Goal: Task Accomplishment & Management: Manage account settings

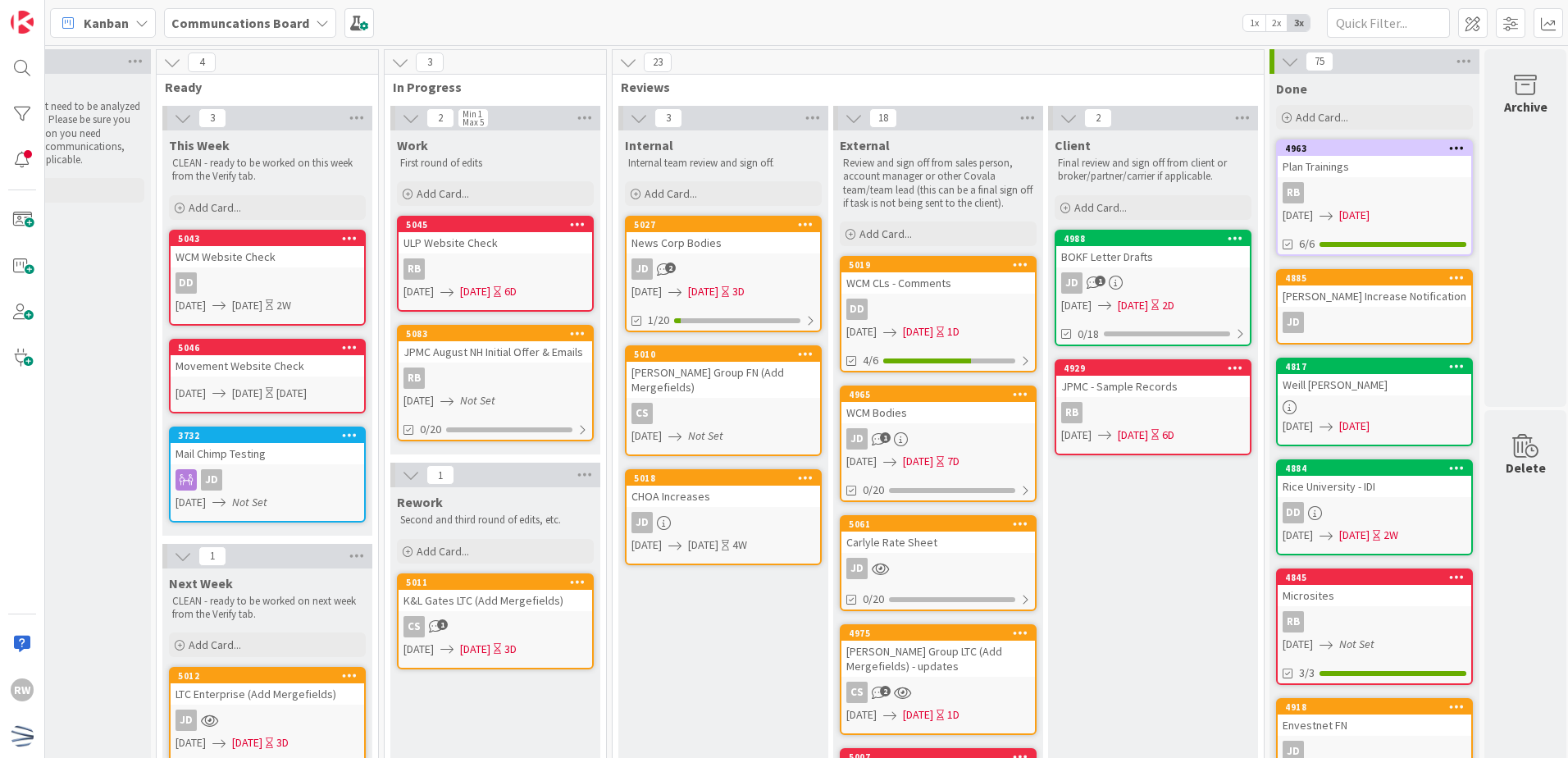
scroll to position [0, 341]
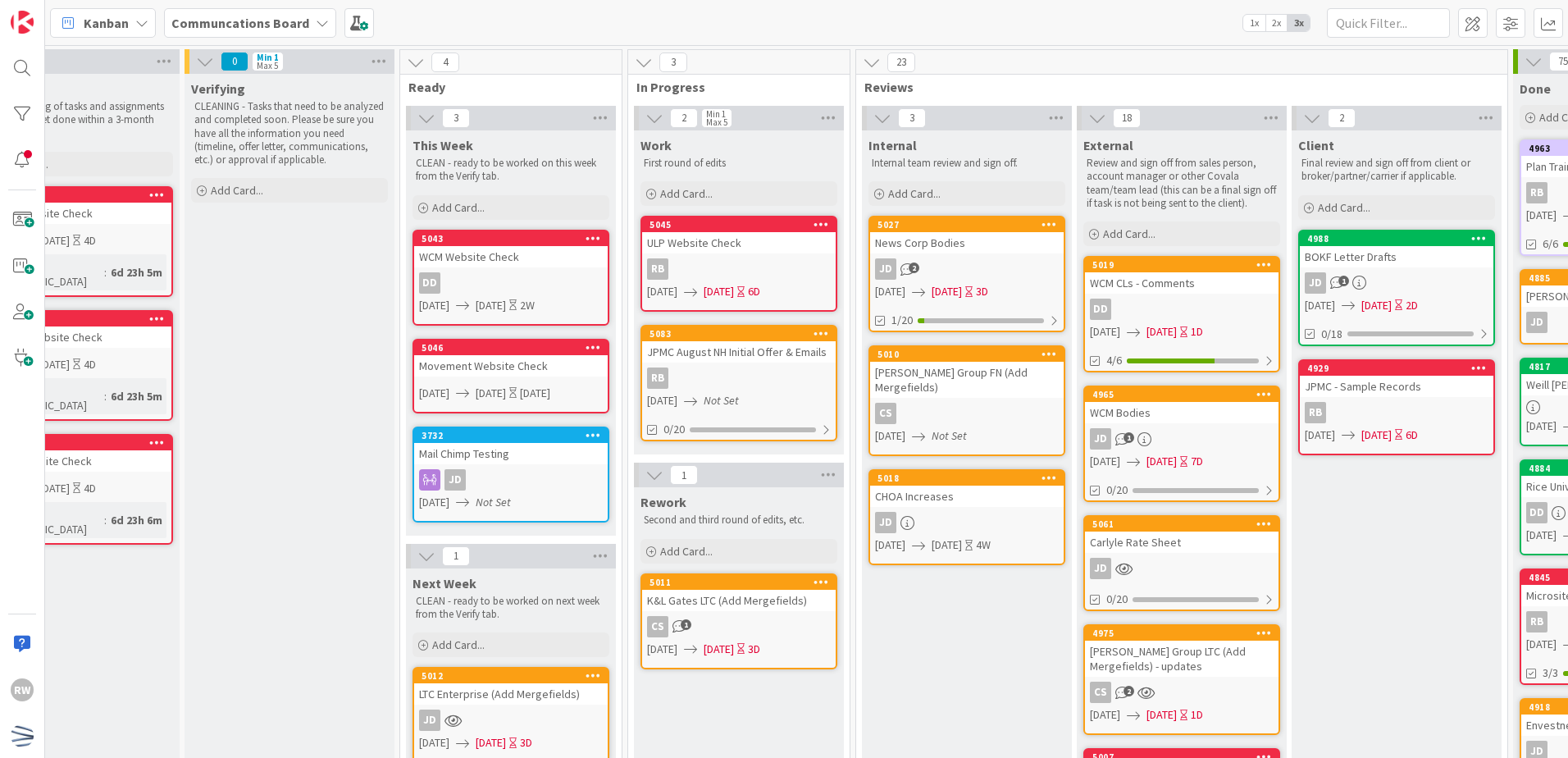
scroll to position [0, 0]
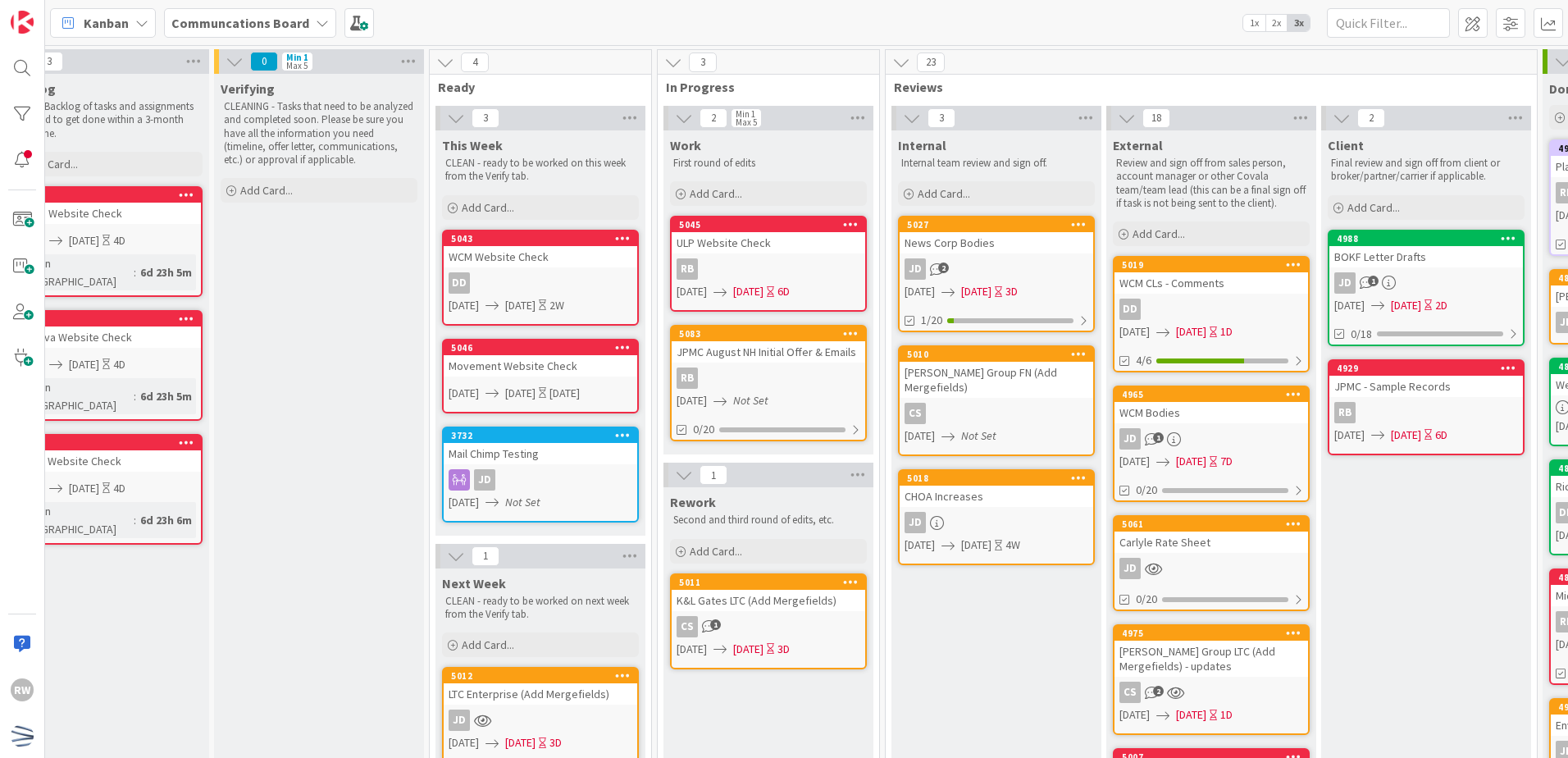
scroll to position [0, 64]
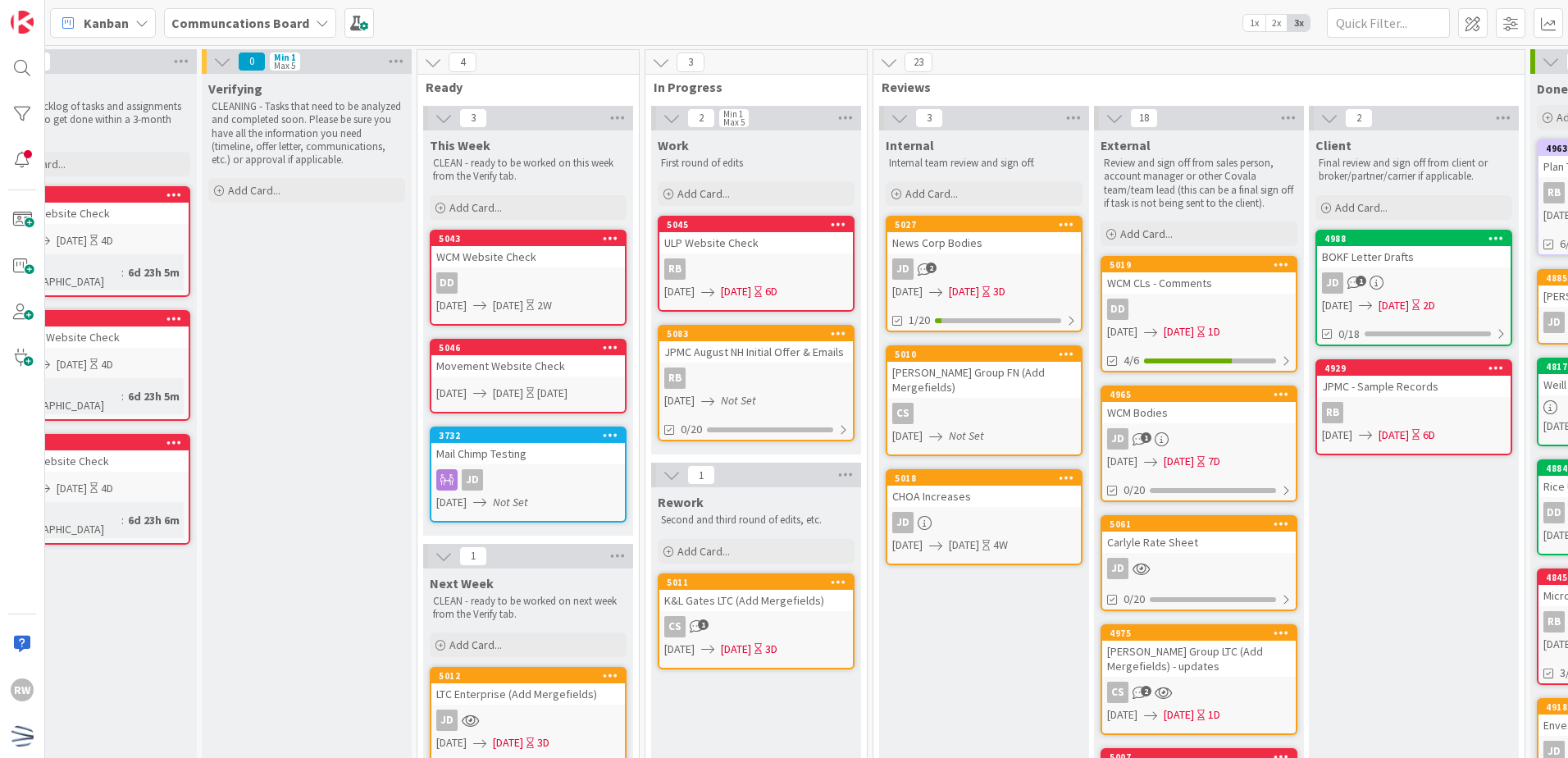
click at [942, 489] on div "CHOA Increases" at bounding box center [984, 496] width 194 height 21
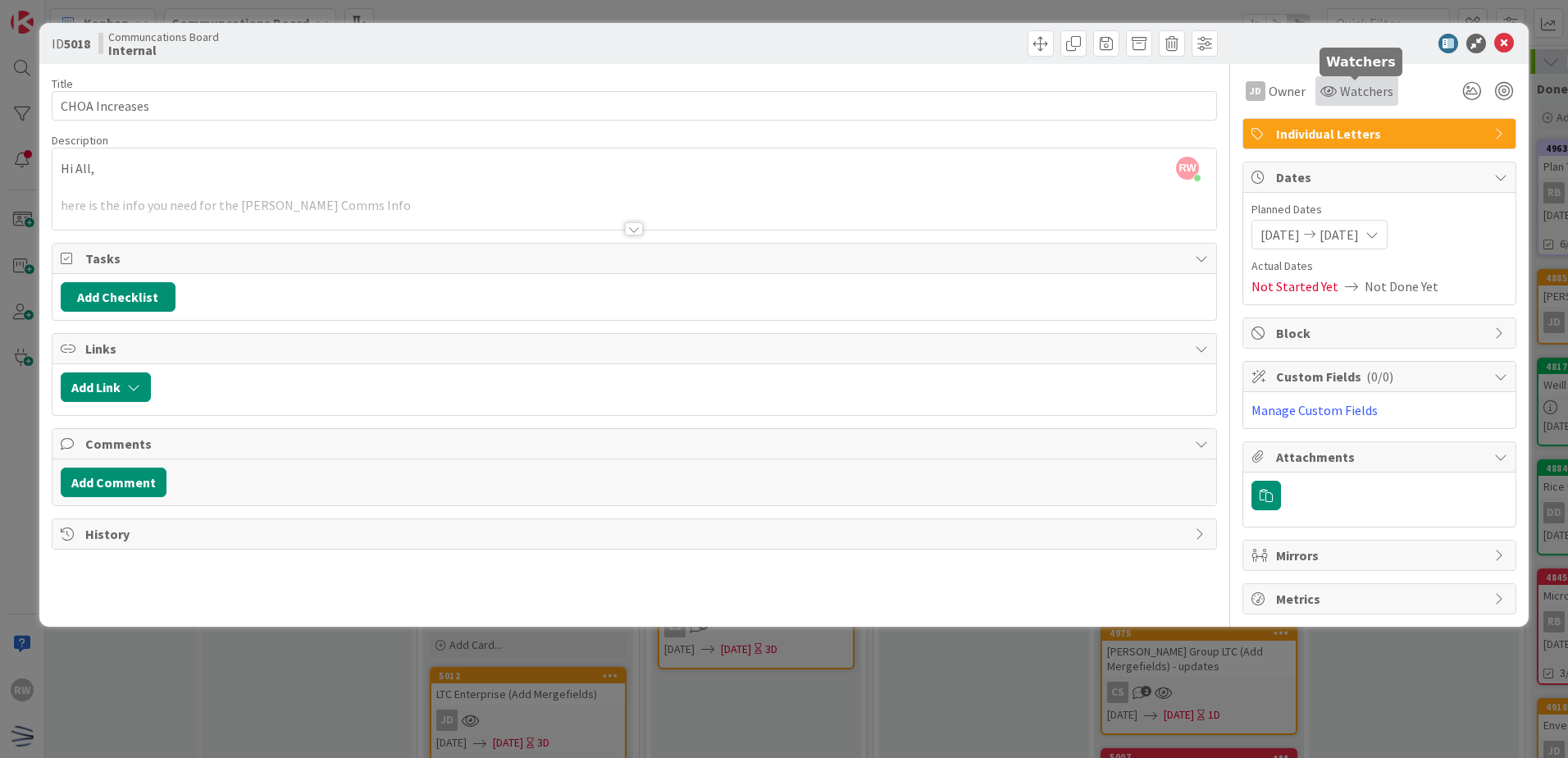
click at [1358, 91] on span "Watchers" at bounding box center [1367, 91] width 54 height 19
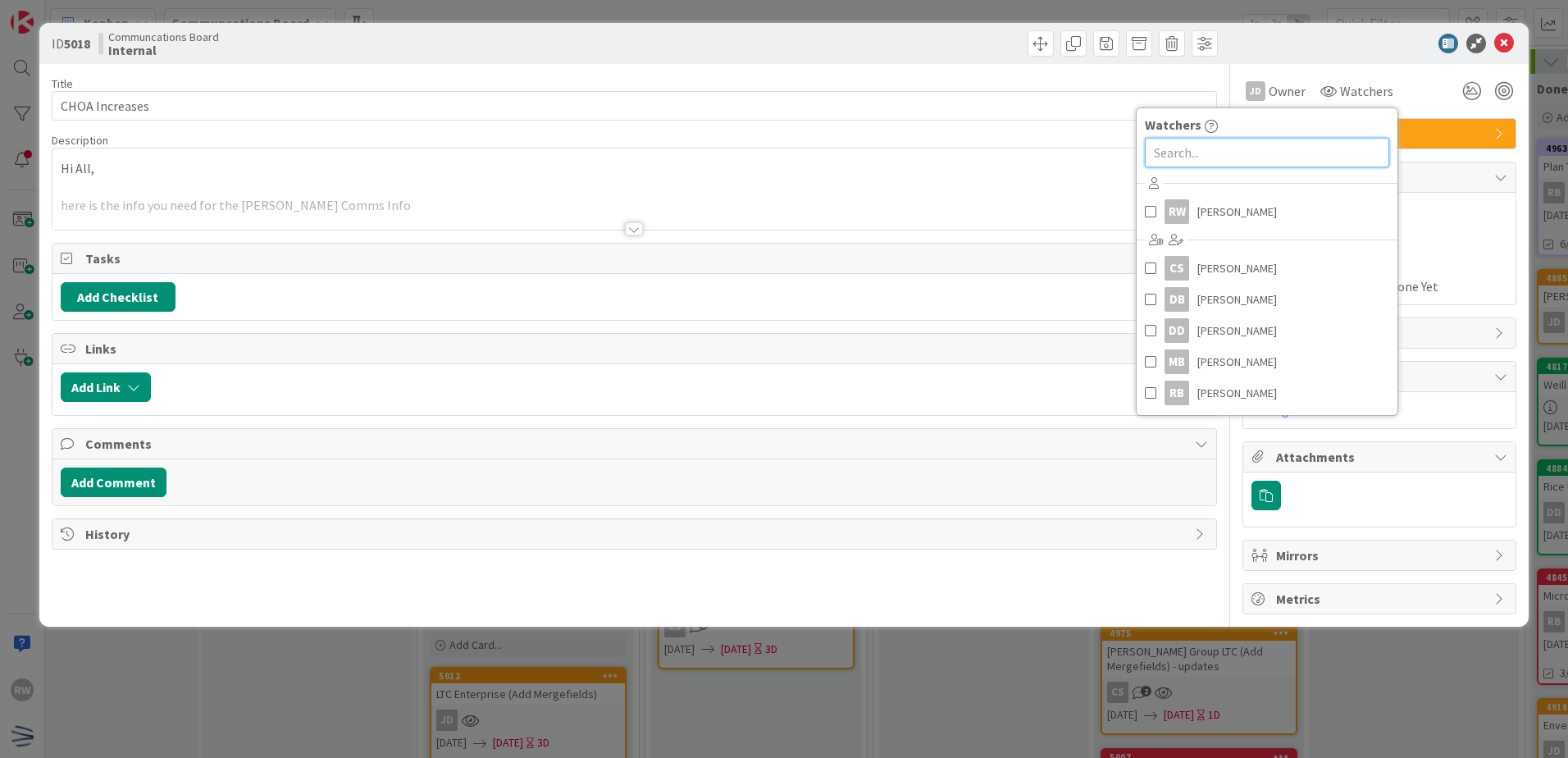
click at [1335, 149] on input "text" at bounding box center [1267, 153] width 245 height 30
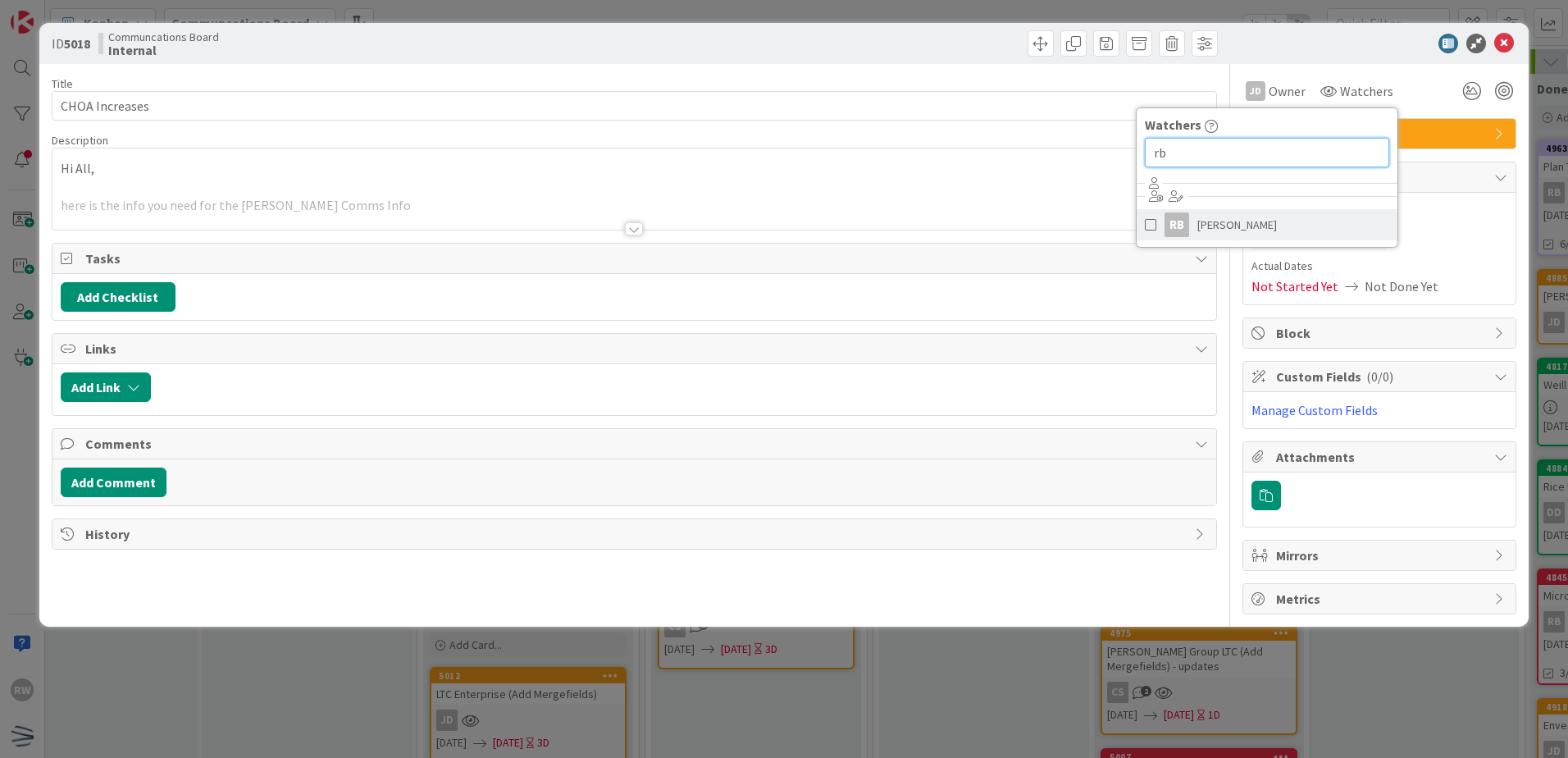
type input "rb"
click at [1293, 214] on link "RB [PERSON_NAME]" at bounding box center [1267, 225] width 261 height 32
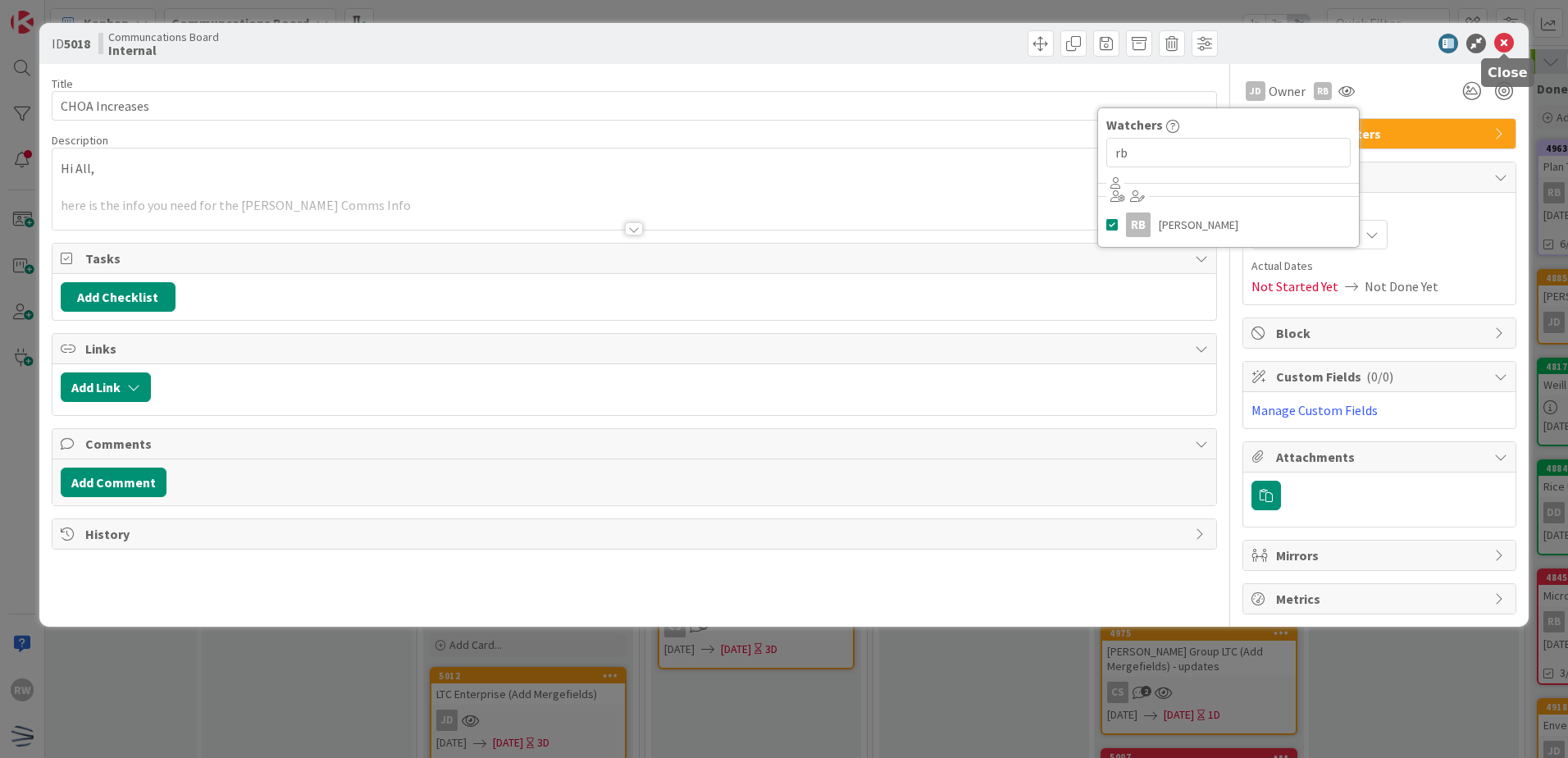
click at [1358, 40] on icon at bounding box center [1504, 43] width 19 height 19
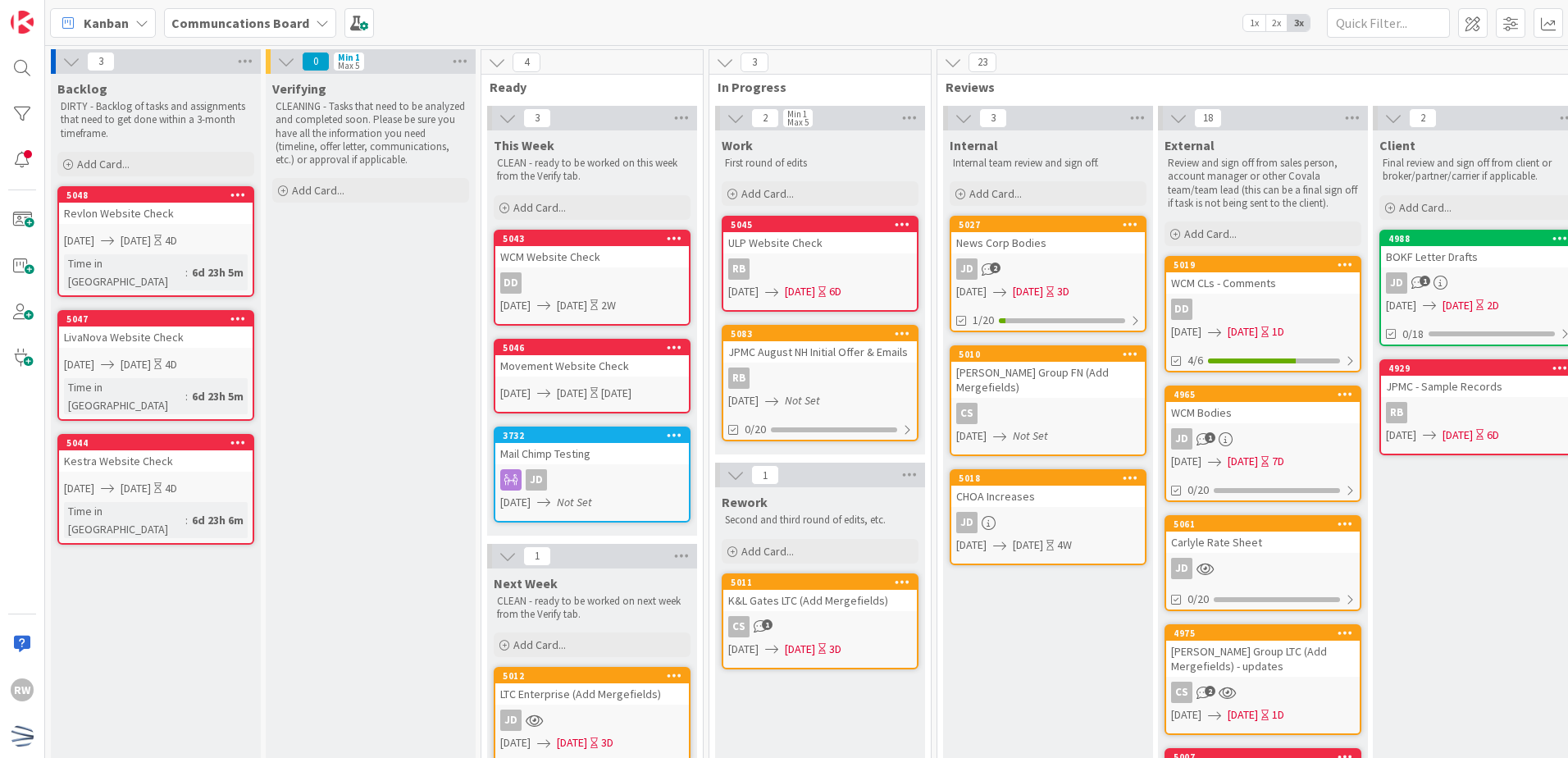
click at [422, 298] on div "Verifying CLEANING - Tasks that need to be analyzed and completed soon. Please …" at bounding box center [370, 763] width 210 height 1378
click at [324, 526] on div "Verifying CLEANING - Tasks that need to be analyzed and completed soon. Please …" at bounding box center [370, 763] width 210 height 1378
click at [177, 156] on div "Add Card..." at bounding box center [156, 164] width 197 height 25
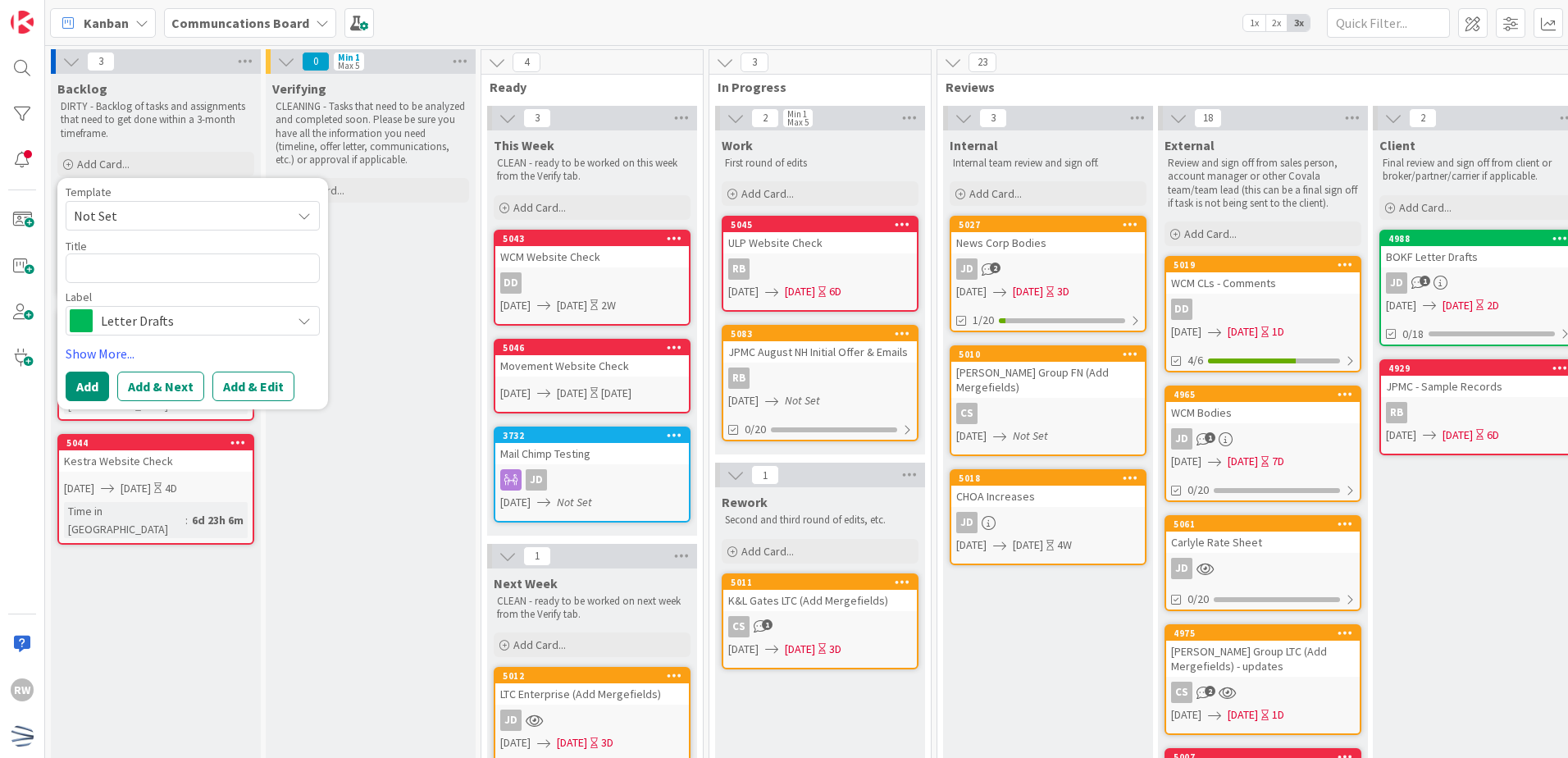
click at [112, 216] on span "Not Set" at bounding box center [176, 215] width 205 height 21
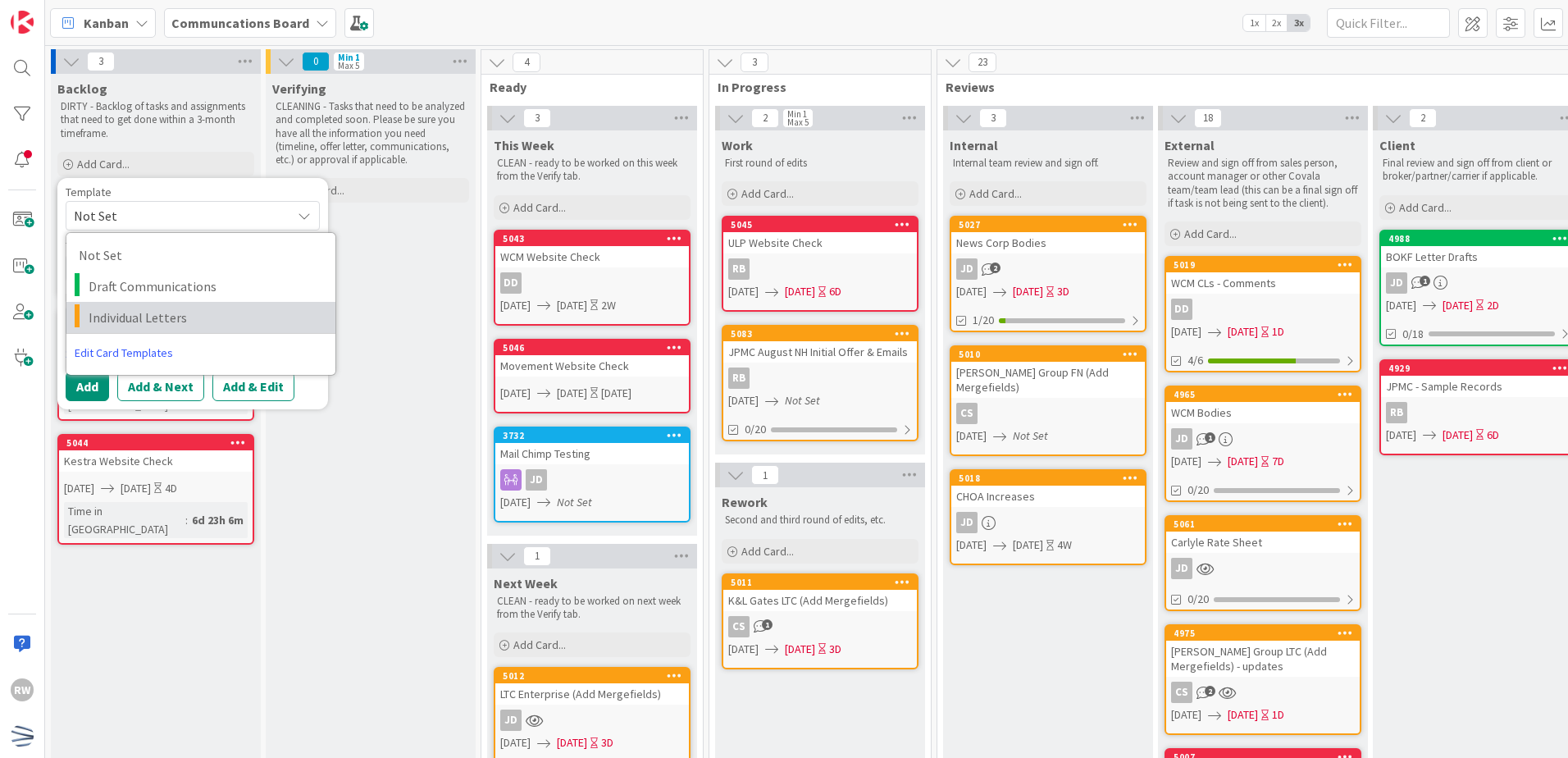
click at [125, 316] on span "Individual Letters" at bounding box center [206, 317] width 234 height 21
type textarea "x"
type textarea "Individual Letters"
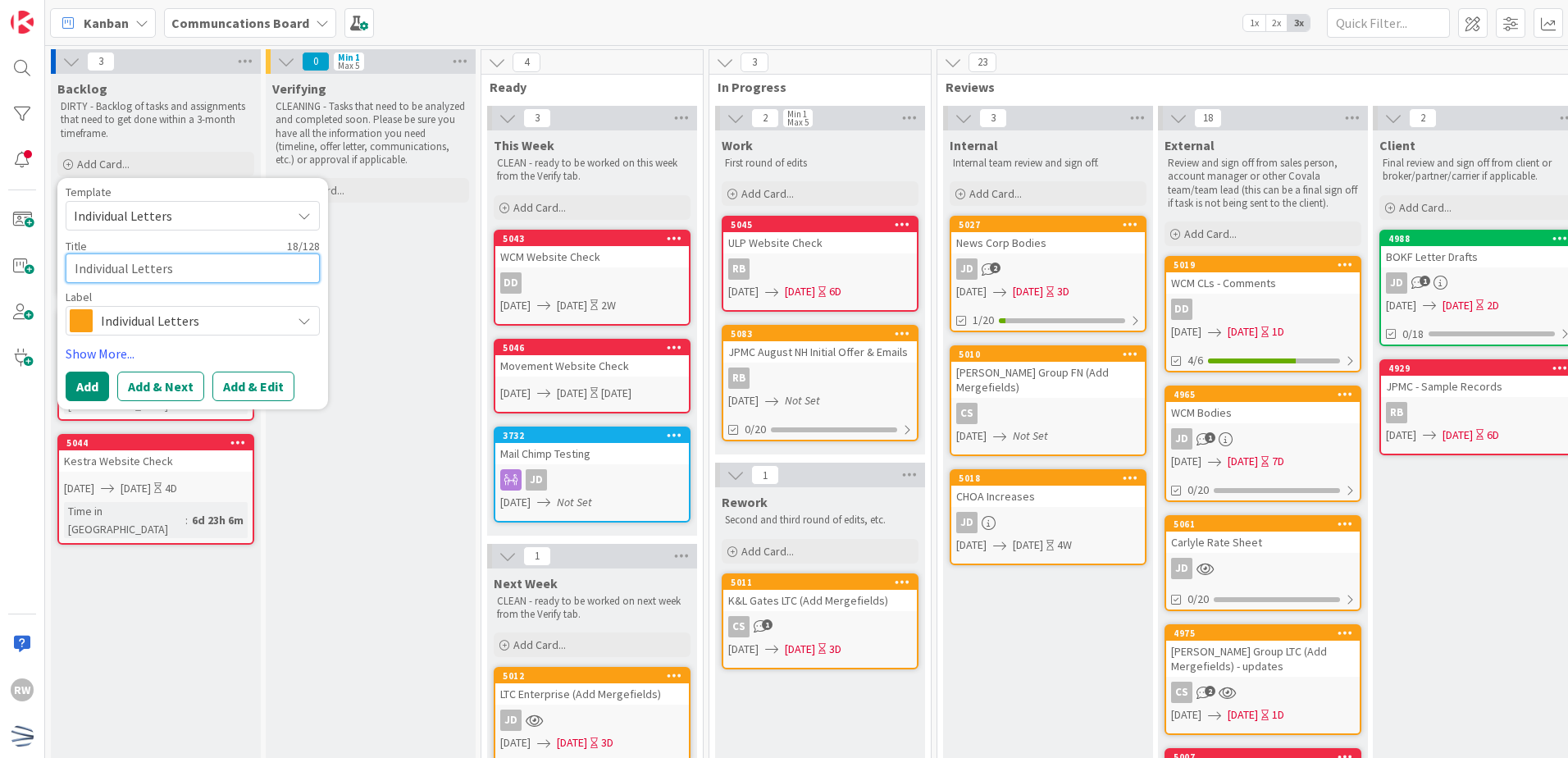
drag, startPoint x: 192, startPoint y: 270, endPoint x: 52, endPoint y: 257, distance: 140.6
click at [52, 257] on div "Backlog DIRTY - Backlog of tasks and assignments that need to get done within a…" at bounding box center [156, 763] width 210 height 1378
type textarea "x"
type textarea "W"
type textarea "x"
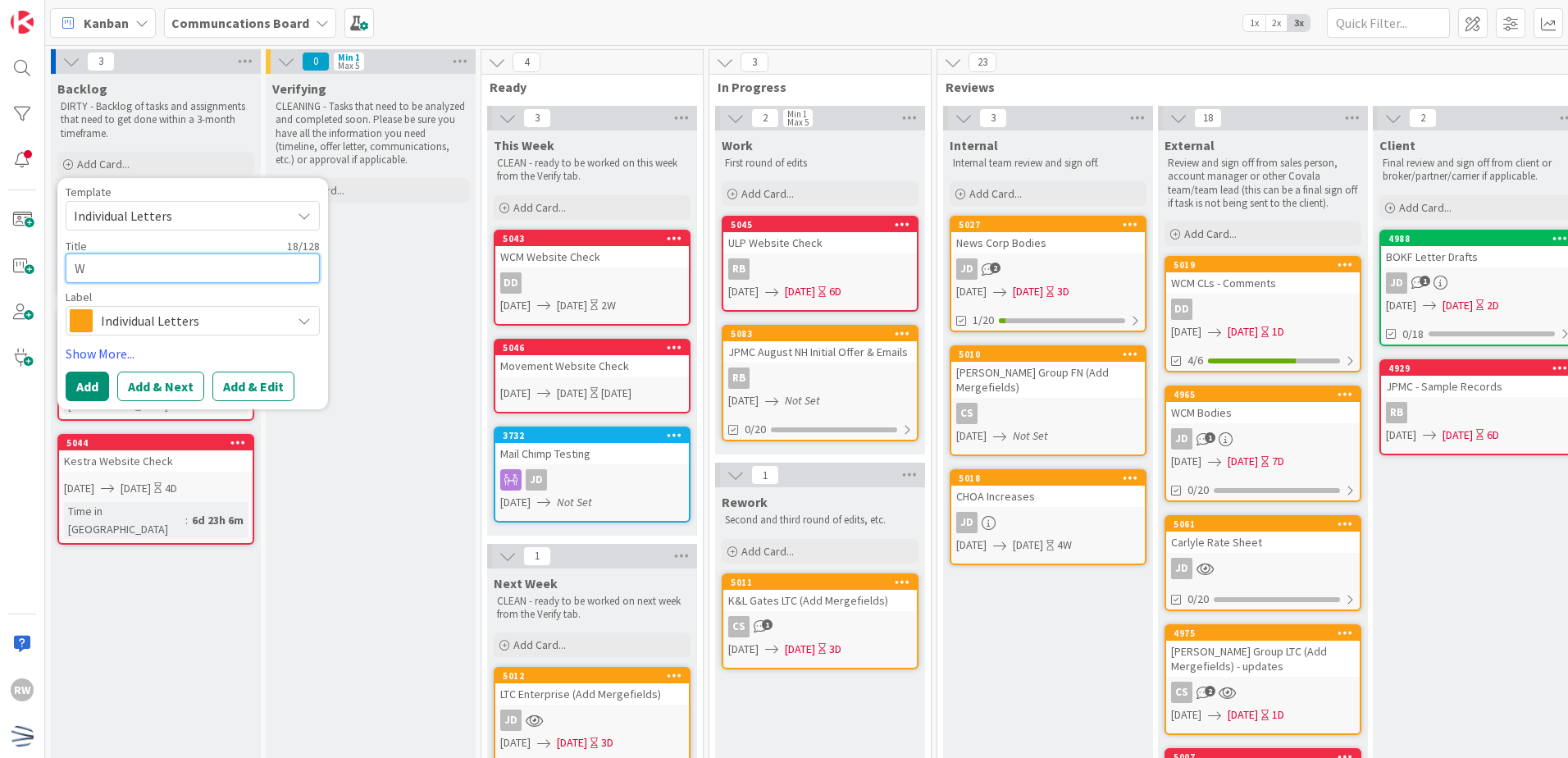
type textarea "WC"
type textarea "x"
type textarea "WCM"
type textarea "x"
type textarea "WCM"
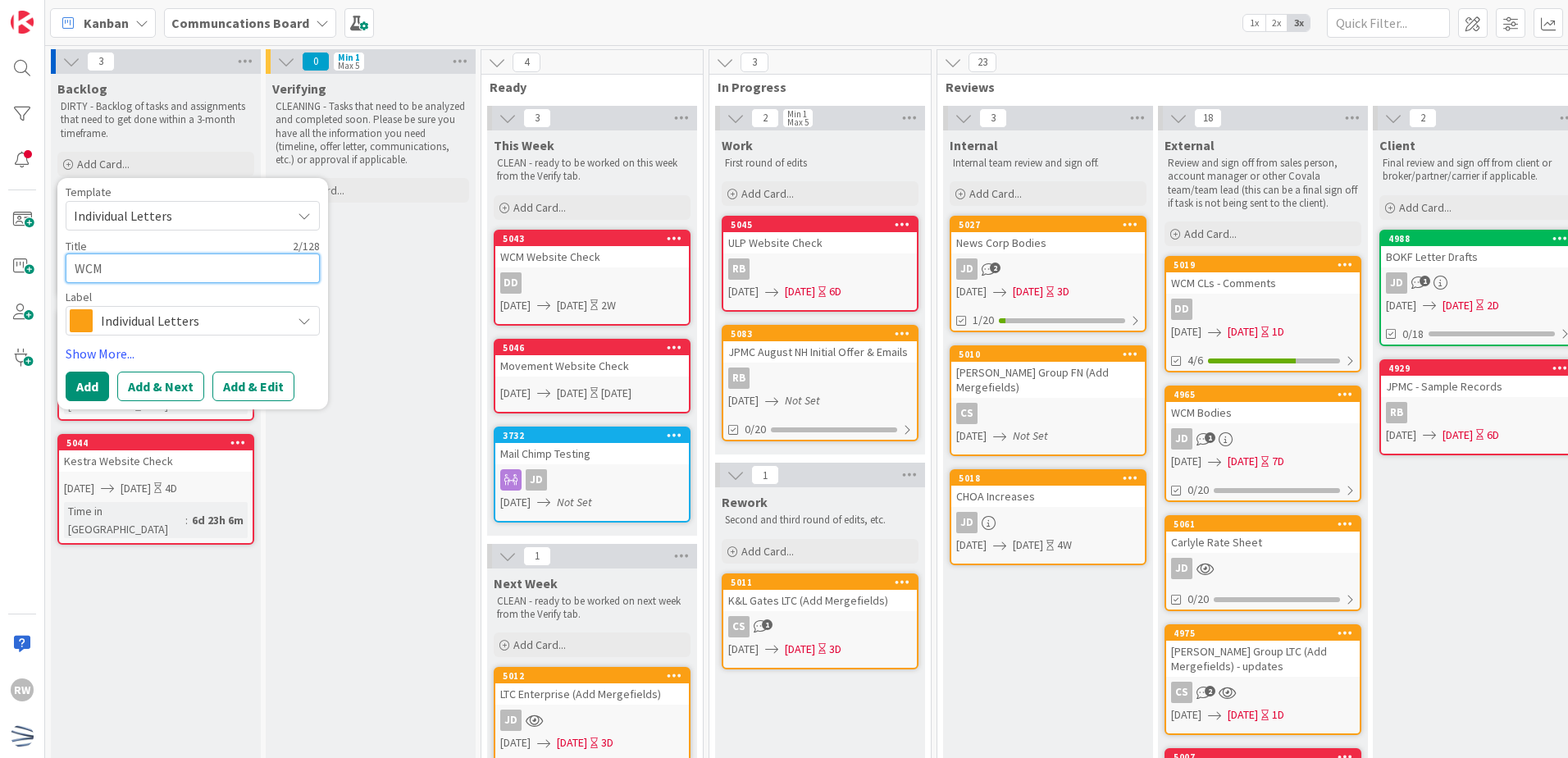
type textarea "x"
type textarea "WCM I"
type textarea "x"
type textarea "WCM In"
type textarea "x"
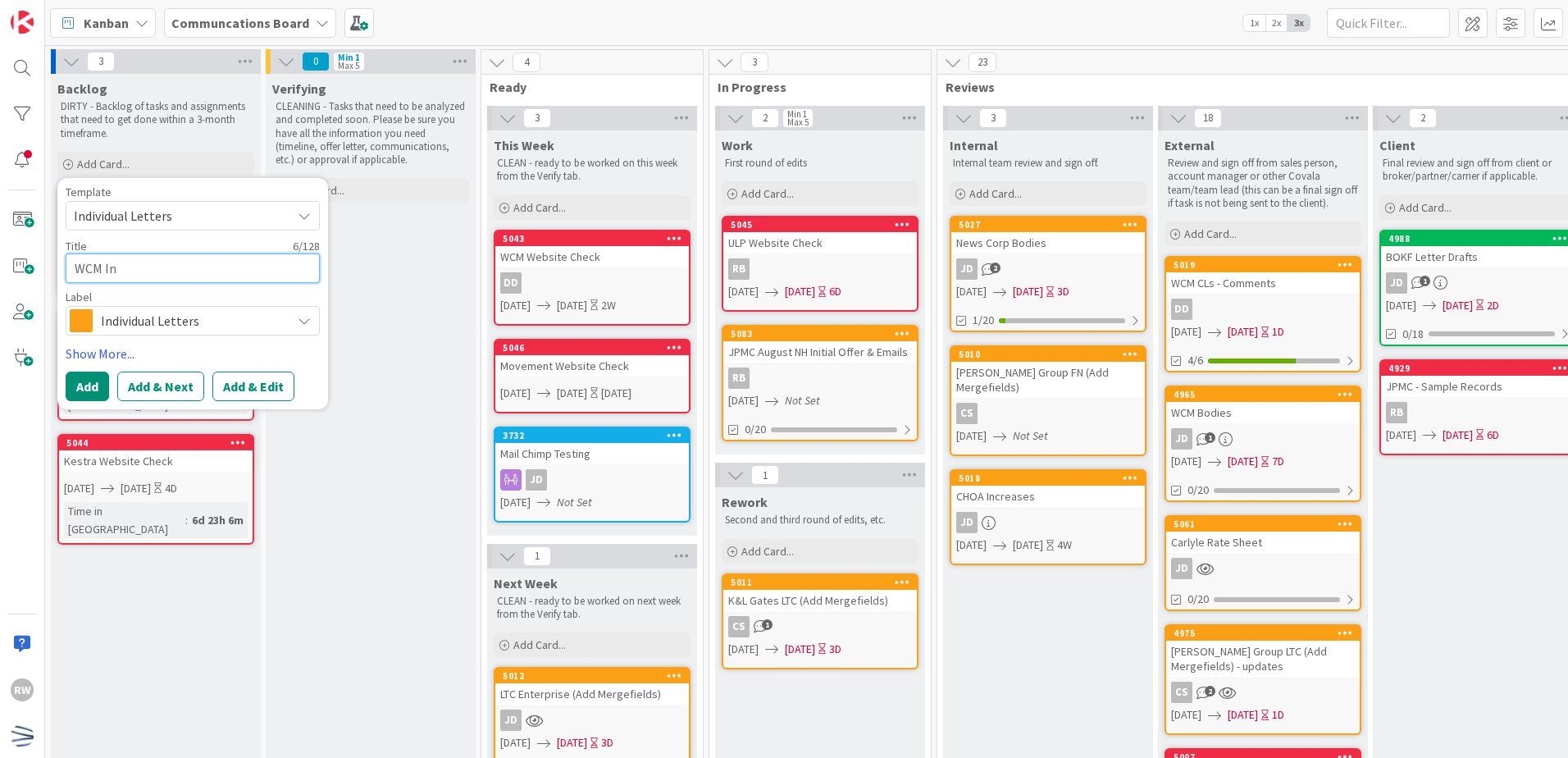
type textarea "WCM Inc"
type textarea "x"
type textarea "WCM Incr"
type textarea "x"
type textarea "WCM Increa"
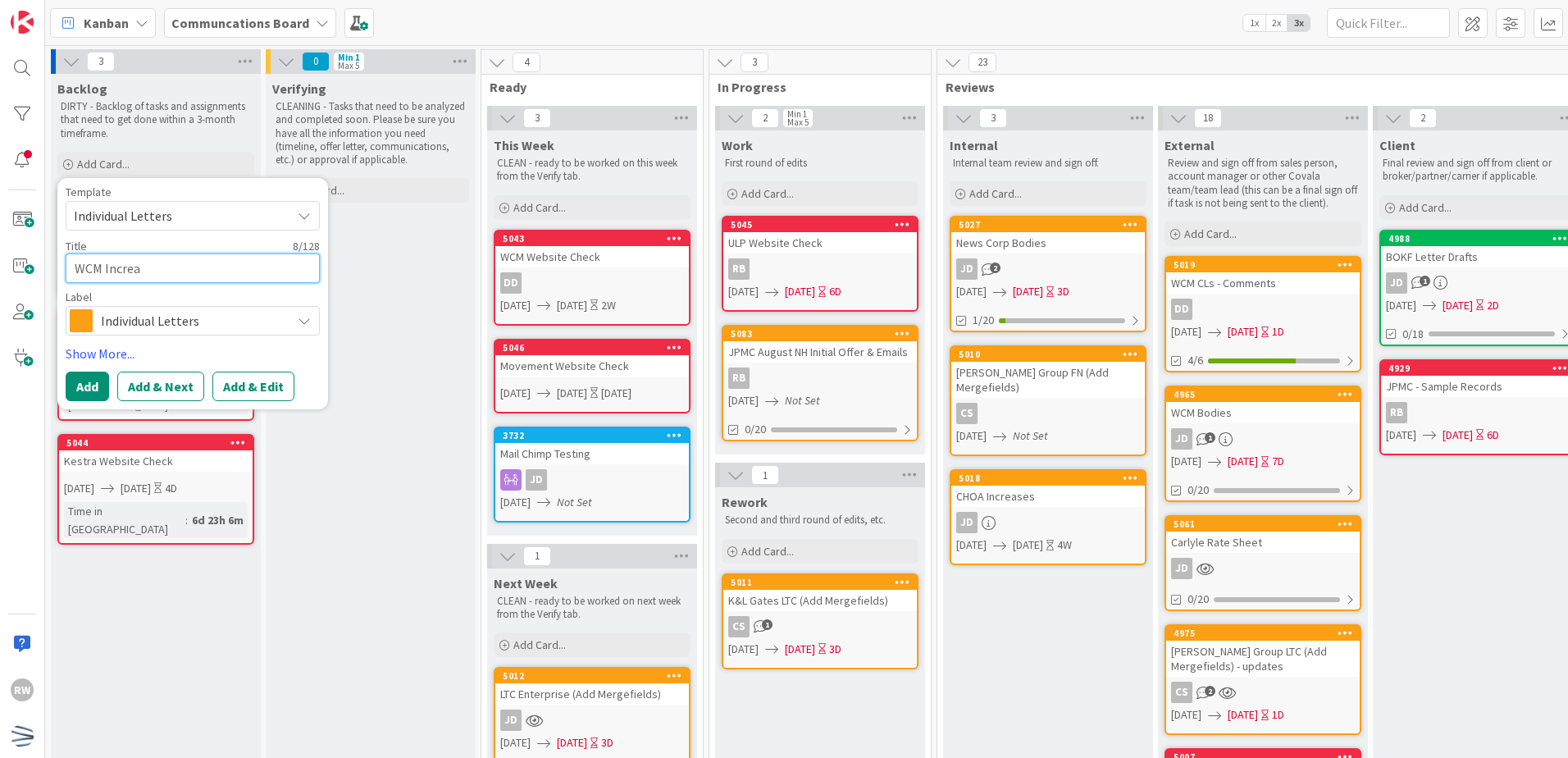
type textarea "x"
type textarea "WCM Increas"
type textarea "x"
type textarea "WCM Increase"
type textarea "x"
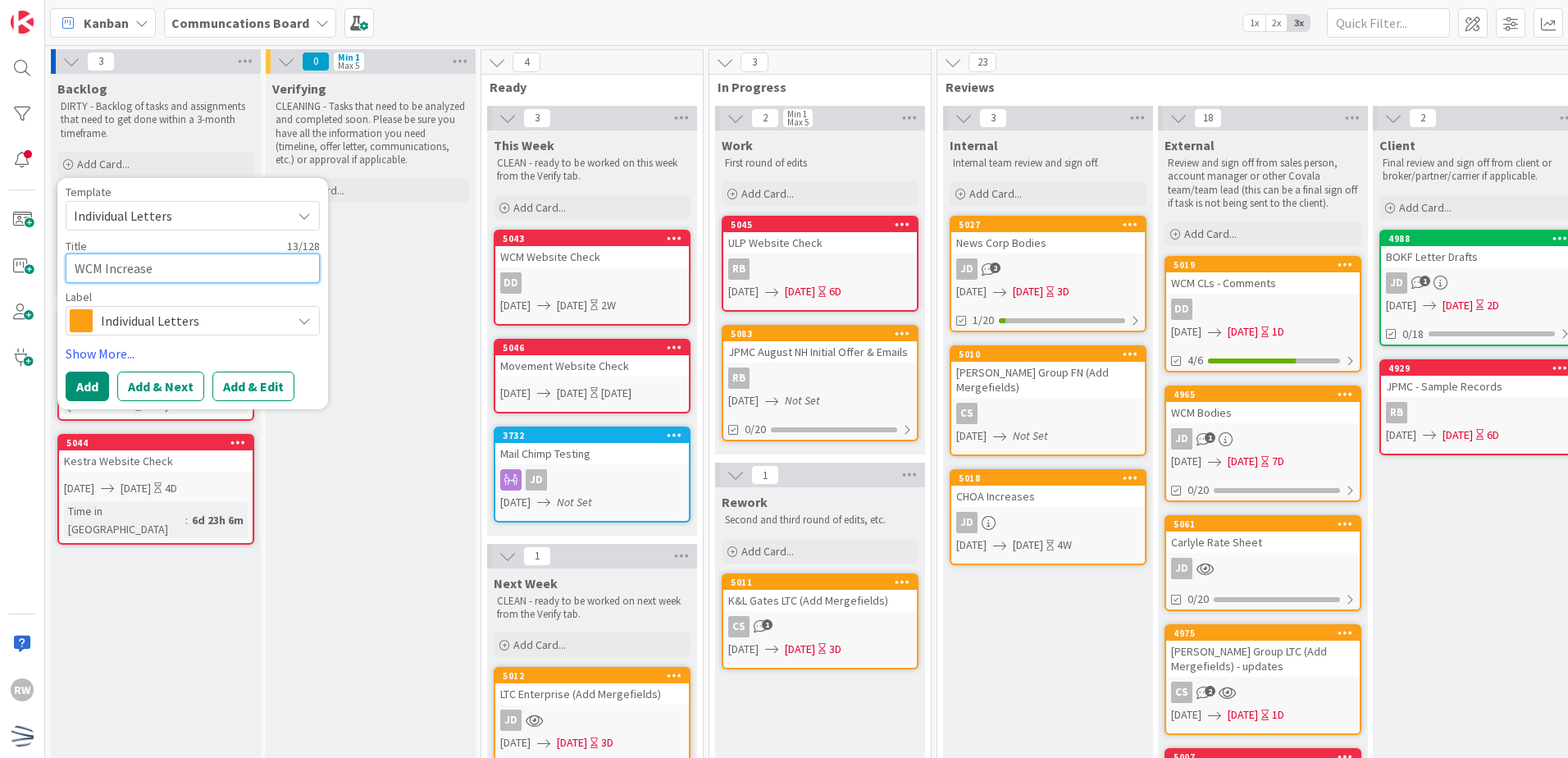
type textarea "WCM Increase N"
type textarea "x"
type textarea "WCM Increase Not"
type textarea "x"
type textarea "WCM Increase Noti"
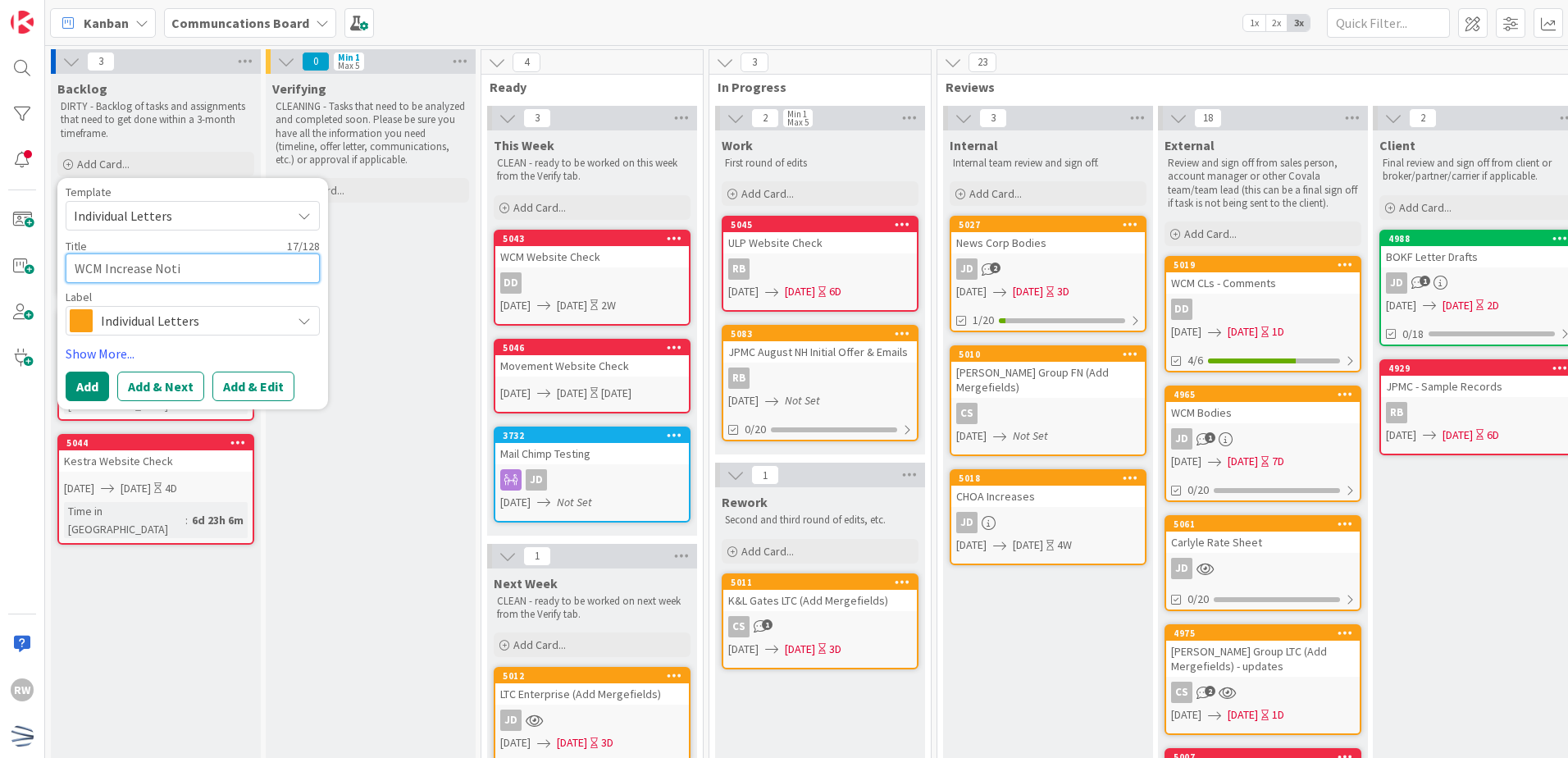
type textarea "x"
type textarea "WCM Increase Notif"
type textarea "x"
type textarea "WCM Increase Notif"
type textarea "x"
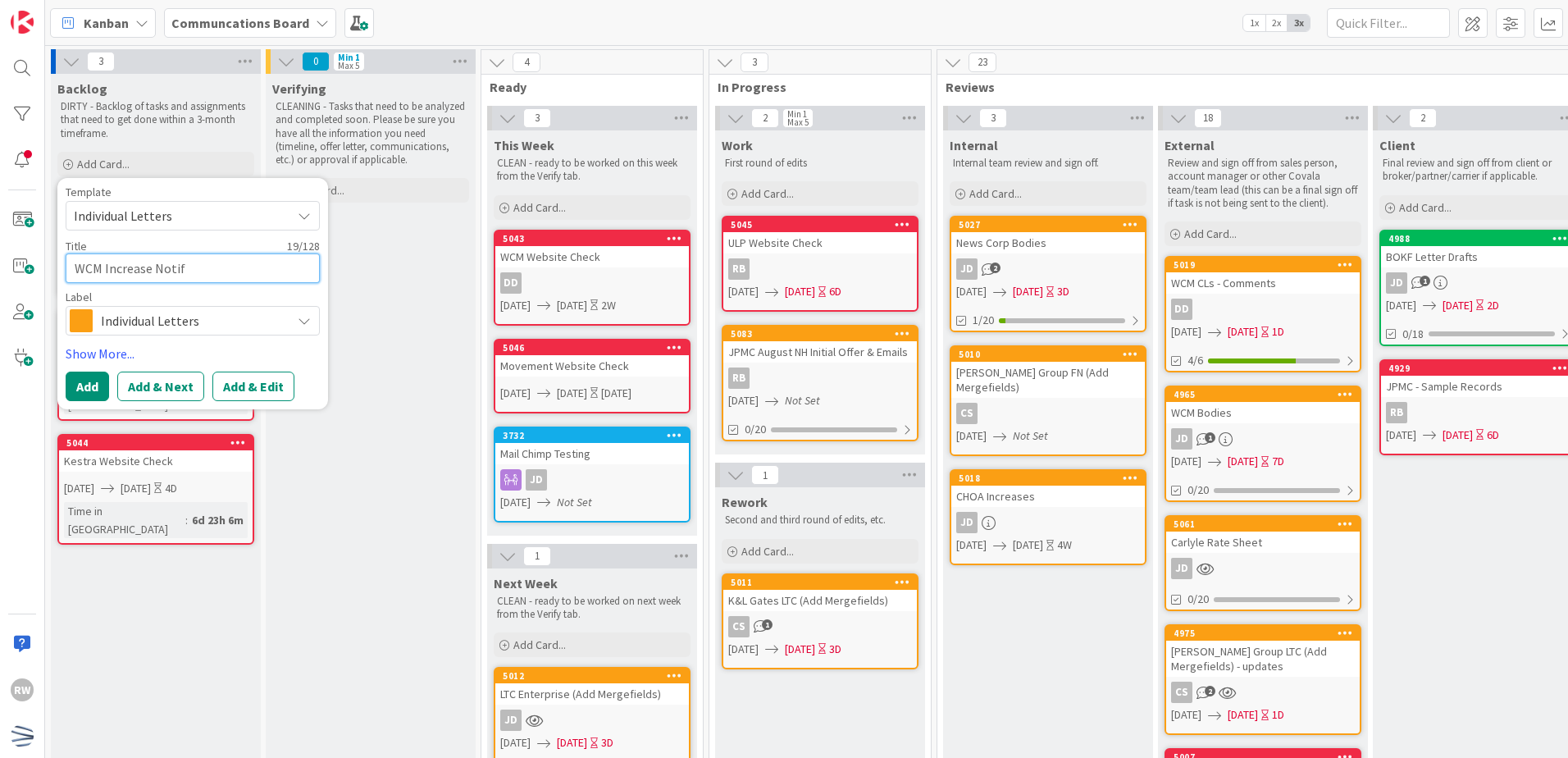
type textarea "WCM Increase Notif &"
type textarea "x"
type textarea "WCM Increase Notif &"
type textarea "x"
type textarea "WCM Increase Notif & F"
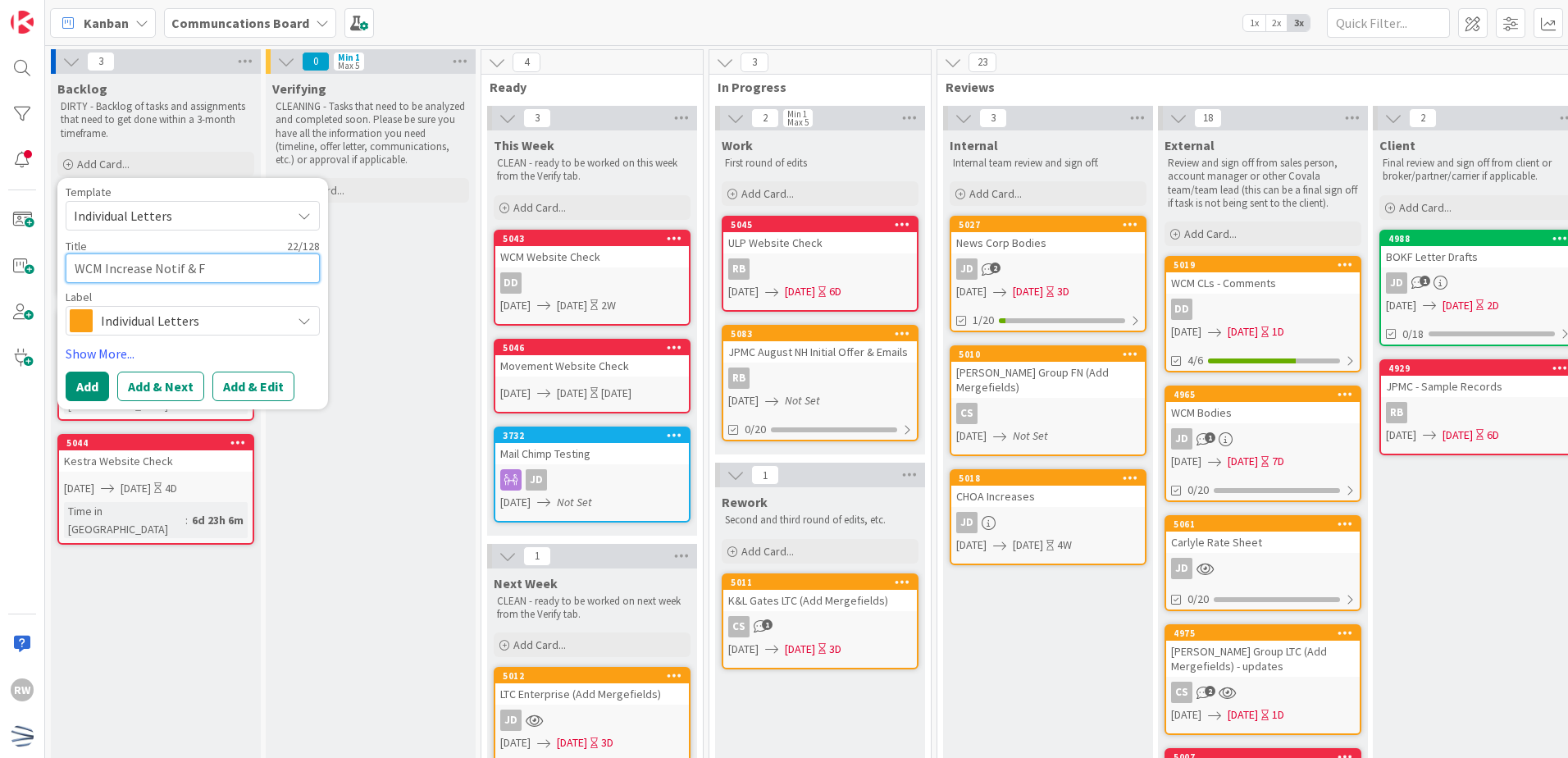
type textarea "x"
type textarea "WCM Increase Notif & Fi"
type textarea "x"
type textarea "WCM Increase Notif & Fin"
type textarea "x"
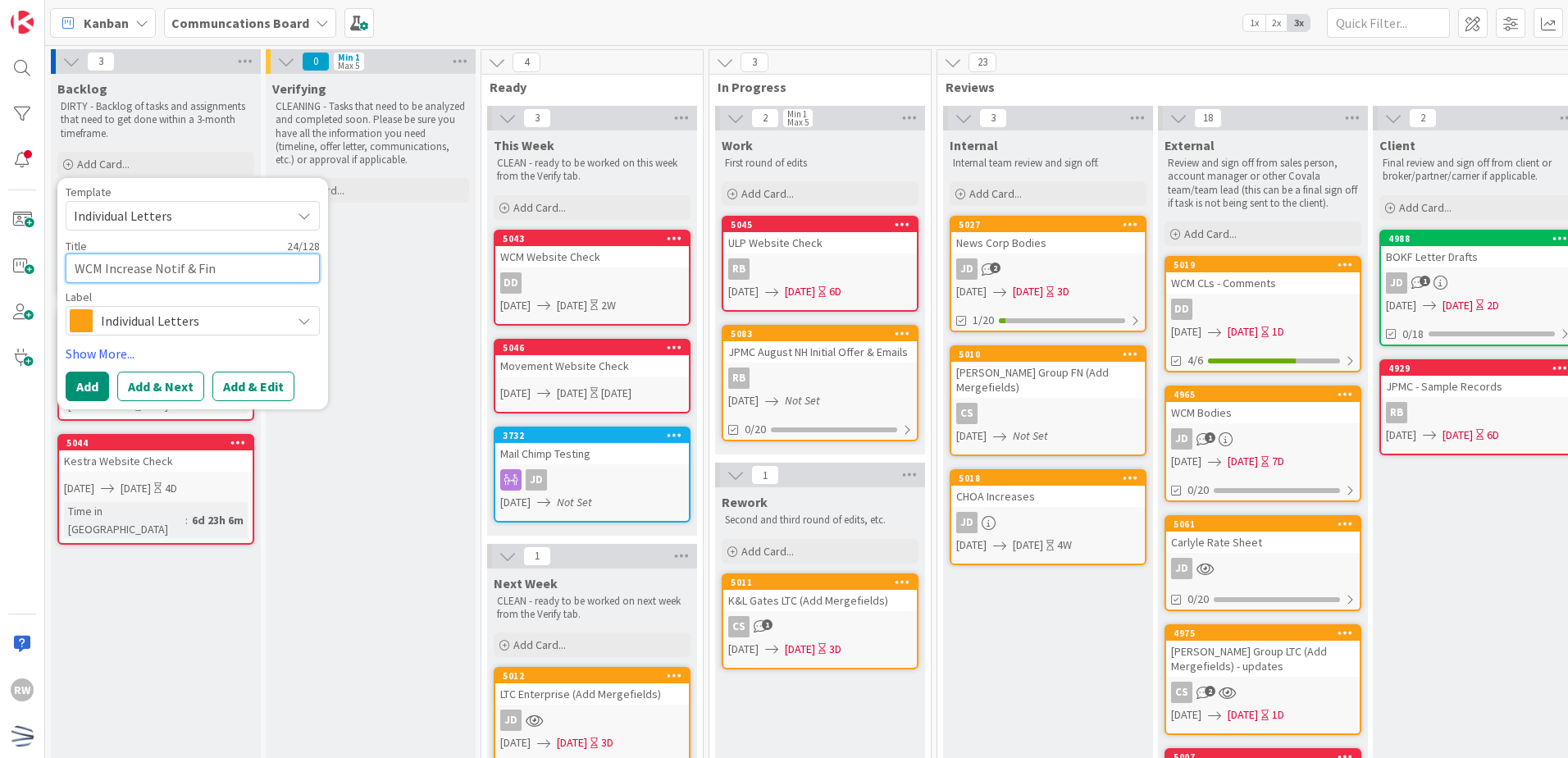
type textarea "WCM Increase Notif & Fina"
type textarea "x"
type textarea "WCM Increase Notif & Final"
type textarea "x"
type textarea "WCM Increase Notif & Final"
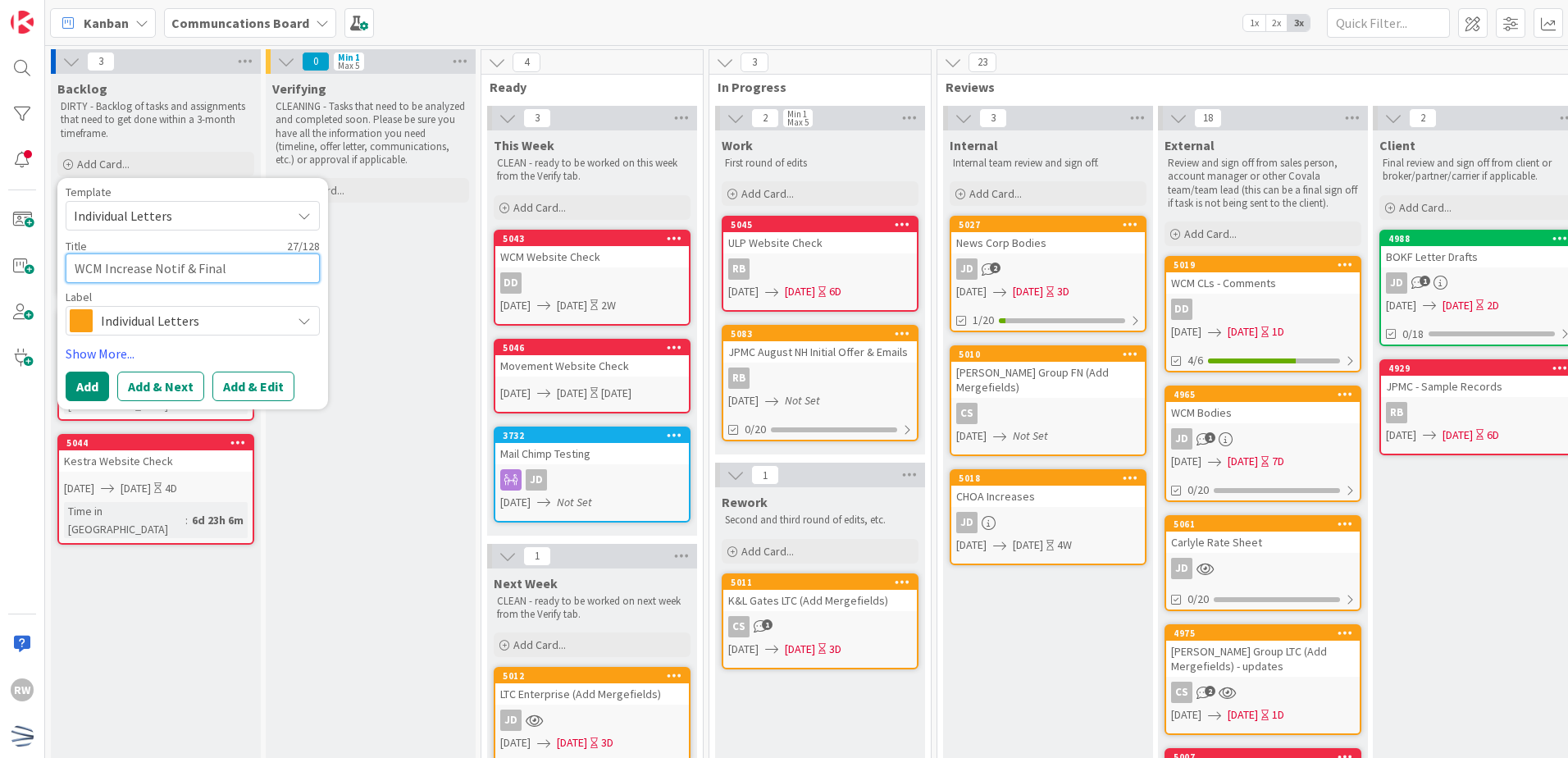
type textarea "x"
type textarea "WCM Increase Notif & Final N"
type textarea "x"
type textarea "WCM Increase Notif & Final Not"
type textarea "x"
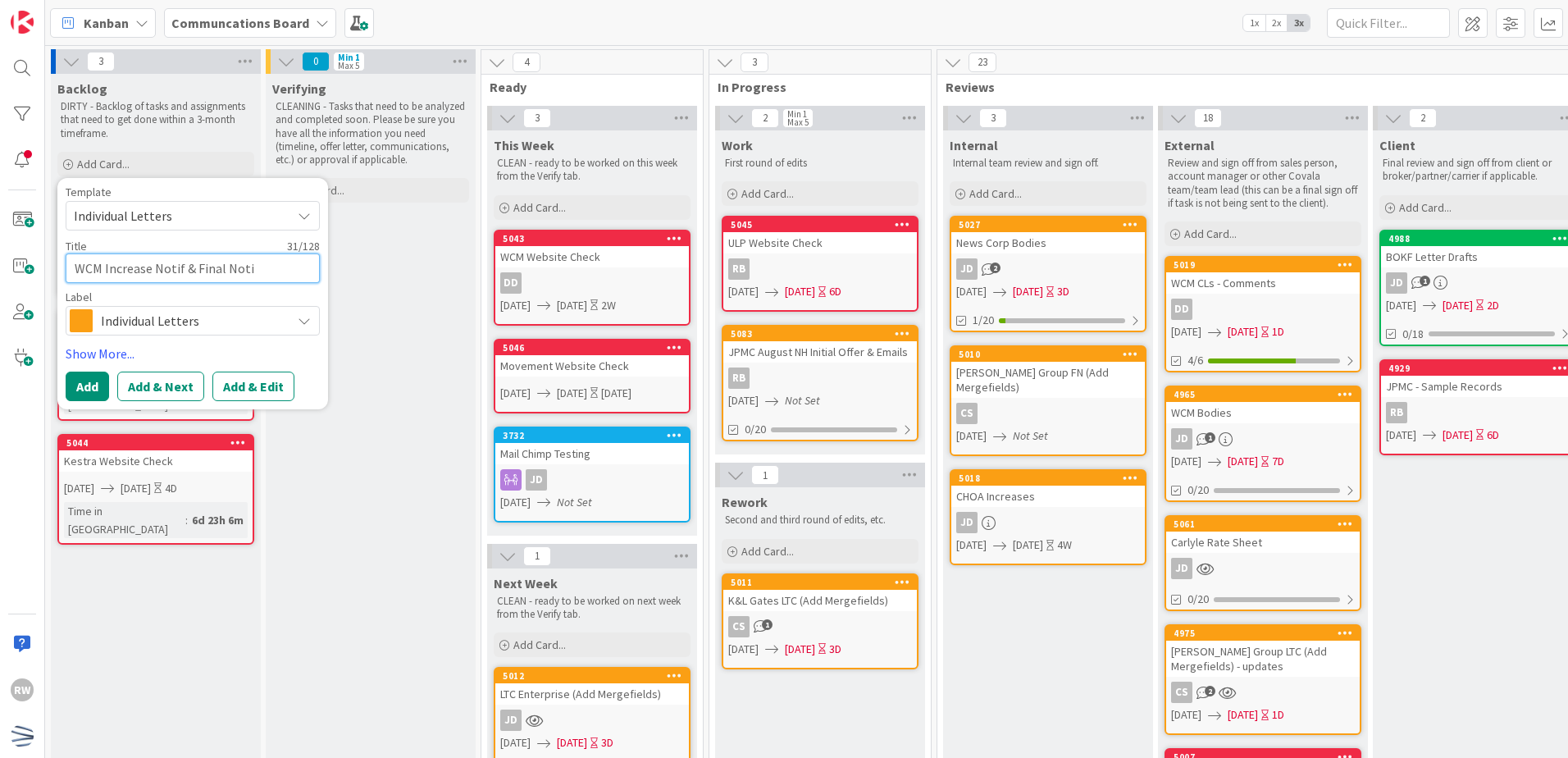
type textarea "WCM Increase Notif & Final Notic"
type textarea "x"
type textarea "WCM Increase Notif & Final Notice"
type textarea "x"
type textarea "WCM Increase Notif & Final Notice"
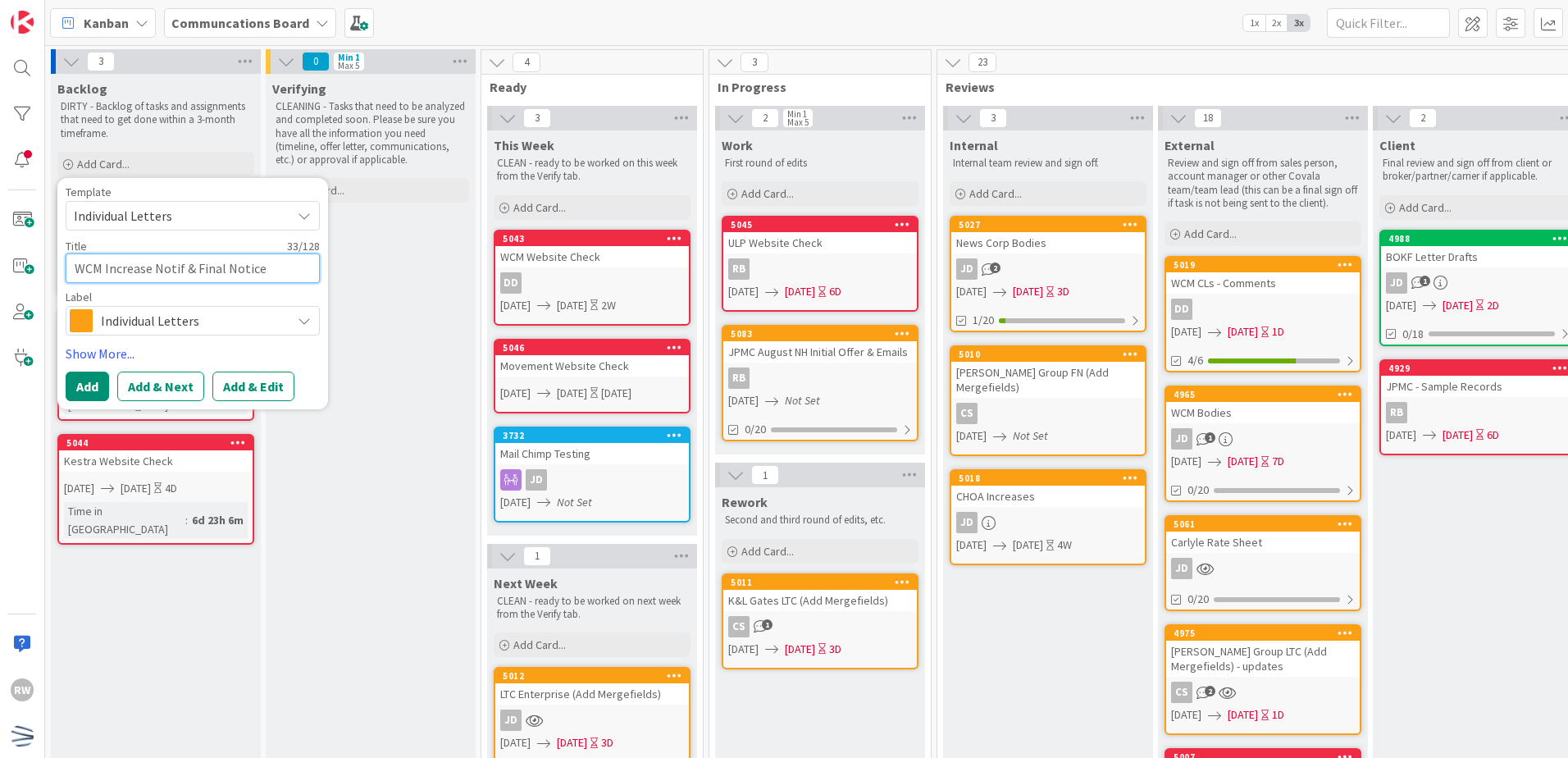
type textarea "x"
type textarea "WCM Increase Notif & Final Notice C"
type textarea "x"
type textarea "WCM Increase Notif & Final Notice CL"
click at [102, 355] on link "Show More..." at bounding box center [193, 353] width 255 height 19
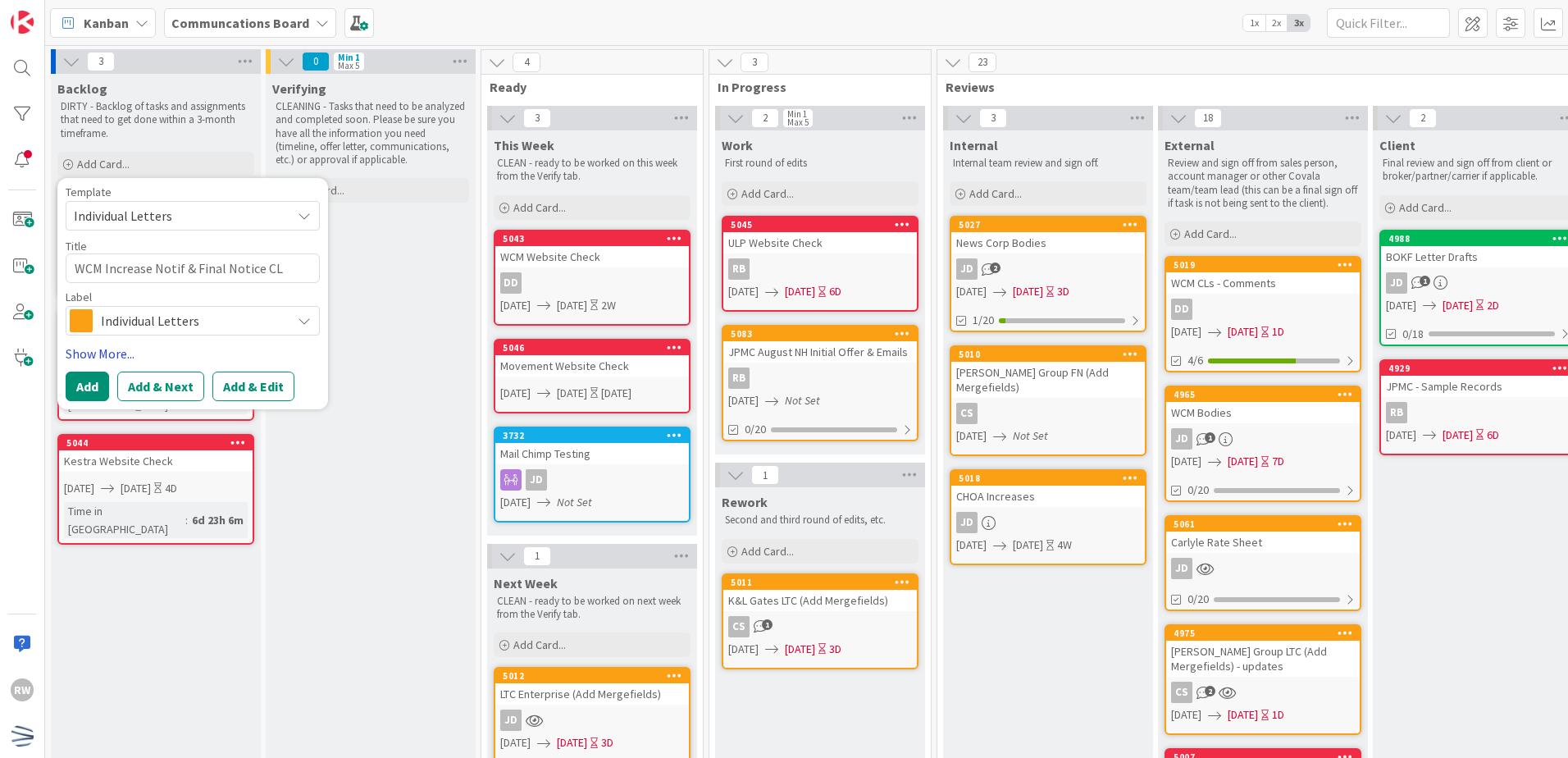
type textarea "x"
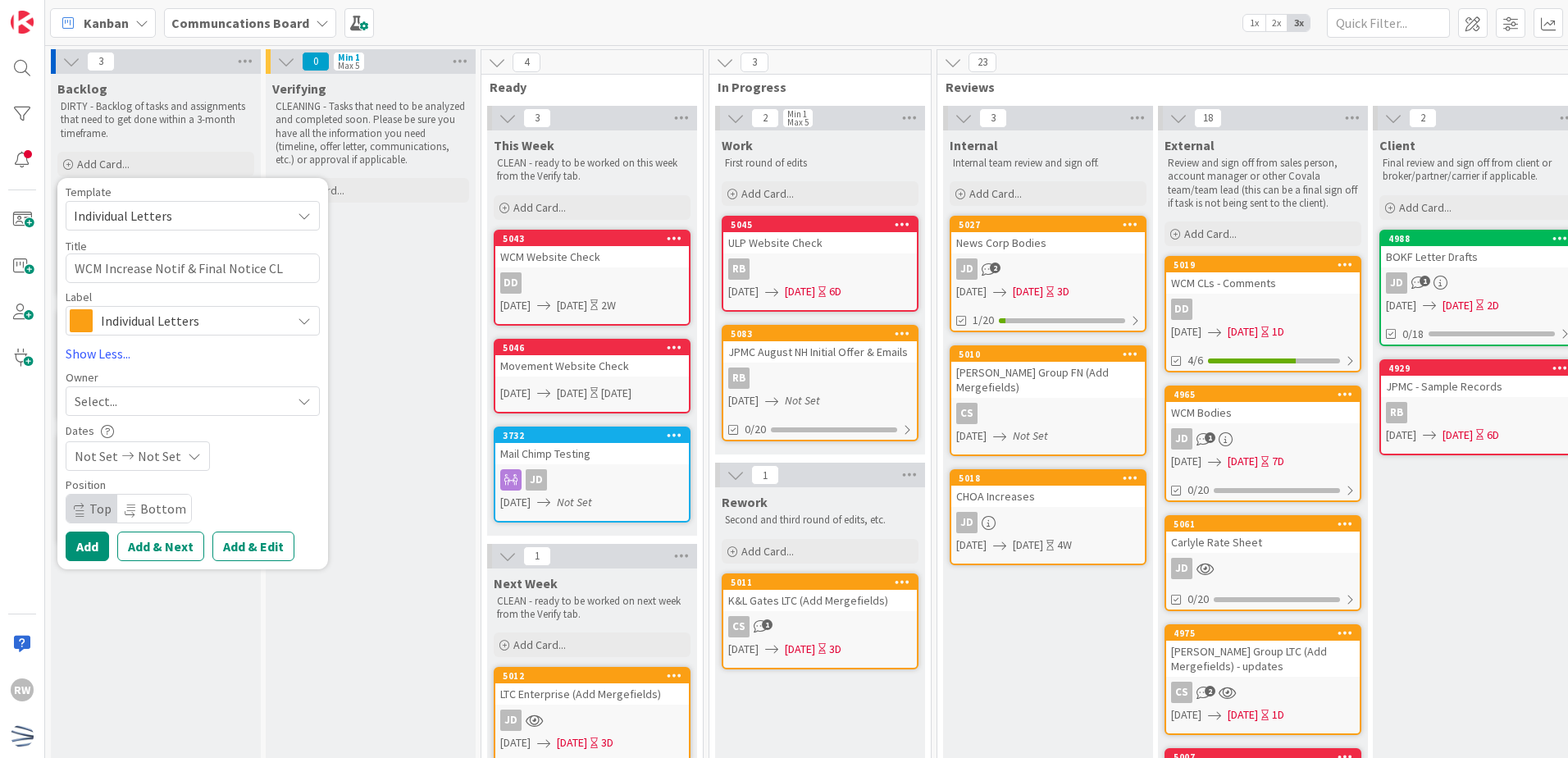
click at [154, 455] on span "Not Set" at bounding box center [159, 456] width 44 height 19
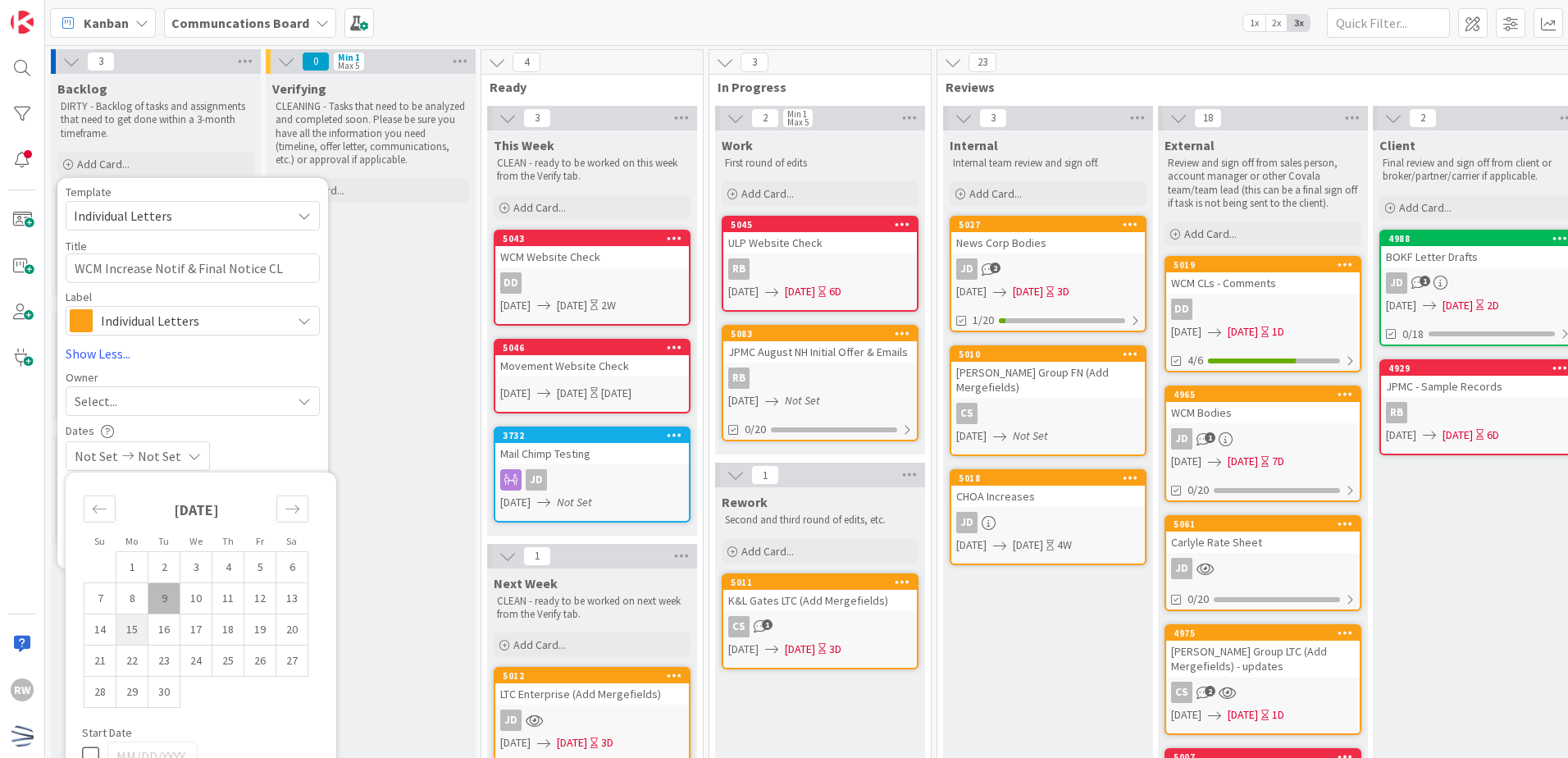
click at [137, 636] on td "15" at bounding box center [132, 629] width 32 height 32
type input "[DATE]"
click at [267, 439] on div "Dates [DATE] Not Set Su Mo Tu We Th Fr Sa [DATE] 1 2 3 4 5 6 7 8 9 10 11 12 13 …" at bounding box center [193, 448] width 255 height 46
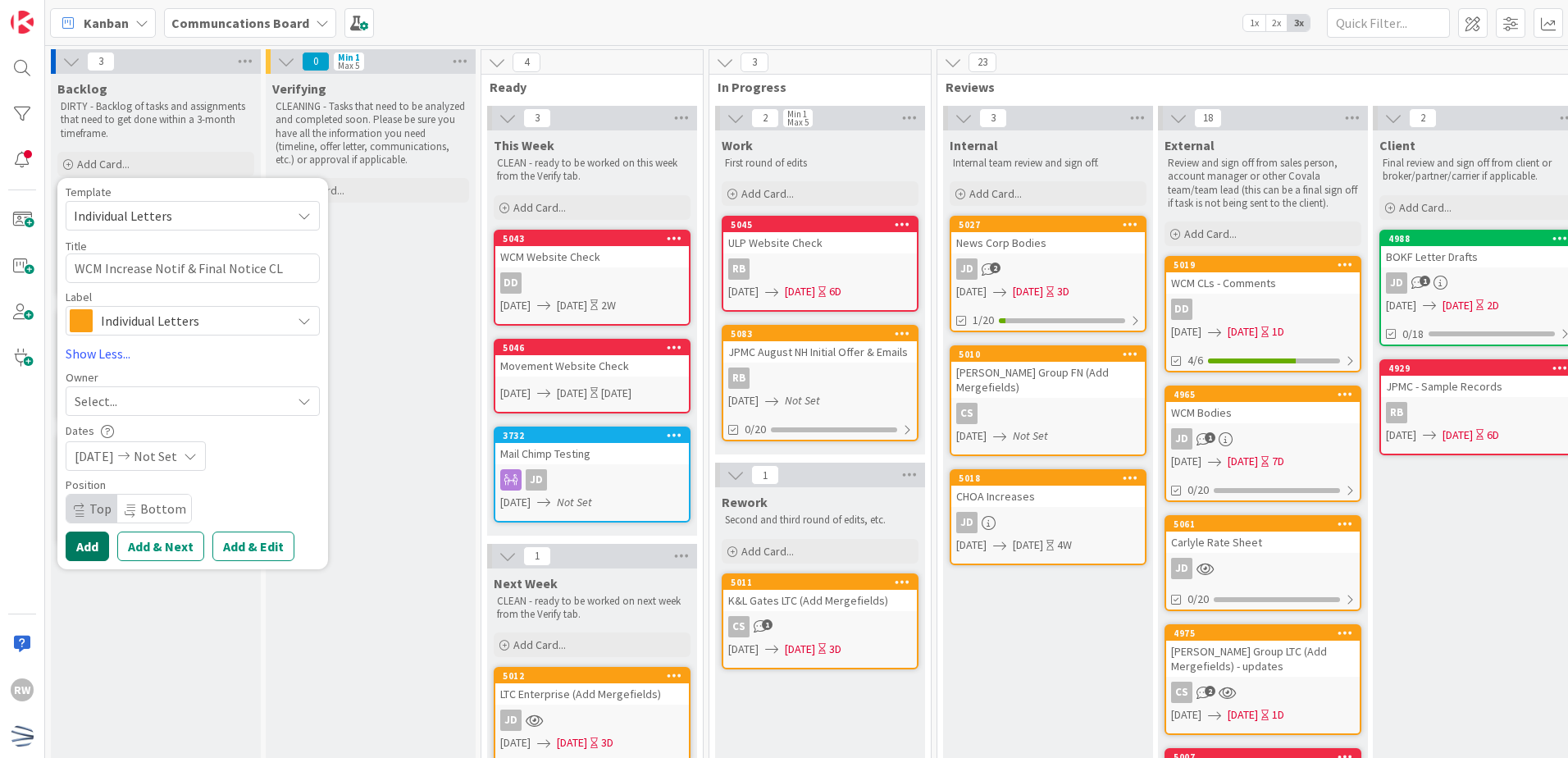
click at [105, 550] on button "Add" at bounding box center [87, 547] width 44 height 30
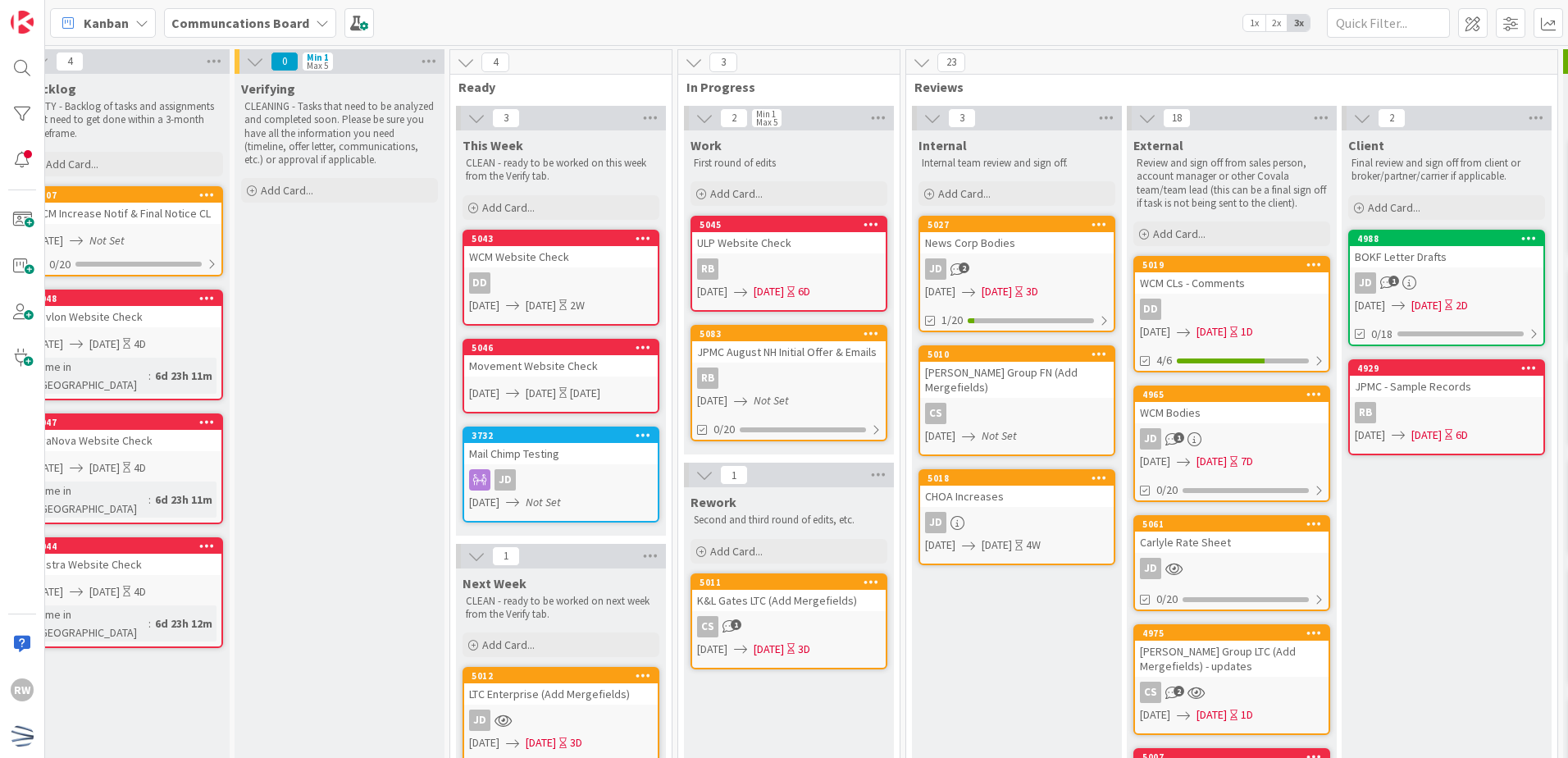
scroll to position [0, 32]
click at [129, 159] on div "Add Card..." at bounding box center [123, 164] width 197 height 25
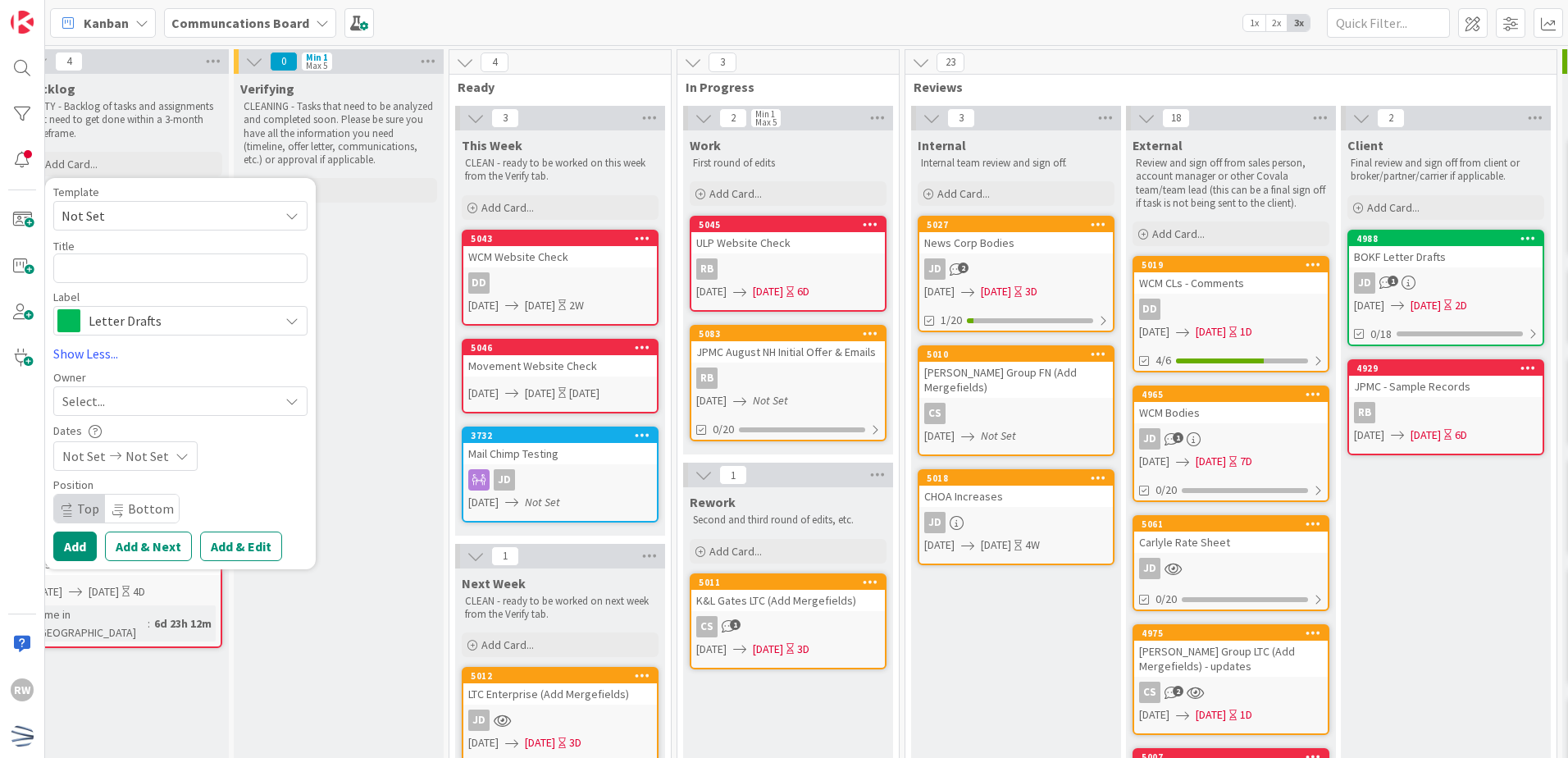
click at [172, 203] on span "Not Set" at bounding box center [181, 216] width 255 height 30
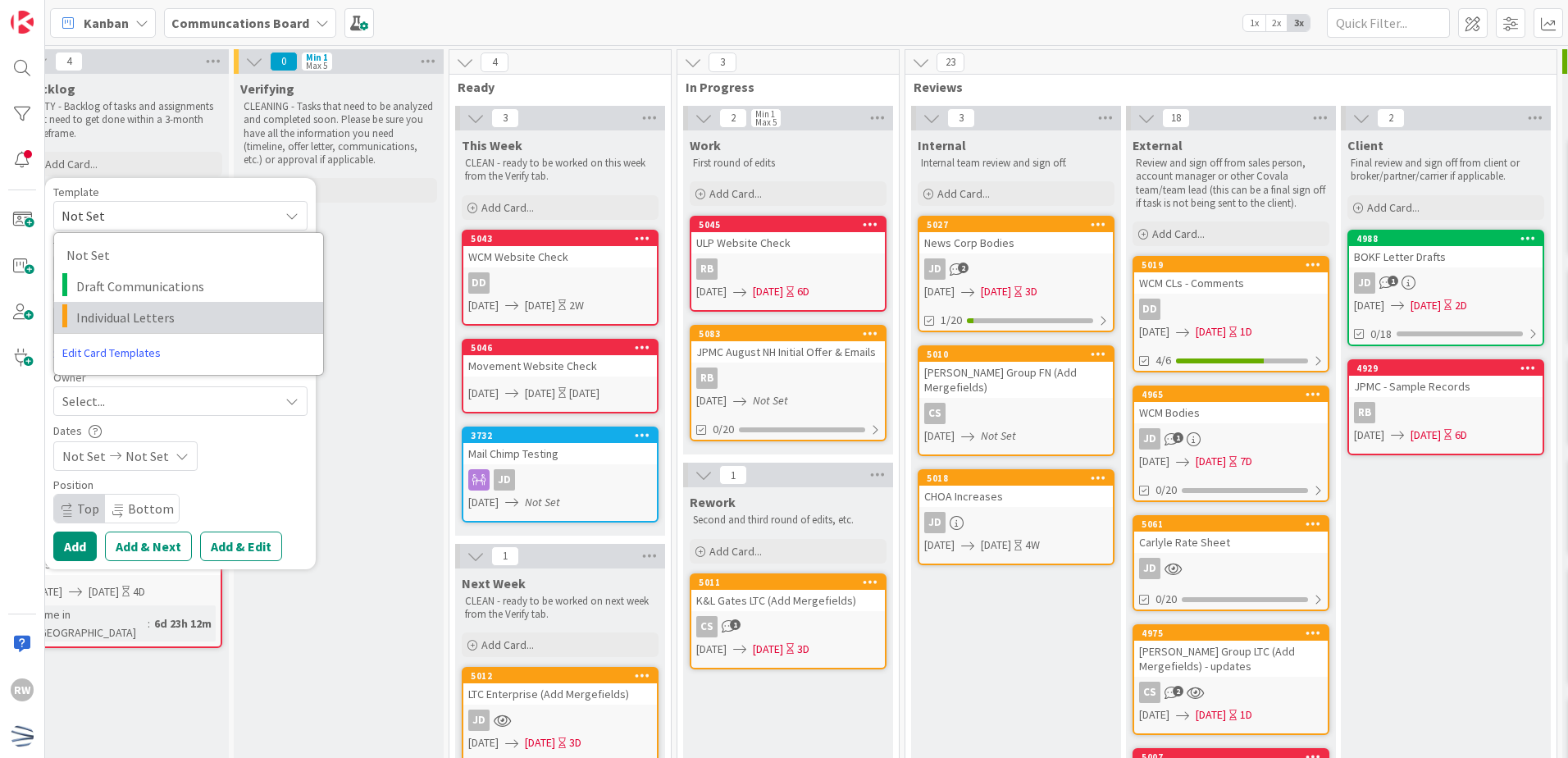
click at [140, 319] on span "Individual Letters" at bounding box center [193, 317] width 234 height 21
type textarea "x"
type textarea "Individual Letters"
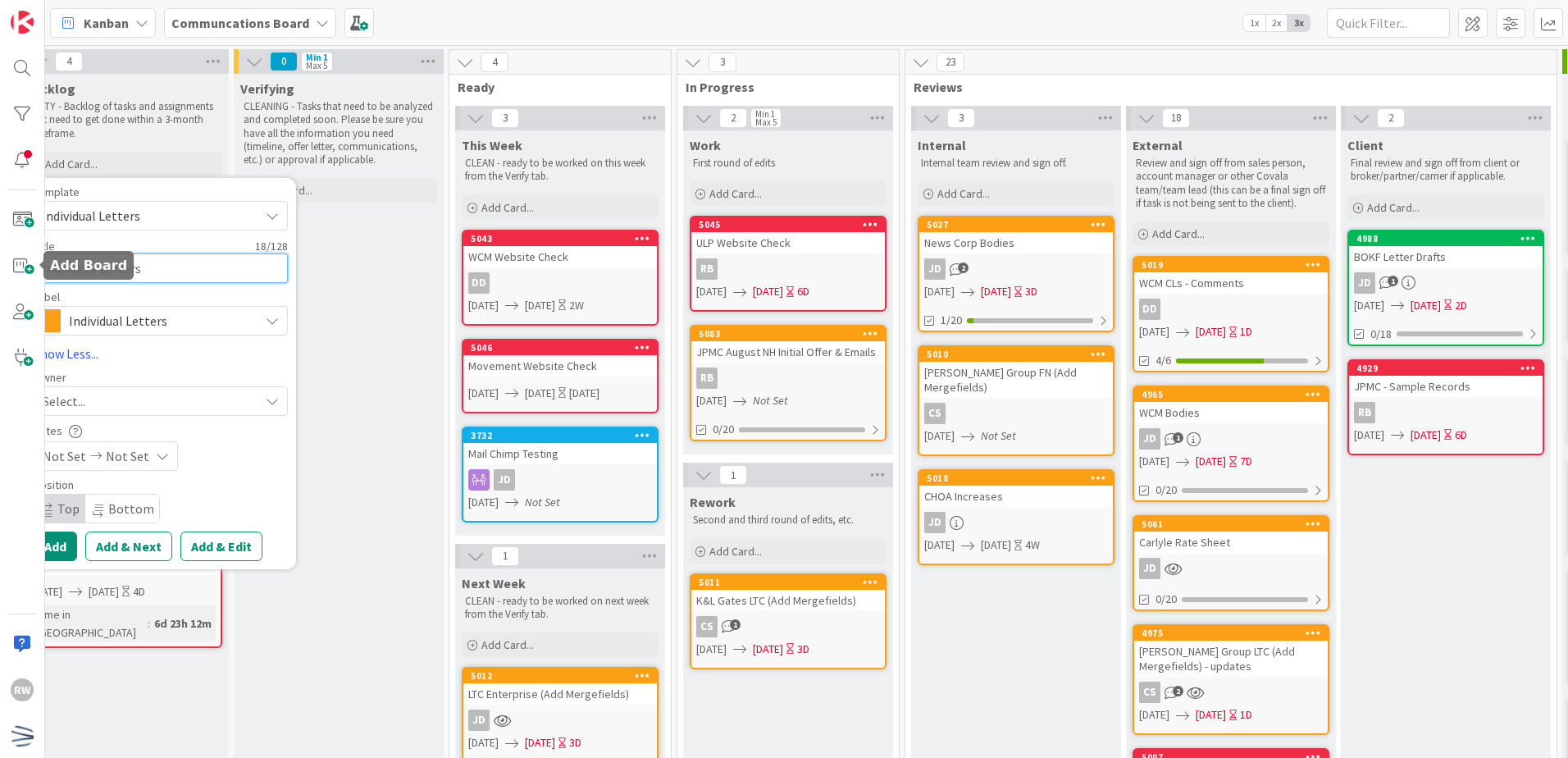
scroll to position [0, 0]
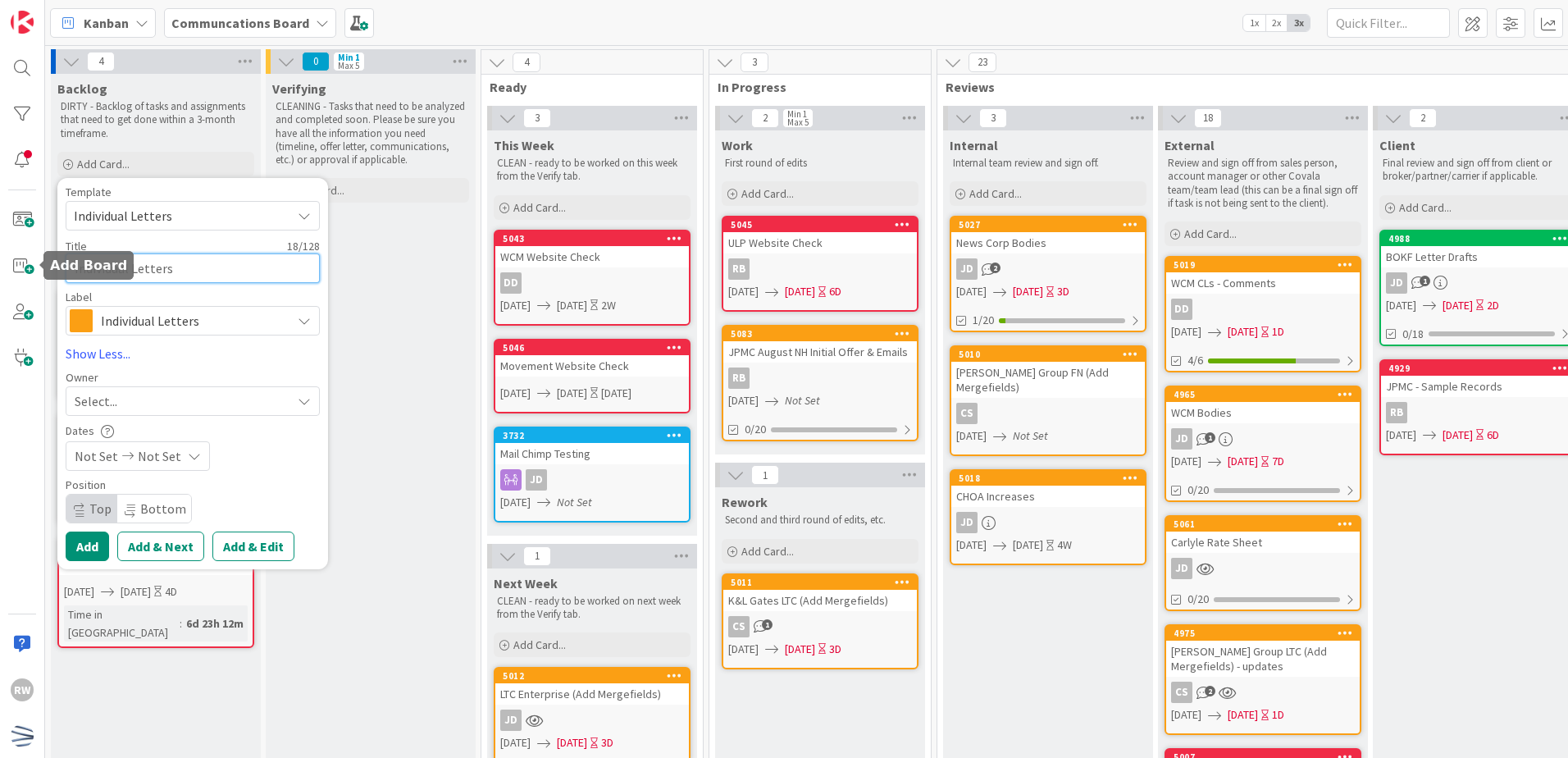
drag, startPoint x: 175, startPoint y: 264, endPoint x: 0, endPoint y: 267, distance: 175.0
click at [0, 267] on html "RW Kanban Communcations Board 1x 2x 3x 4 Backlog DIRTY - Backlog of tasks and a…" at bounding box center [784, 379] width 1568 height 758
type textarea "x"
type textarea "U"
type textarea "x"
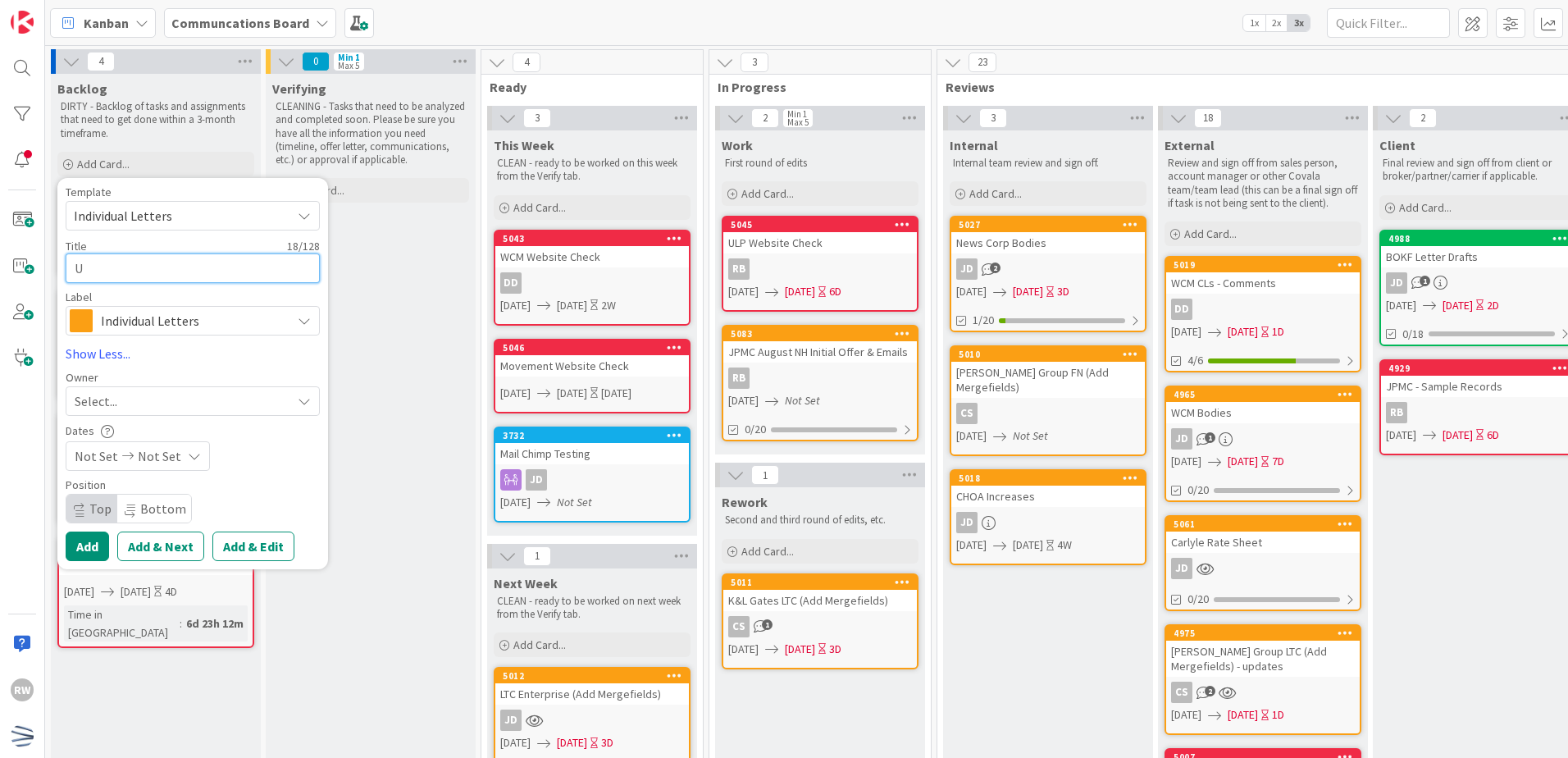
type textarea "UL"
type textarea "x"
type textarea "ULP"
type textarea "x"
type textarea "ULP"
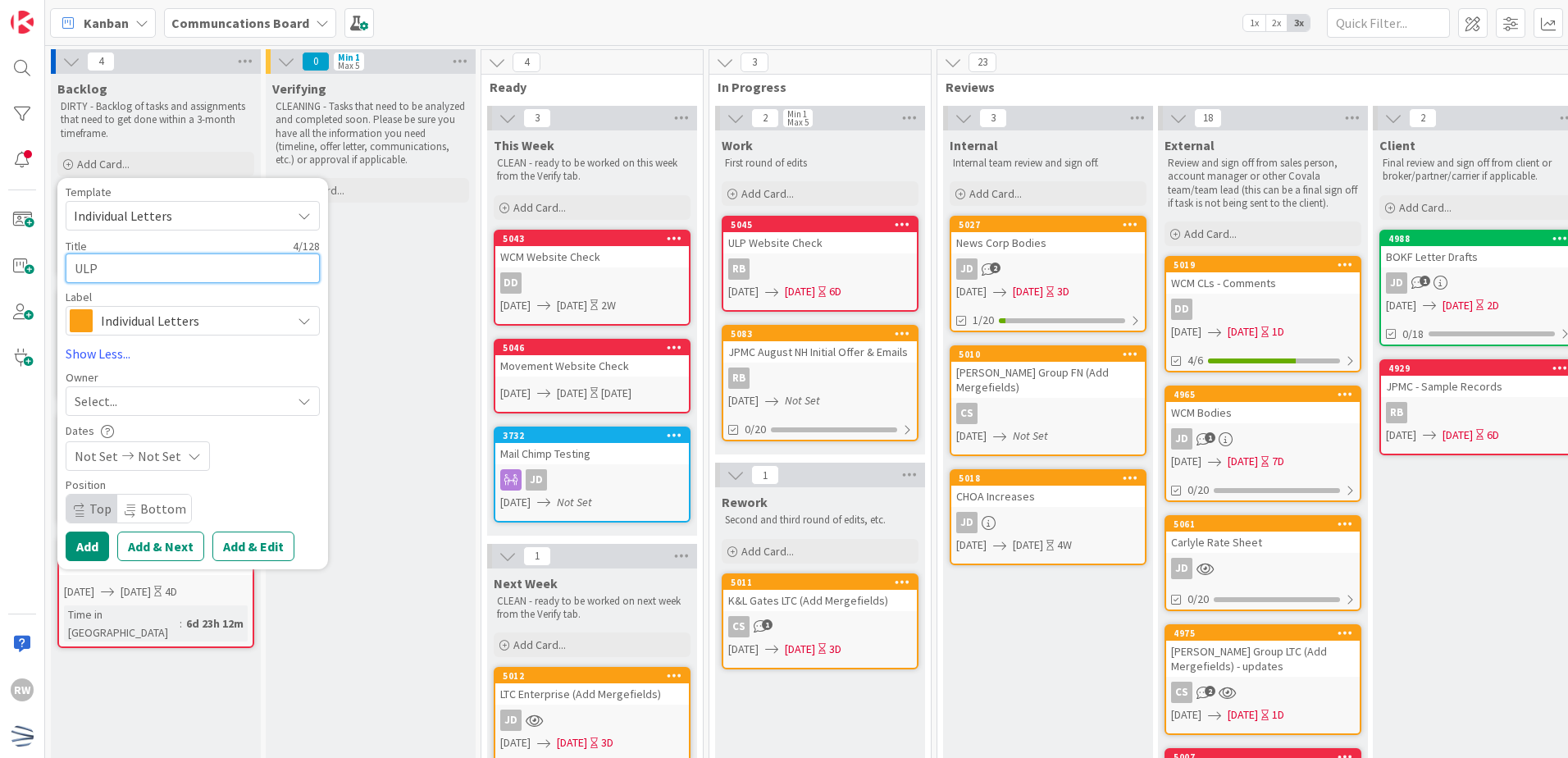
type textarea "x"
type textarea "ULP I"
type textarea "x"
type textarea "ULP In"
type textarea "x"
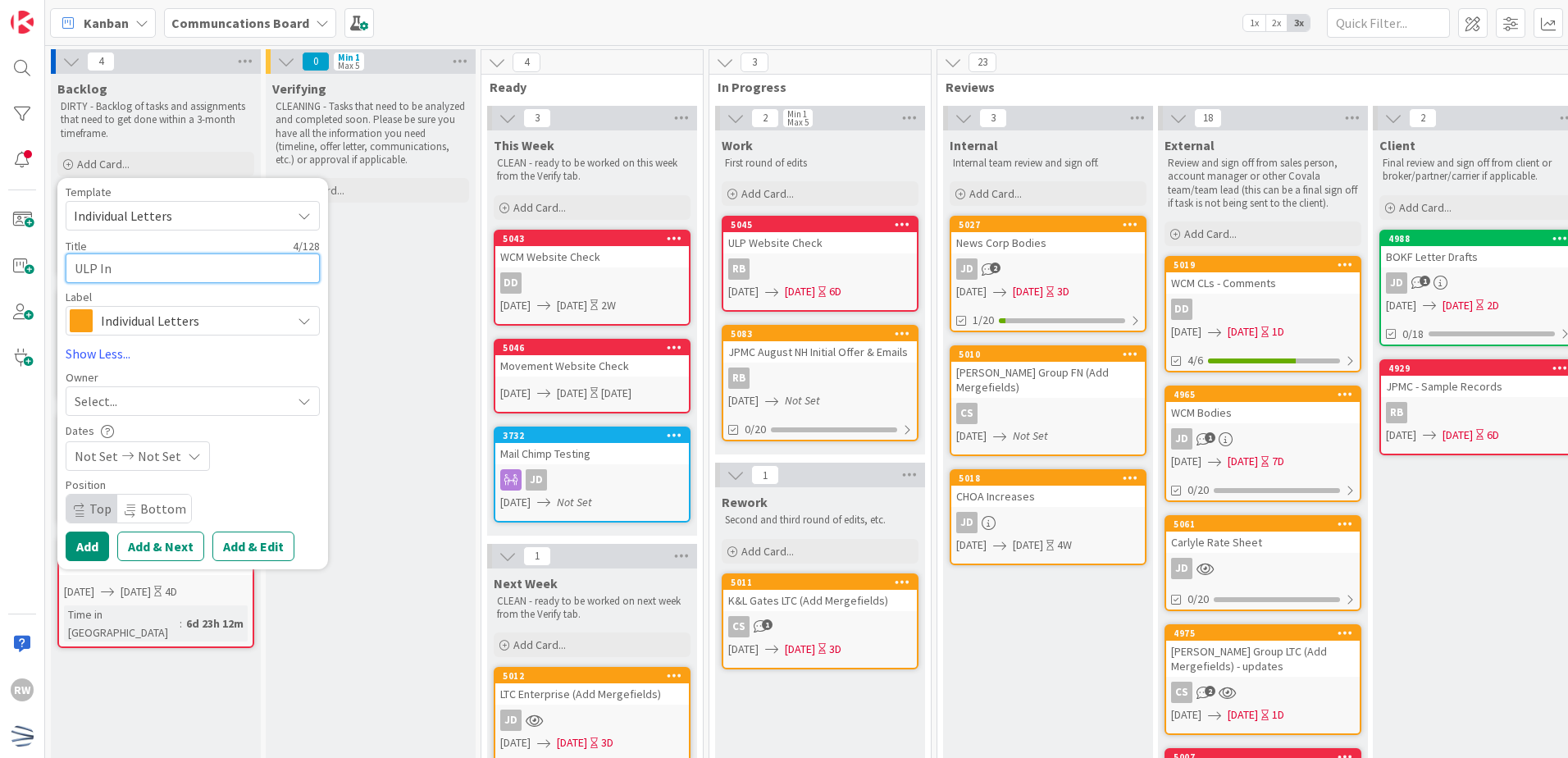
type textarea "ULP Inc"
type textarea "x"
type textarea "ULP Incr"
type textarea "x"
type textarea "ULP Incre"
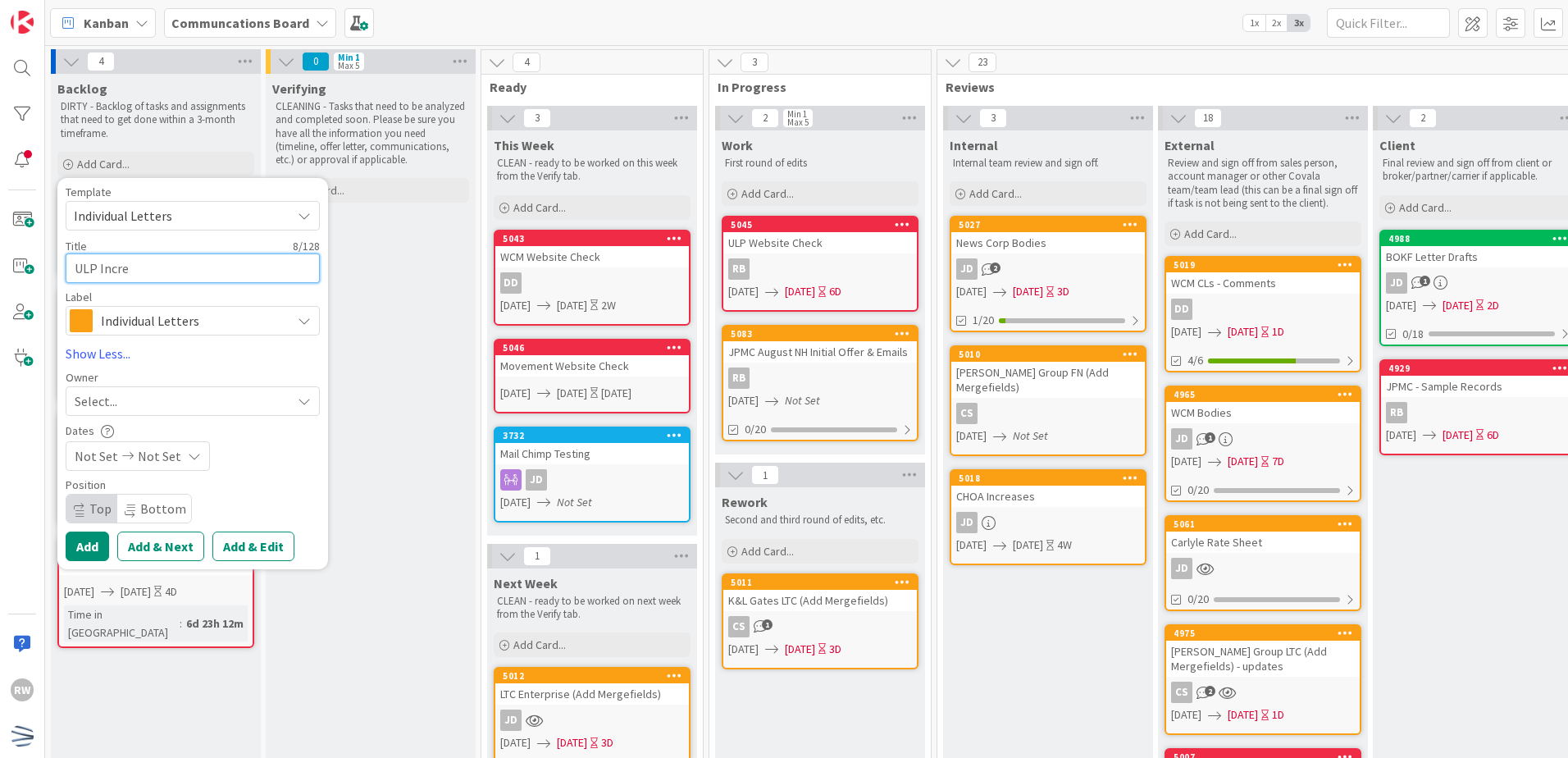
type textarea "x"
type textarea "ULP Increa"
type textarea "x"
type textarea "ULP Increas"
type textarea "x"
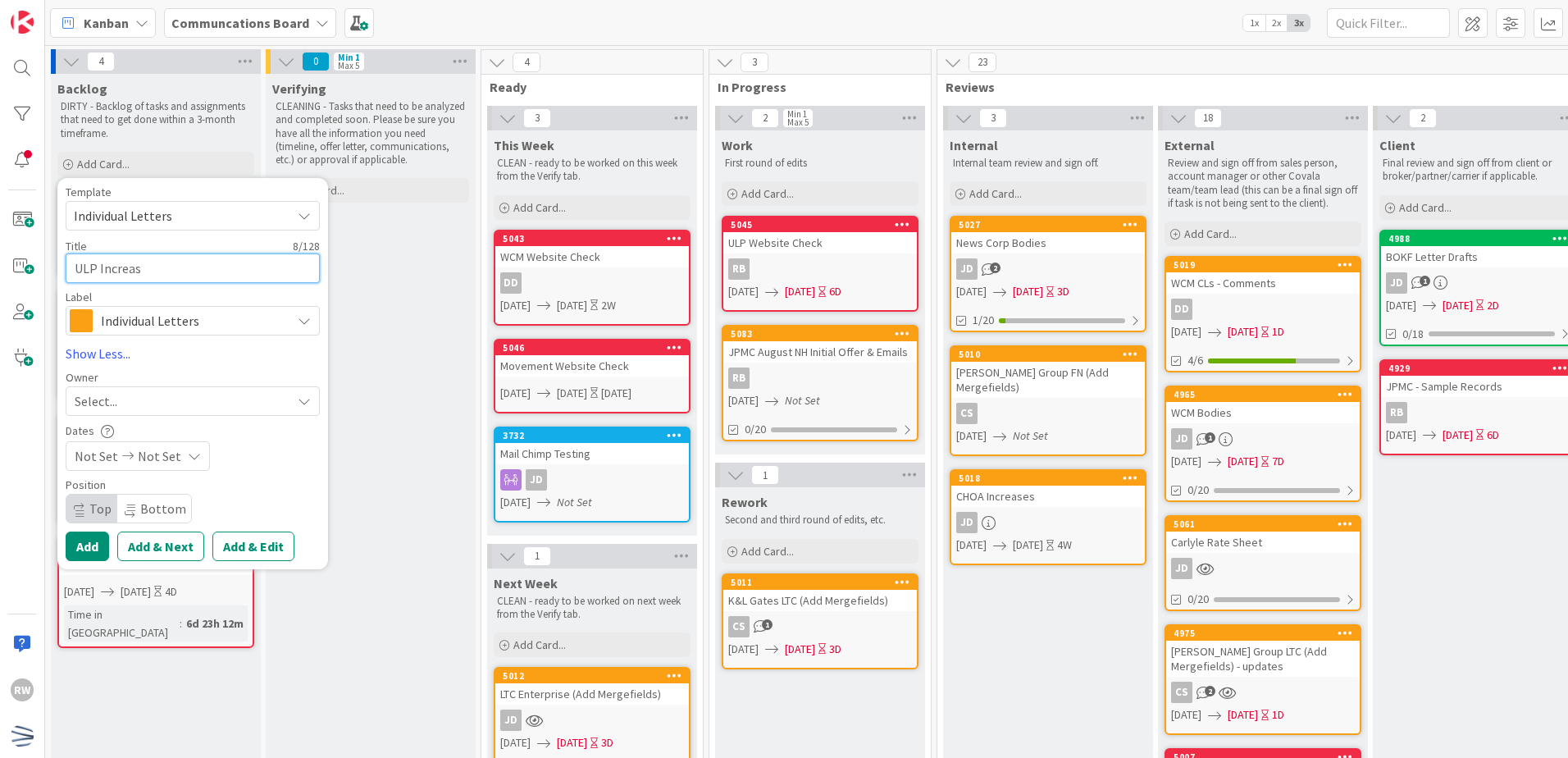
type textarea "ULP Increase"
type textarea "x"
type textarea "ULP Increase"
type textarea "x"
type textarea "ULP Increase N"
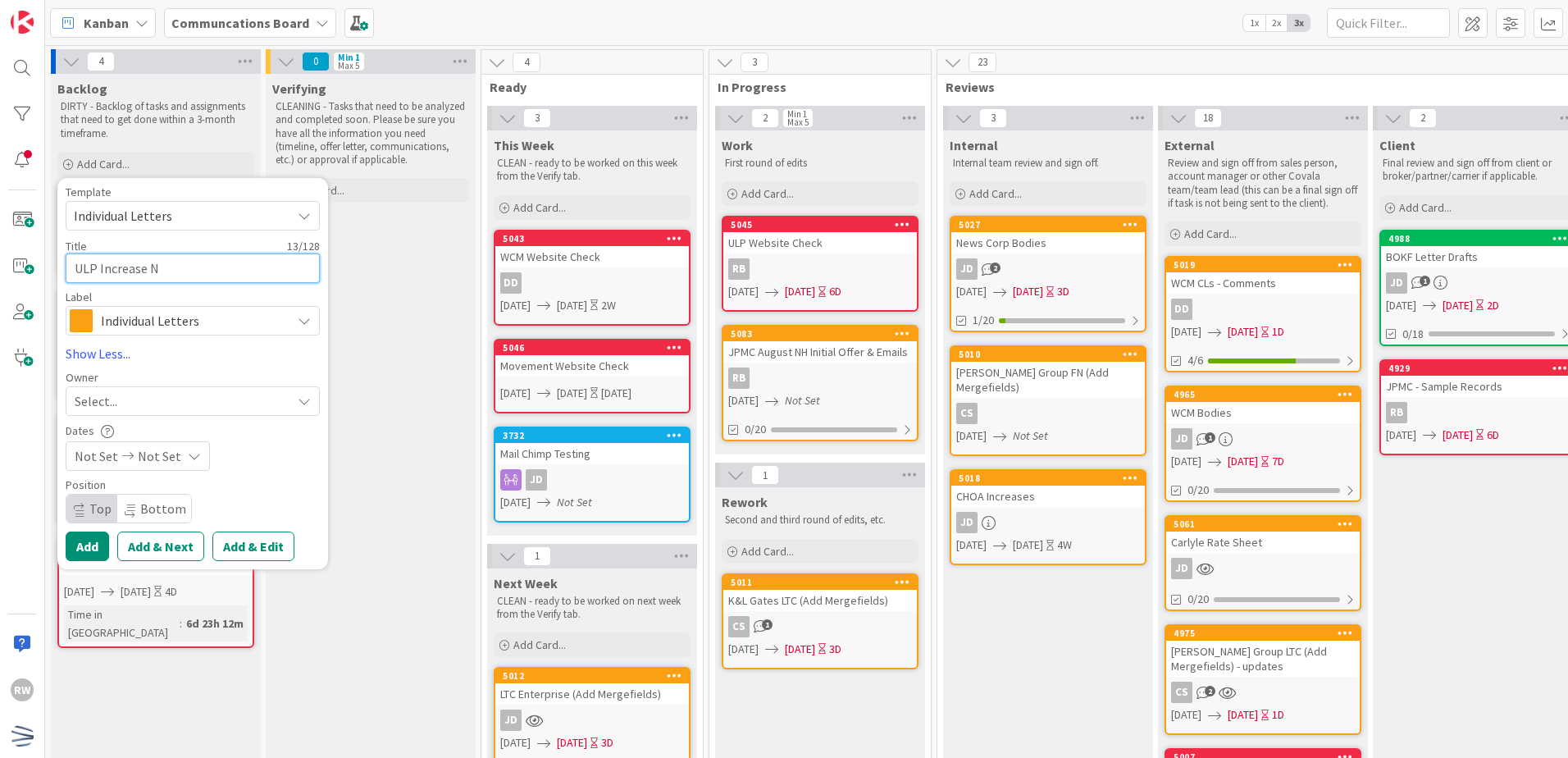
type textarea "x"
type textarea "ULP Increase Not"
type textarea "x"
type textarea "ULP Increase Noti"
type textarea "x"
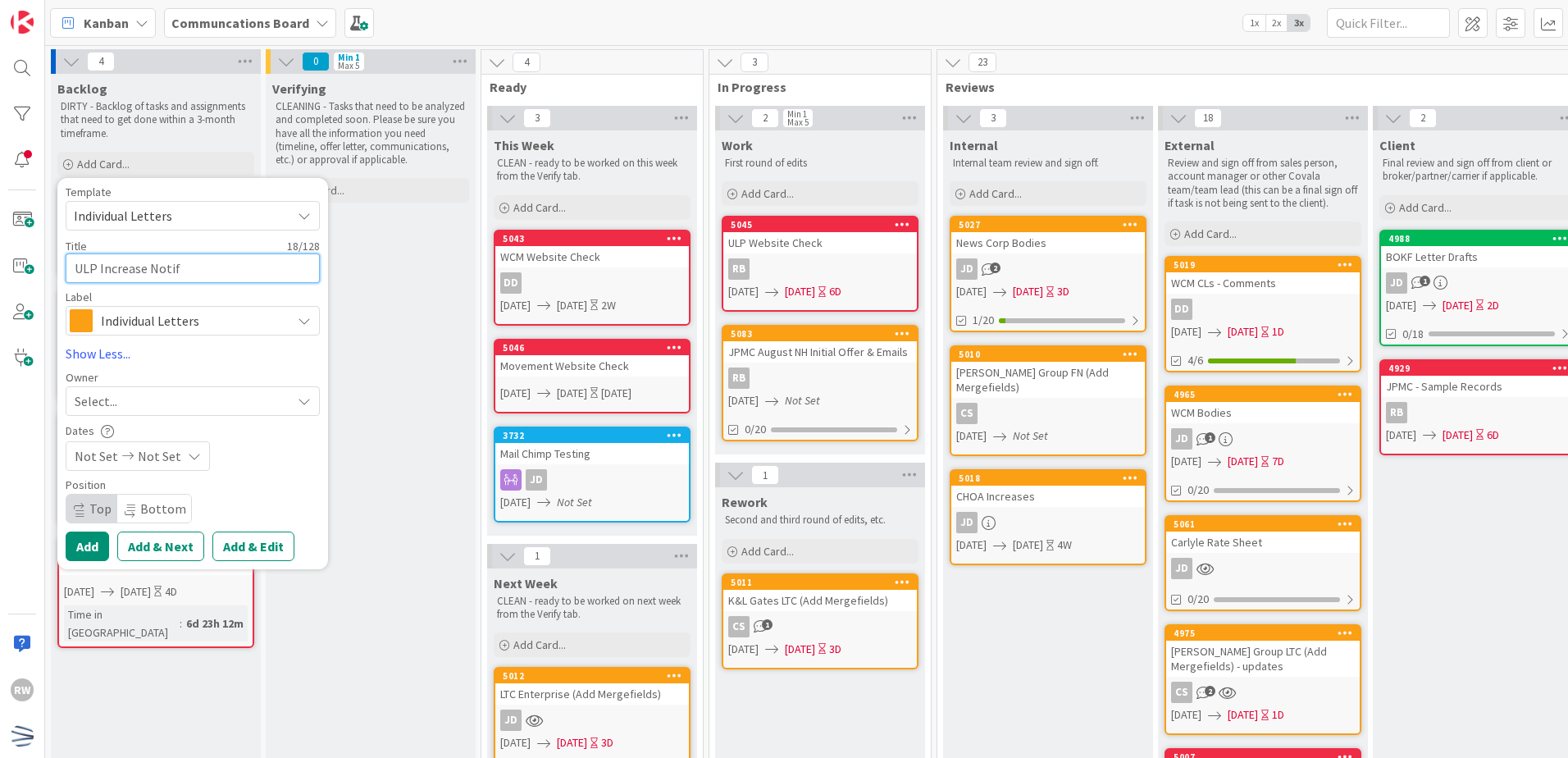
type textarea "ULP Increase Notifi"
type textarea "x"
type textarea "ULP Increase Notific"
type textarea "x"
type textarea "ULP Increase Notifica"
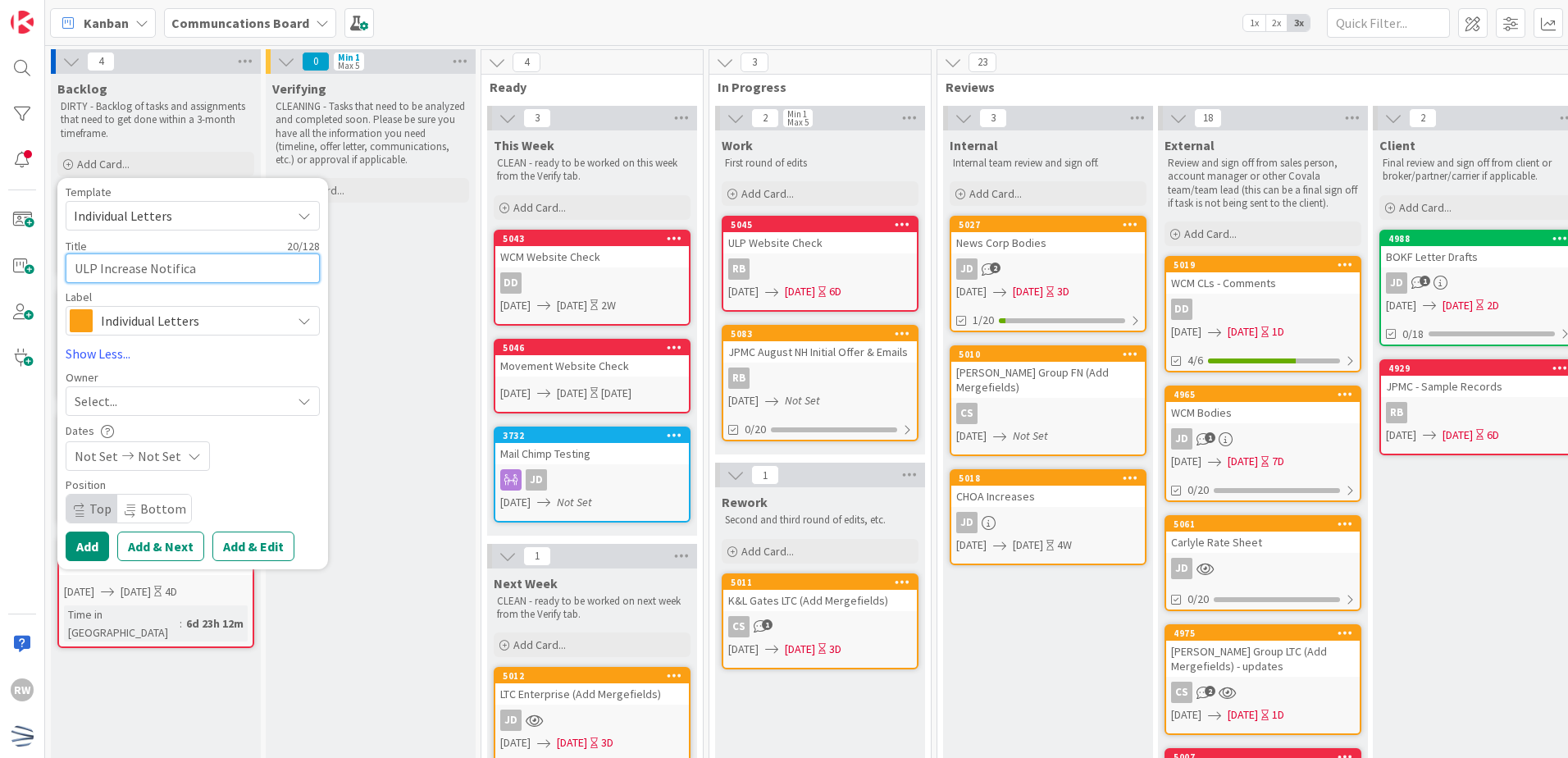
type textarea "x"
type textarea "ULP Increase Notificati"
type textarea "x"
type textarea "ULP Increase Notificatio"
type textarea "x"
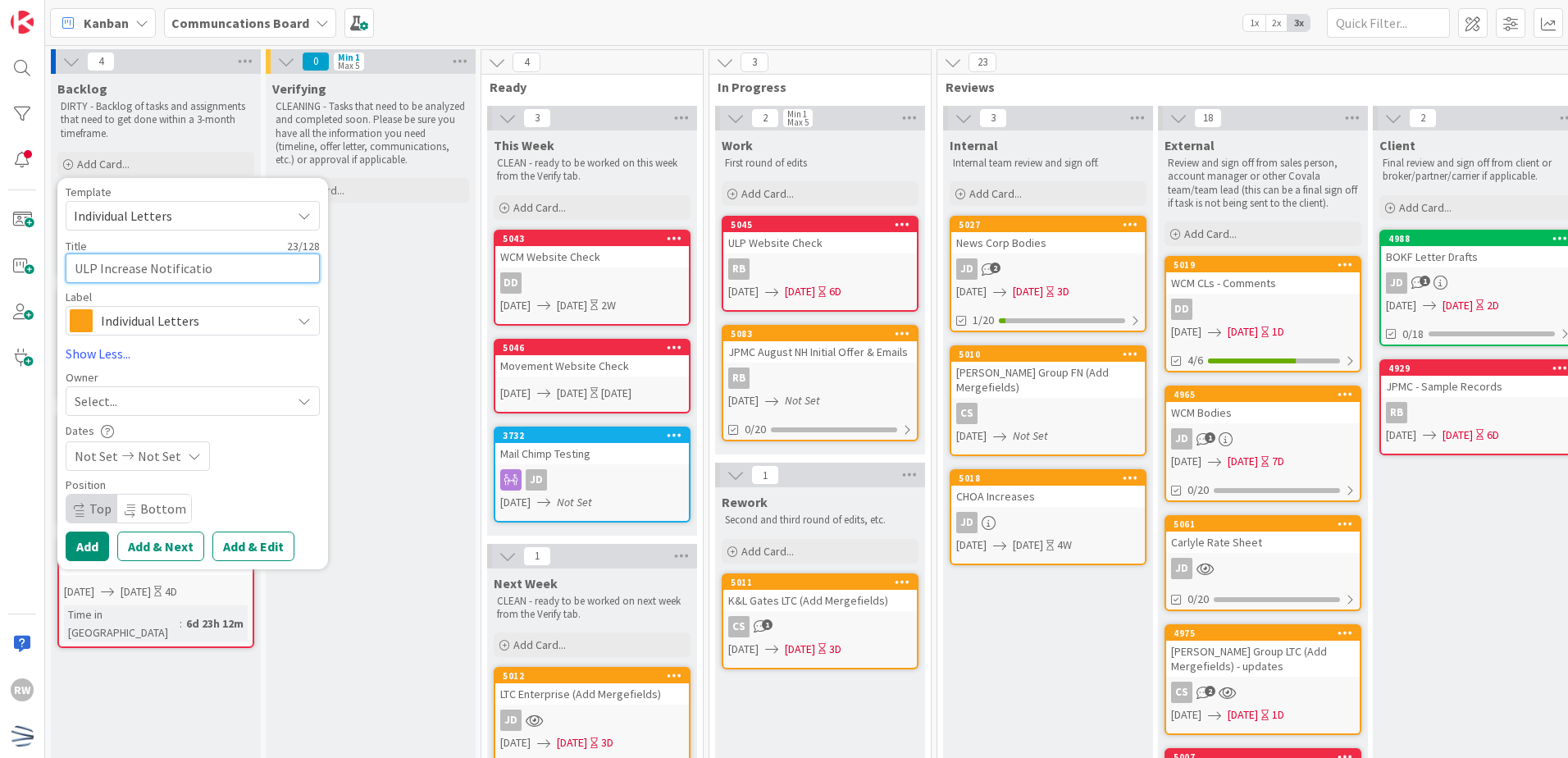
type textarea "ULP Increase Notification"
type textarea "x"
type textarea "ULP Increase Notification"
type textarea "x"
type textarea "ULP Increase Notification a"
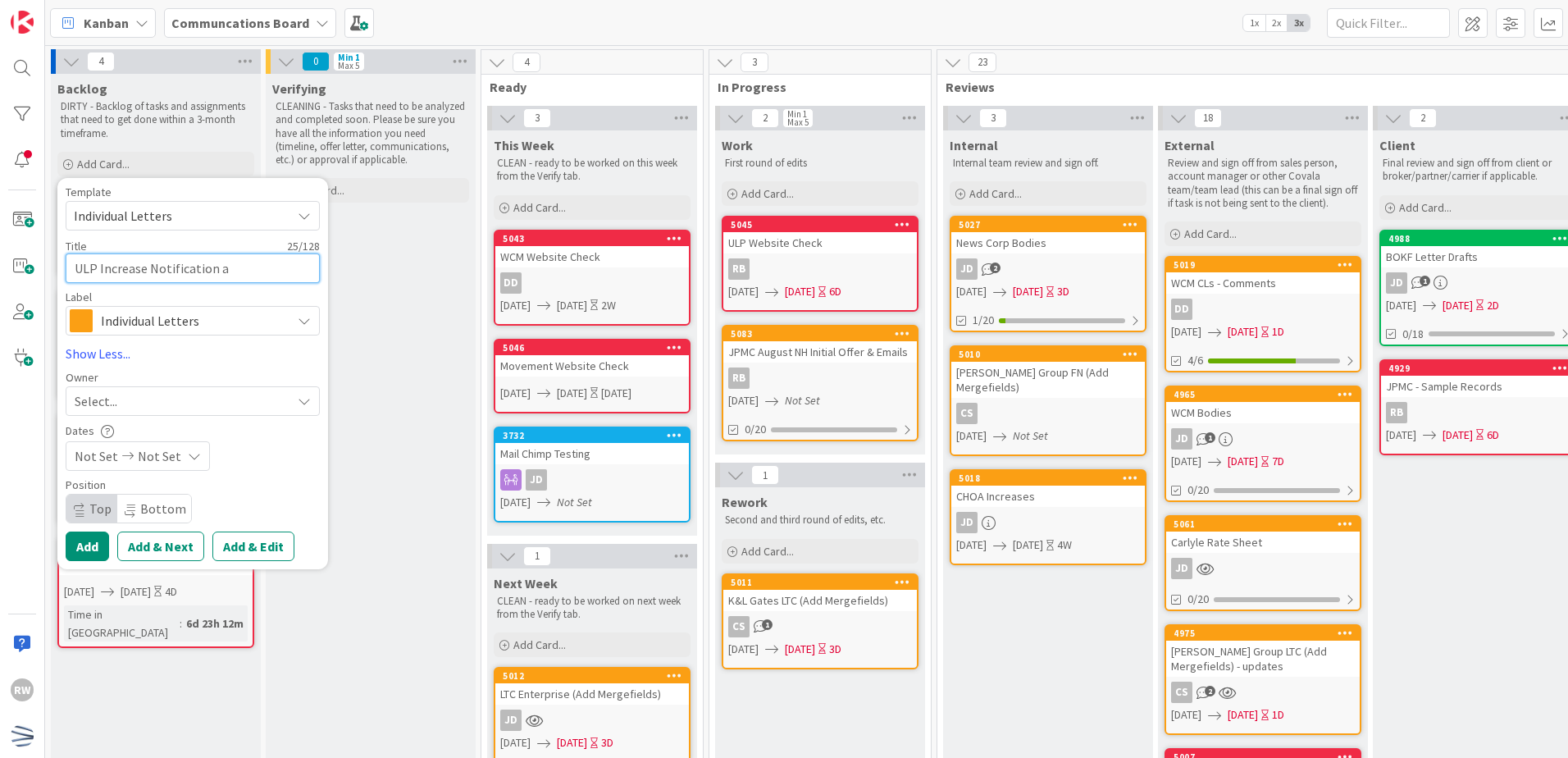
type textarea "x"
type textarea "ULP Increase Notification an"
type textarea "x"
type textarea "ULP Increase Notification and"
type textarea "x"
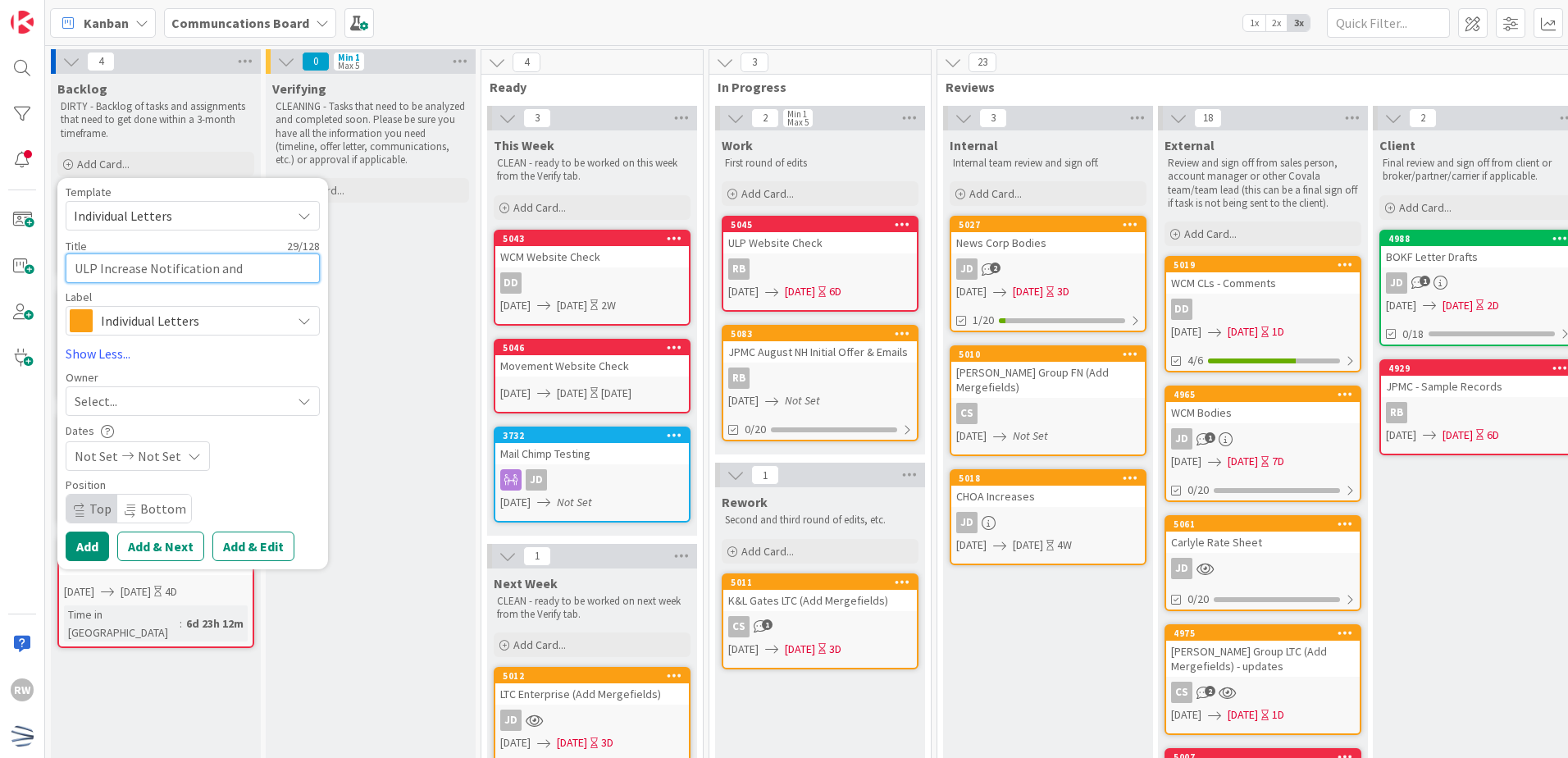
type textarea "ULP Increase Notification and"
type textarea "x"
type textarea "ULP Increase Notification and F"
type textarea "x"
type textarea "ULP Increase Notification and Fin"
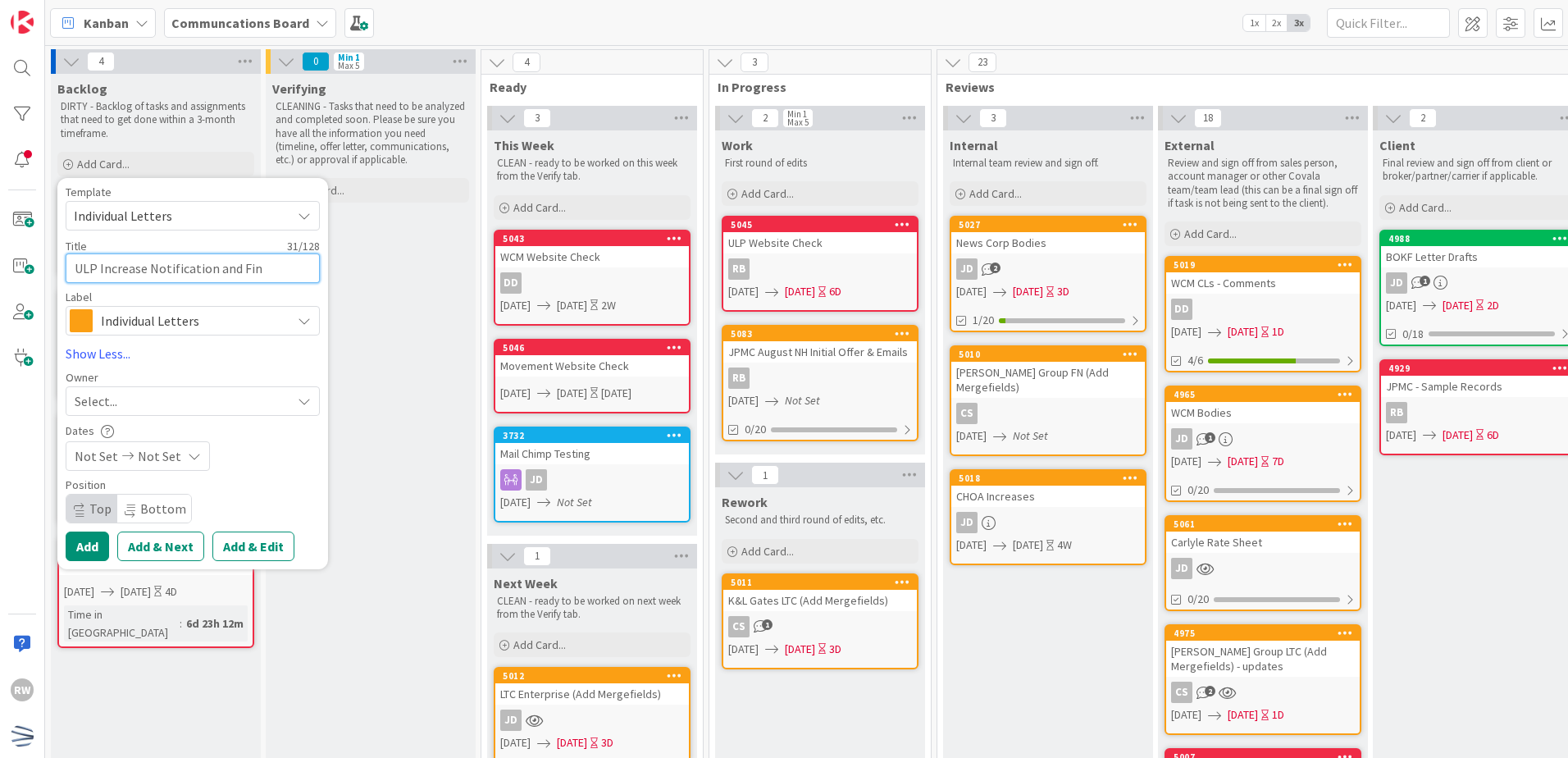
type textarea "x"
type textarea "ULP Increase Notification and Fina"
type textarea "x"
type textarea "ULP Increase Notification and Final"
type textarea "x"
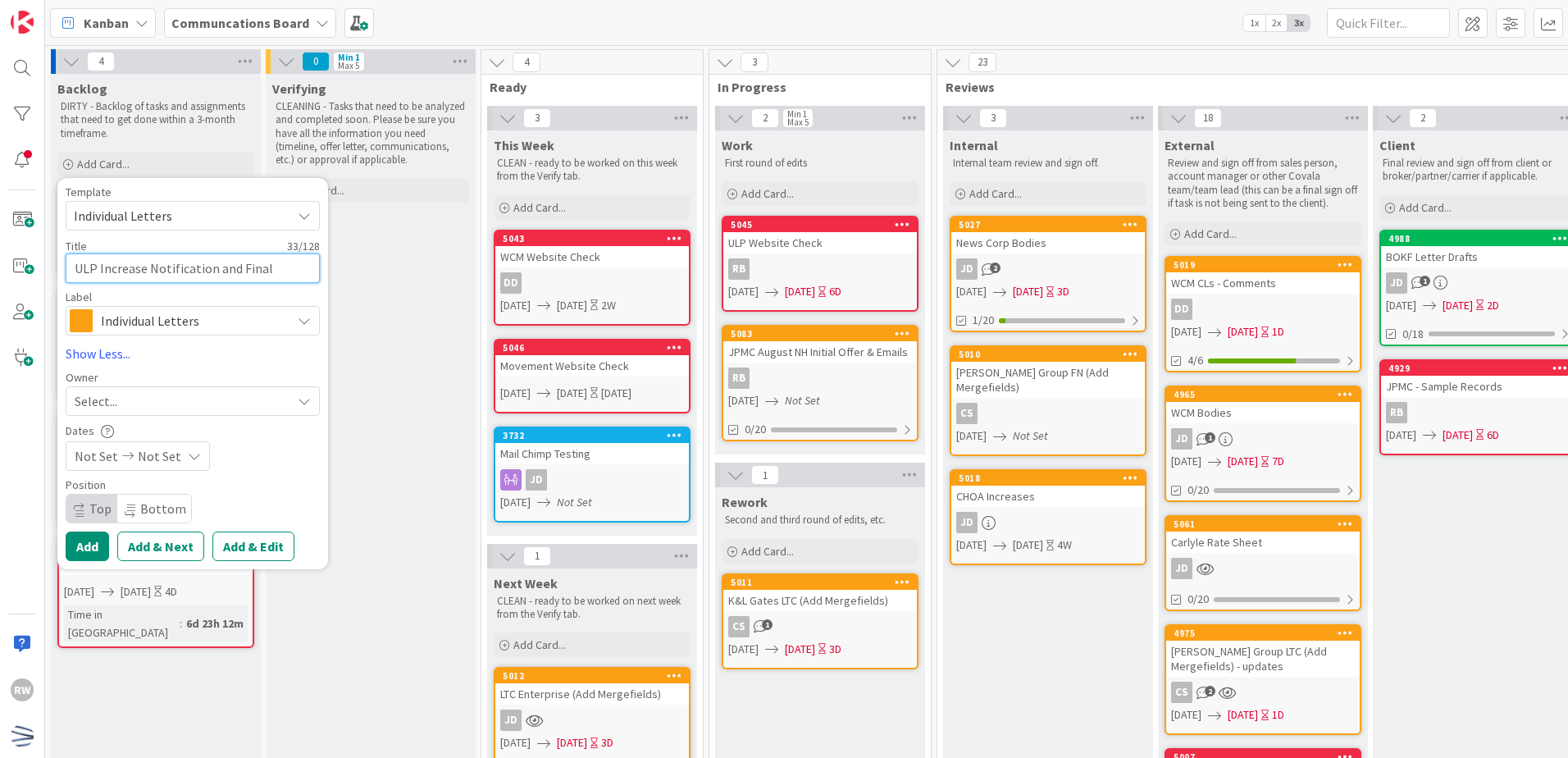
type textarea "ULP Increase Notification and Final"
type textarea "x"
type textarea "ULP Increase Notification and Final N"
type textarea "x"
type textarea "ULP Increase Notification and Final No"
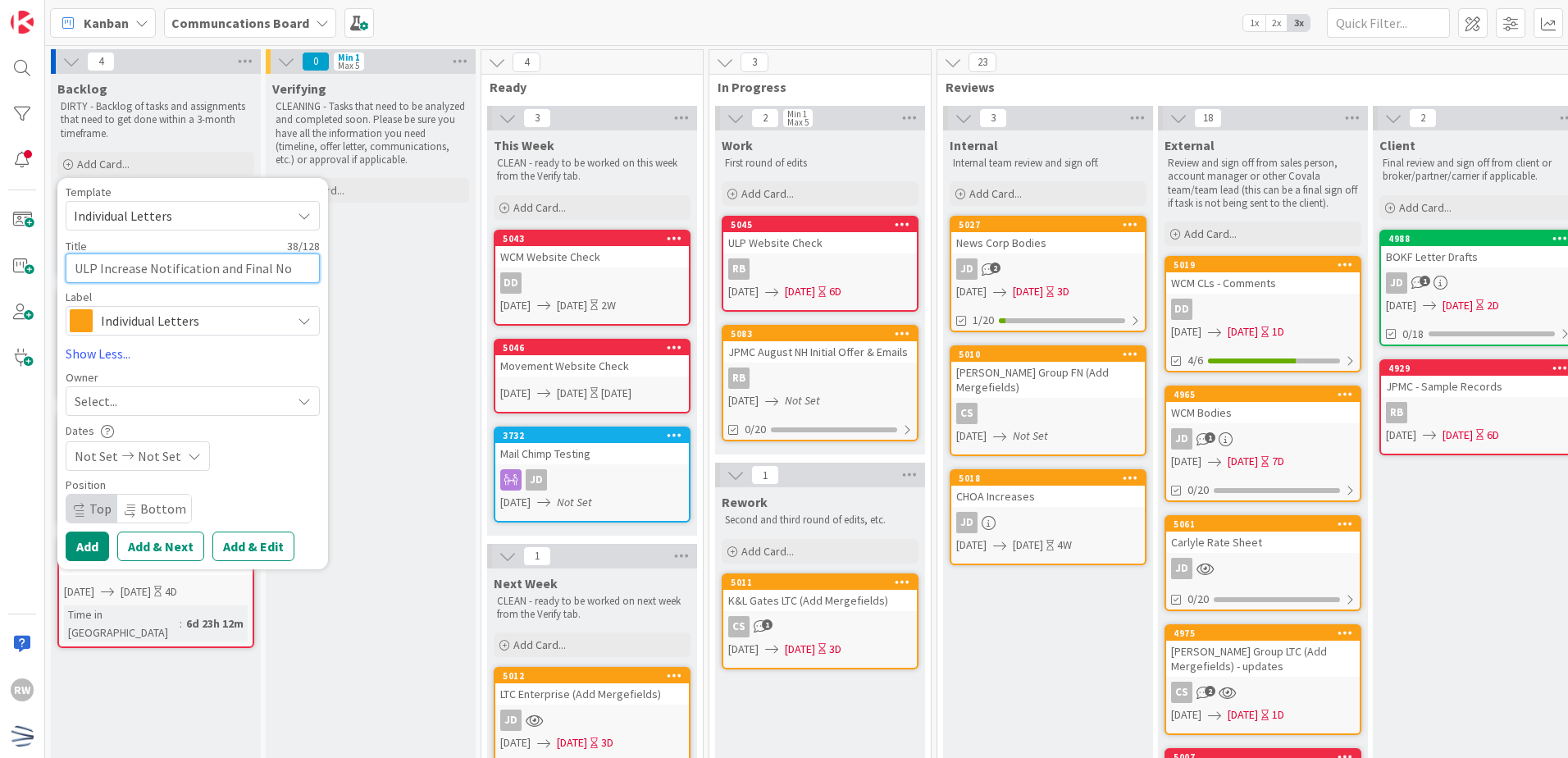
type textarea "x"
type textarea "ULP Increase Notification and Final Not"
type textarea "x"
type textarea "ULP Increase Notification and Final Noti"
type textarea "x"
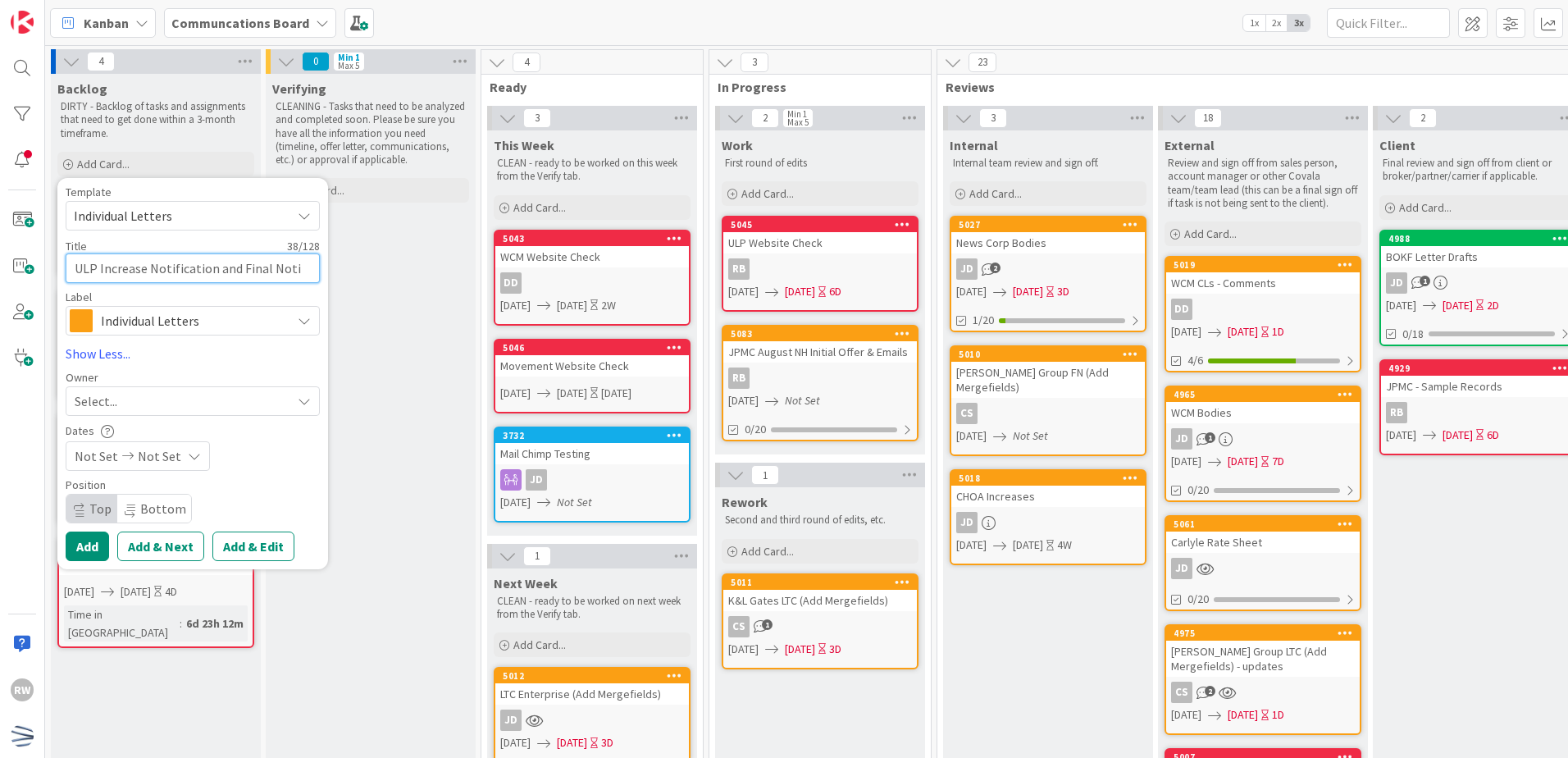
type textarea "ULP Increase Notification and Final Notic"
type textarea "x"
type textarea "ULP Increase Notification and Final Notice"
type textarea "x"
type textarea "ULP Increase Notification and Final Notice C"
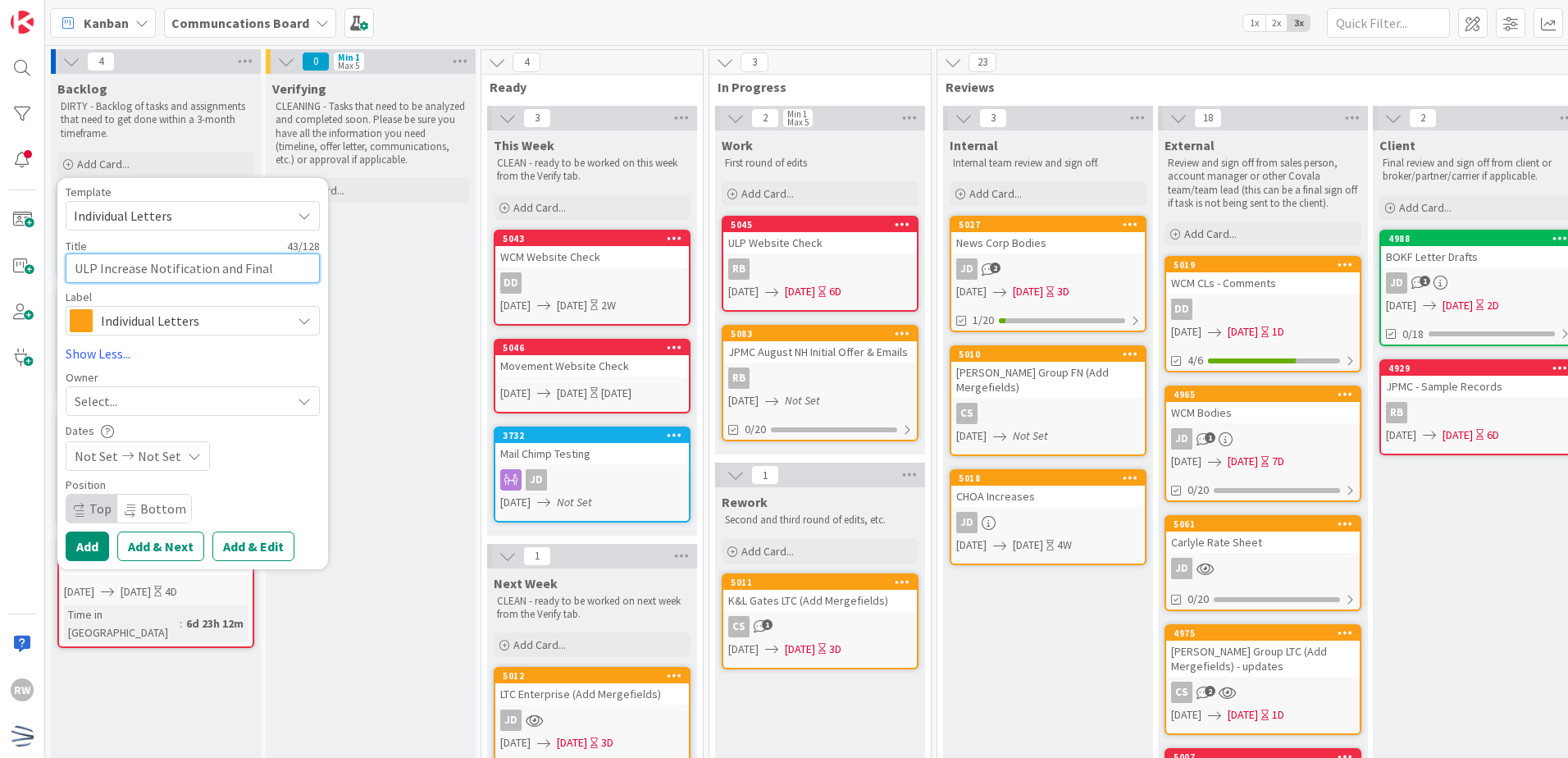
type textarea "x"
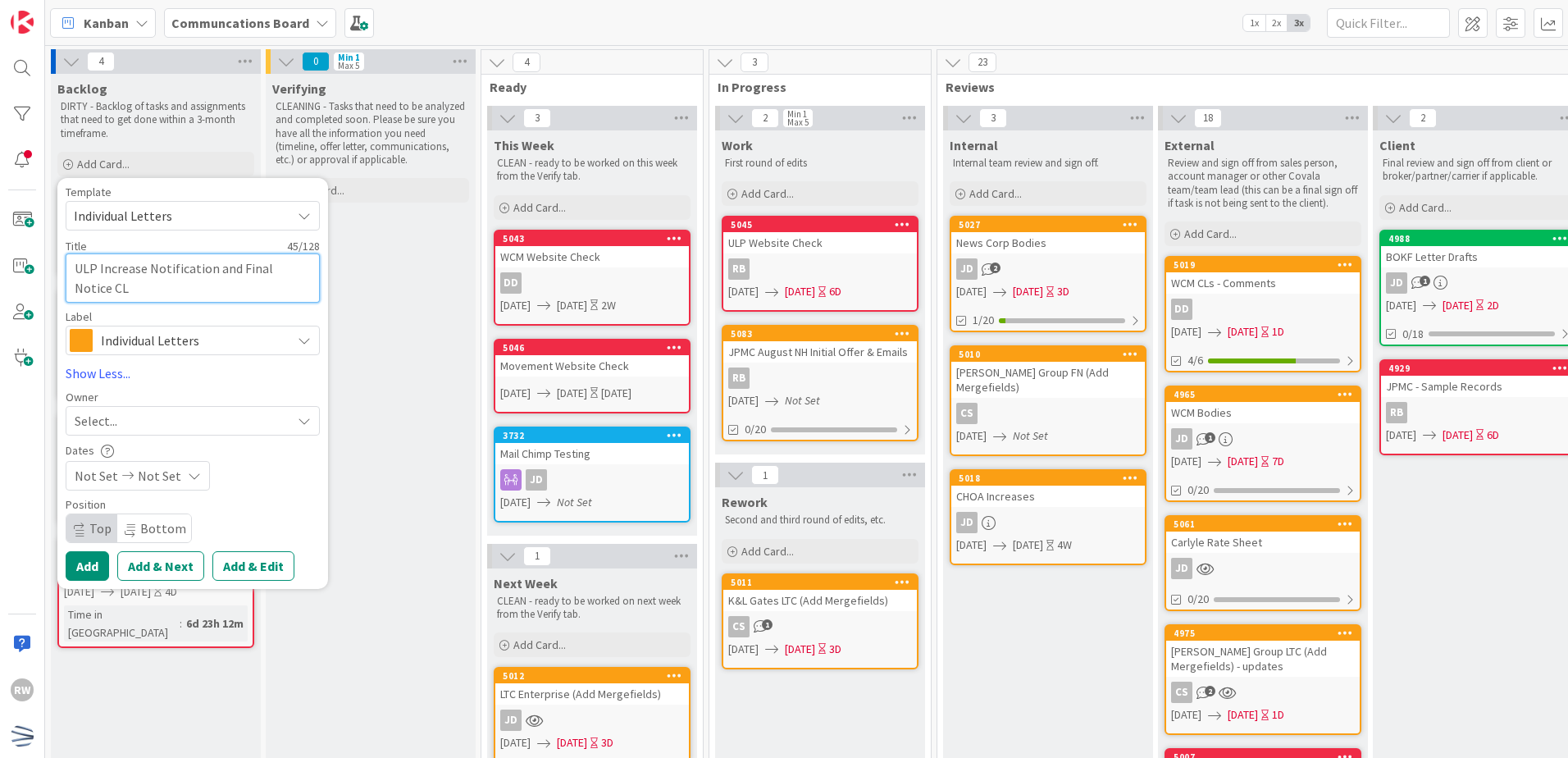
type textarea "ULP Increase Notification and Final Notice CL"
click at [176, 476] on div "Not Set Not Set" at bounding box center [138, 476] width 144 height 30
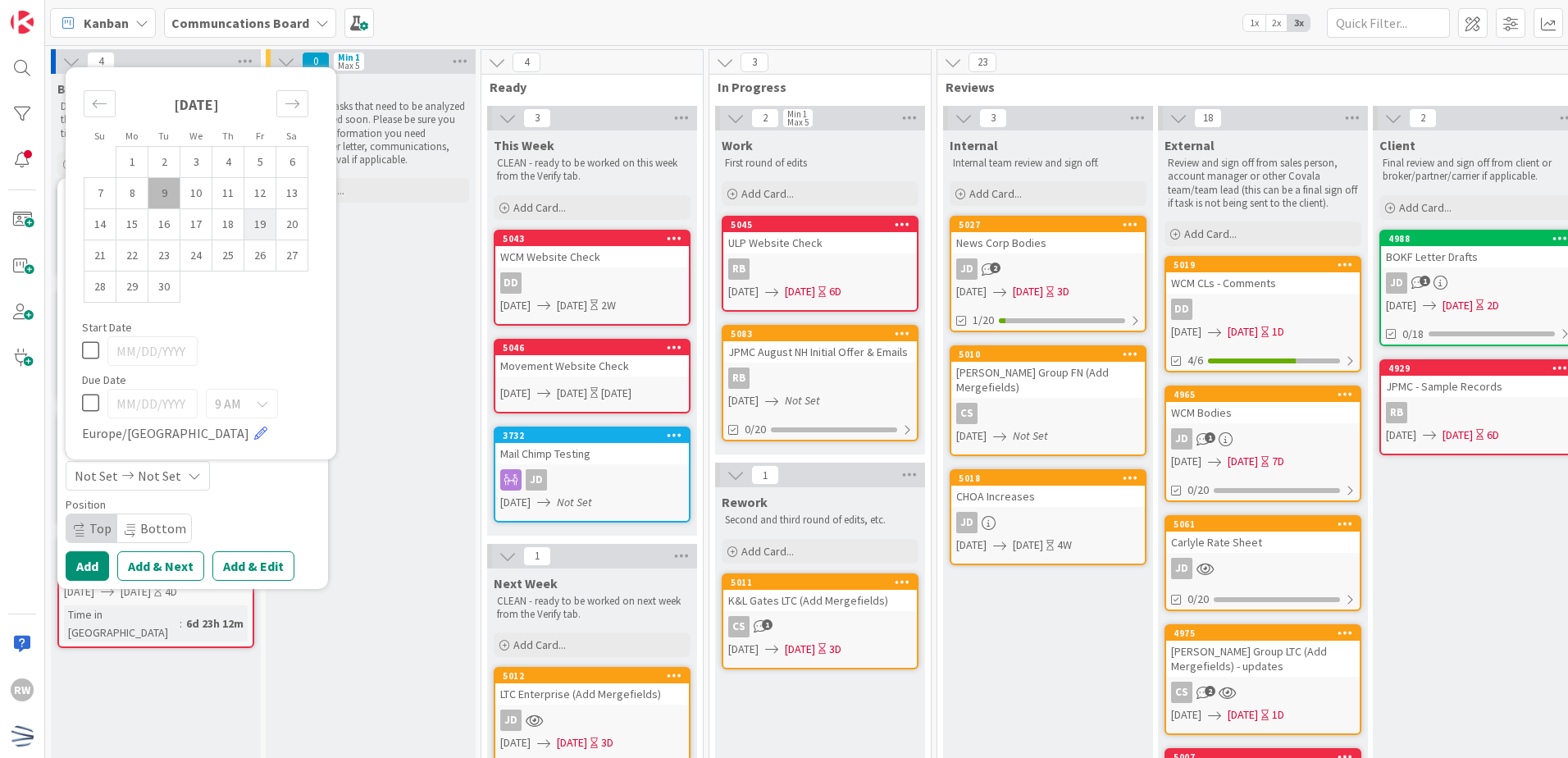
click at [262, 228] on td "19" at bounding box center [260, 224] width 32 height 32
type input "[DATE]"
type textarea "x"
click at [297, 512] on div "Position Top Bottom" at bounding box center [193, 521] width 255 height 44
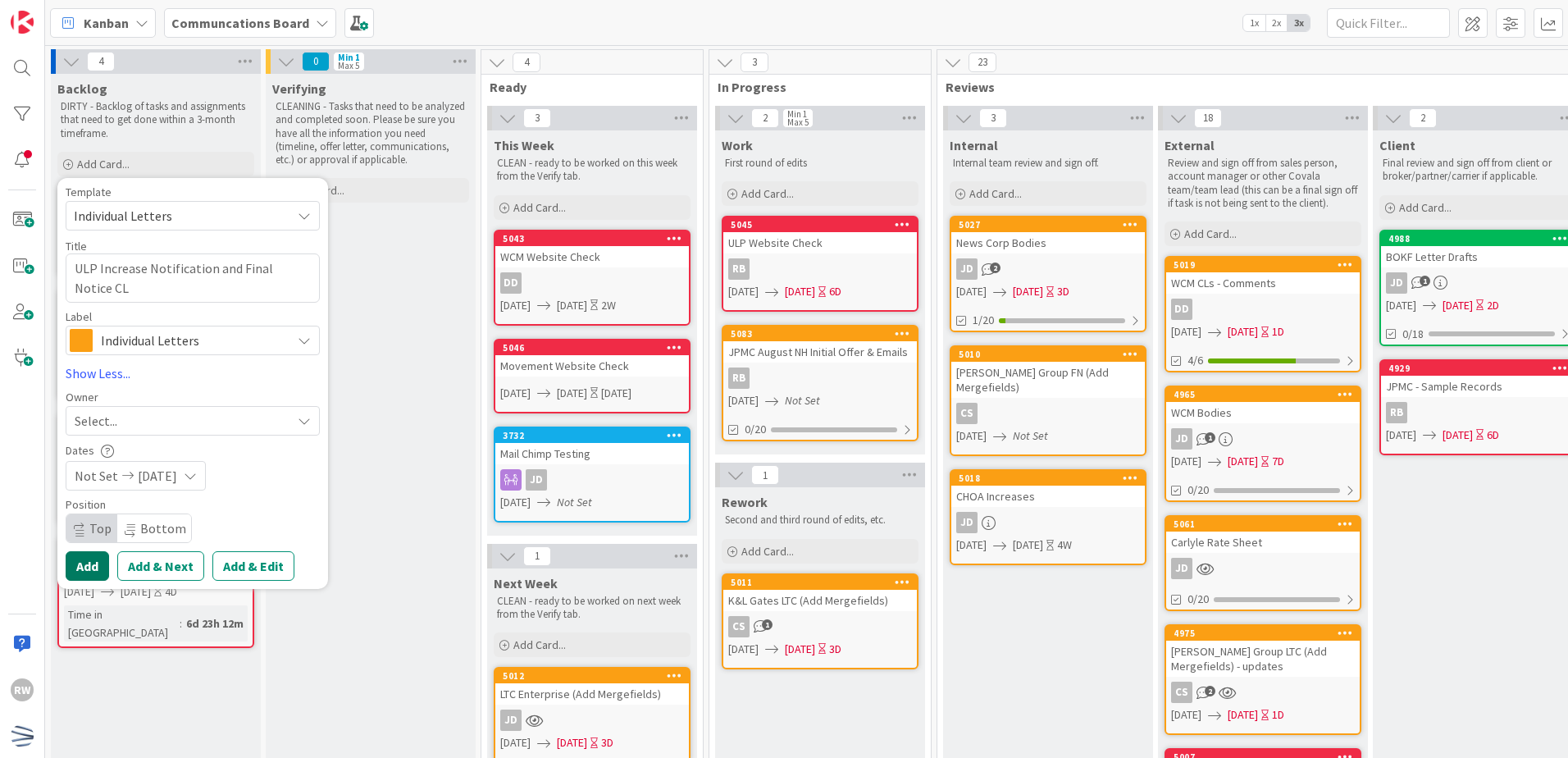
click at [93, 573] on button "Add" at bounding box center [87, 566] width 44 height 30
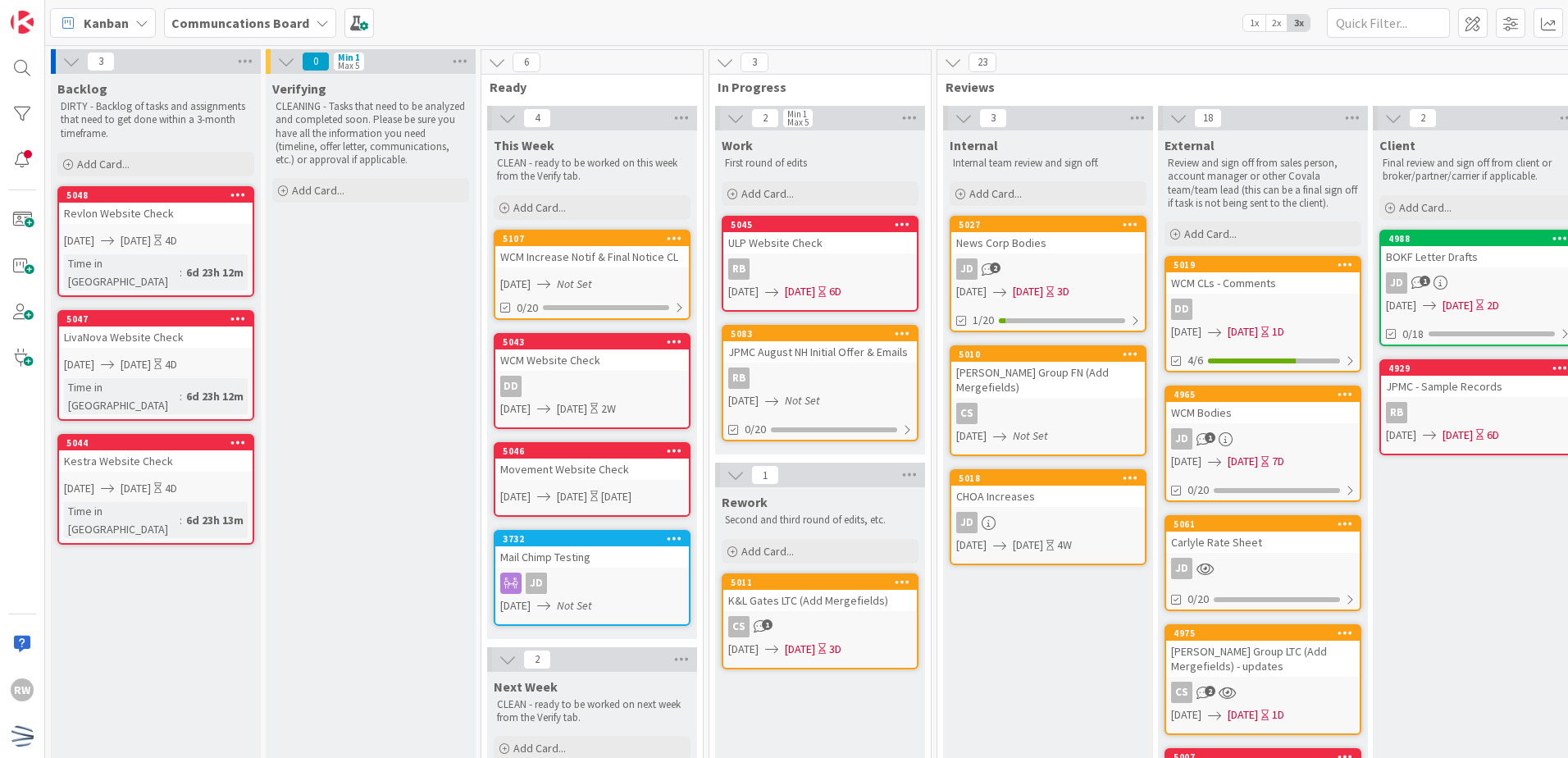
click at [638, 249] on div "WCM Increase Notif & Final Notice CL" at bounding box center [592, 257] width 194 height 21
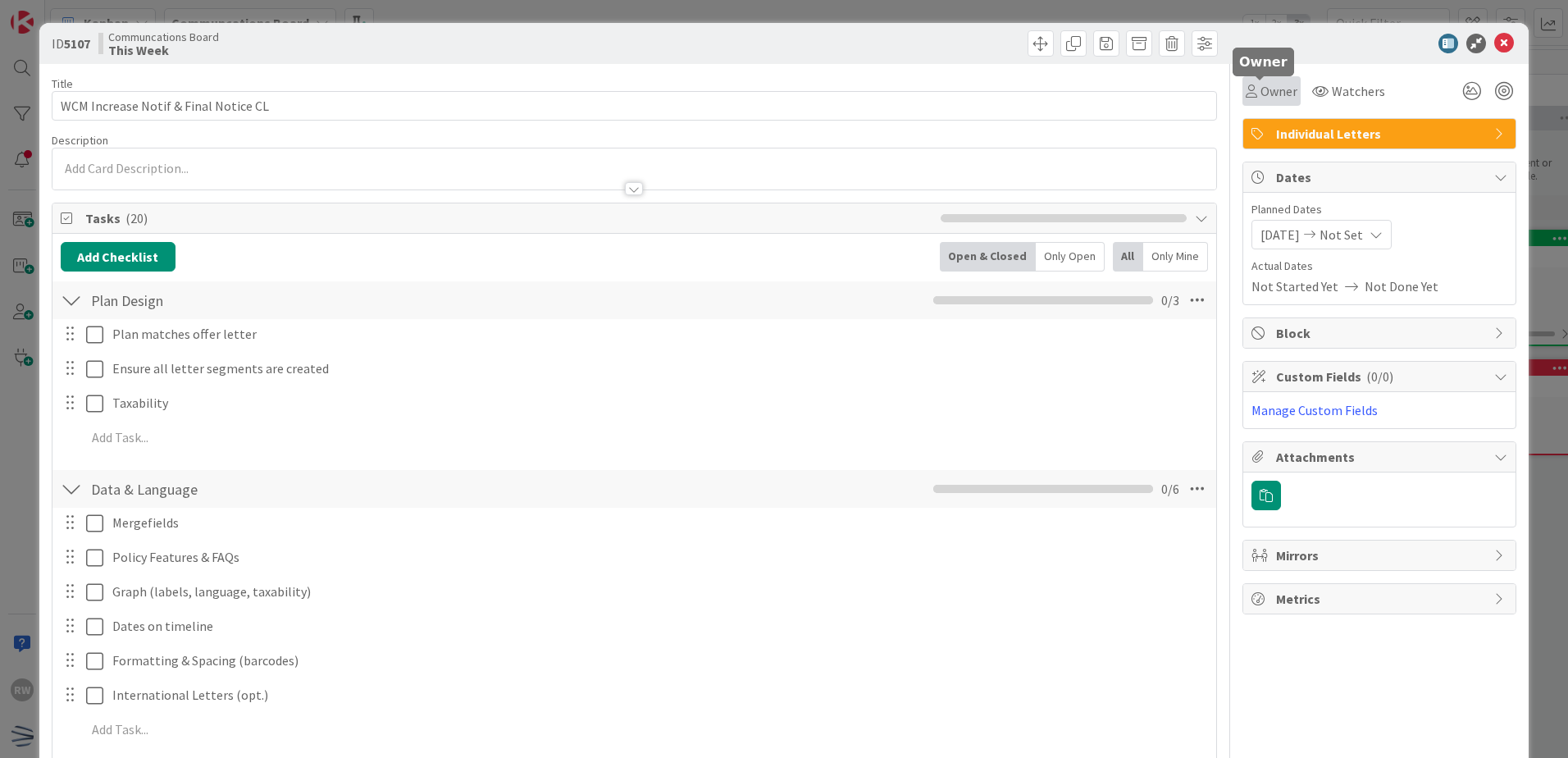
click at [1273, 82] on span "Owner" at bounding box center [1279, 91] width 37 height 19
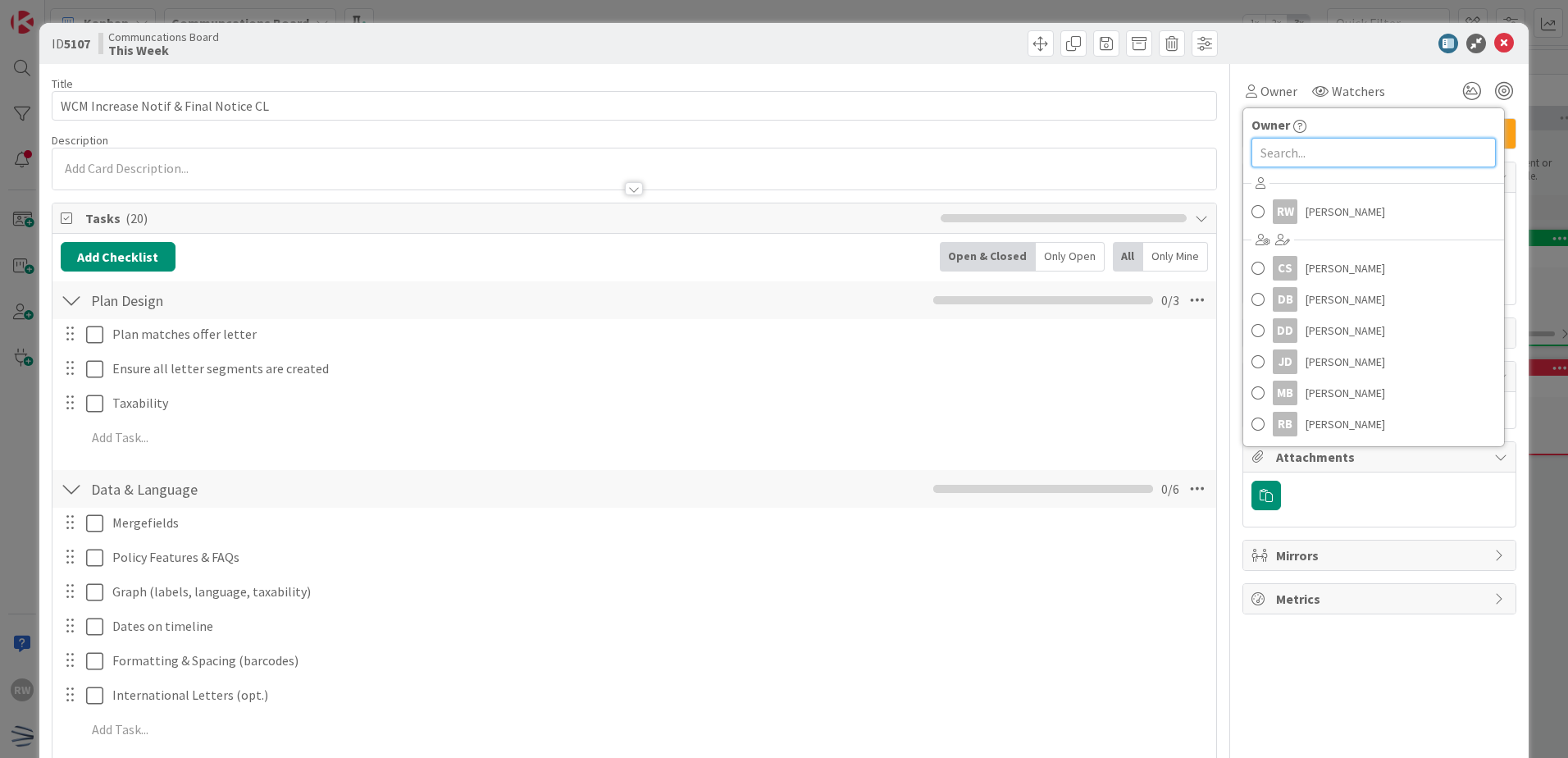
click at [1287, 144] on input "text" at bounding box center [1374, 153] width 245 height 30
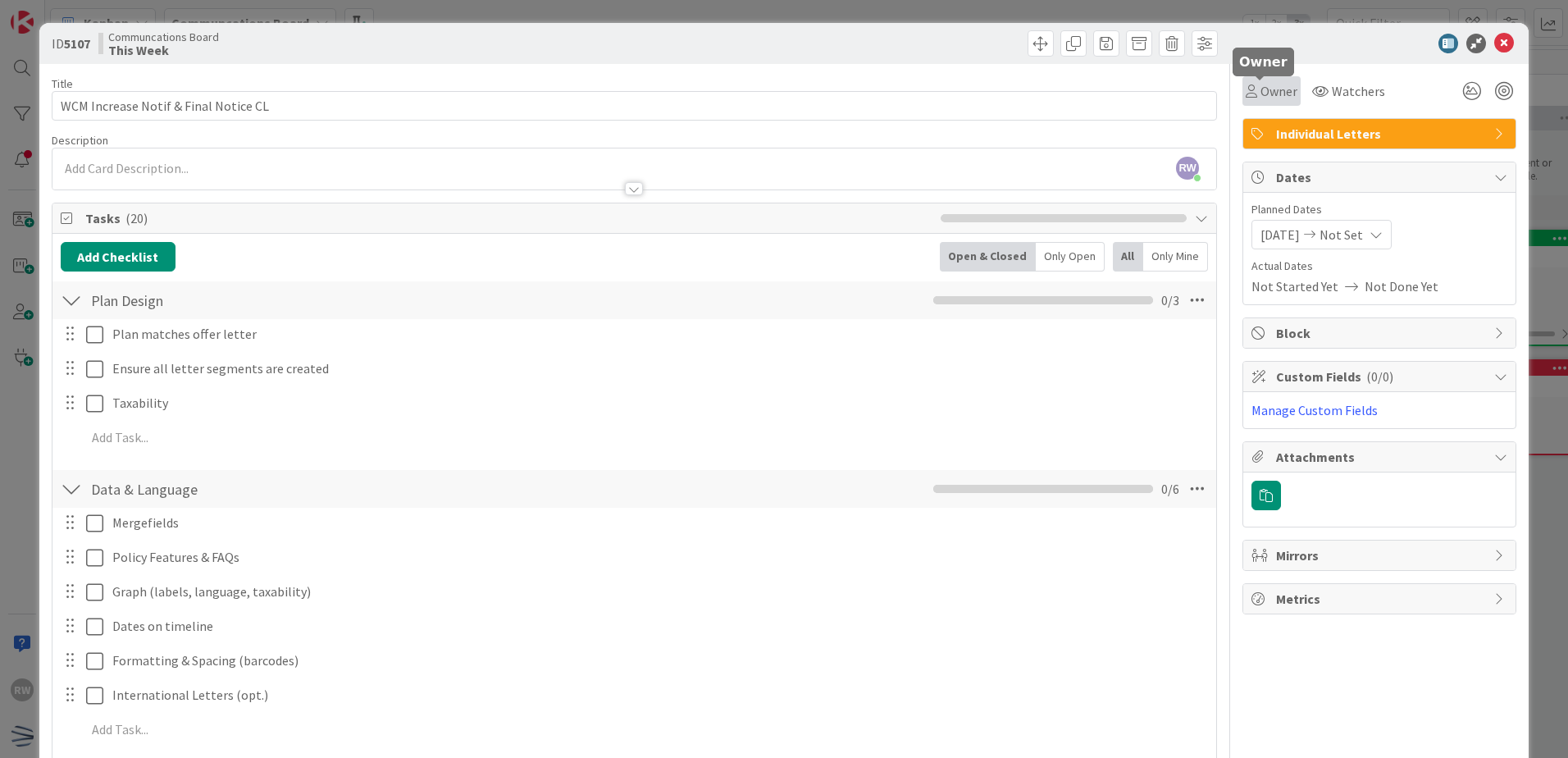
click at [1266, 88] on span "Owner" at bounding box center [1279, 91] width 37 height 19
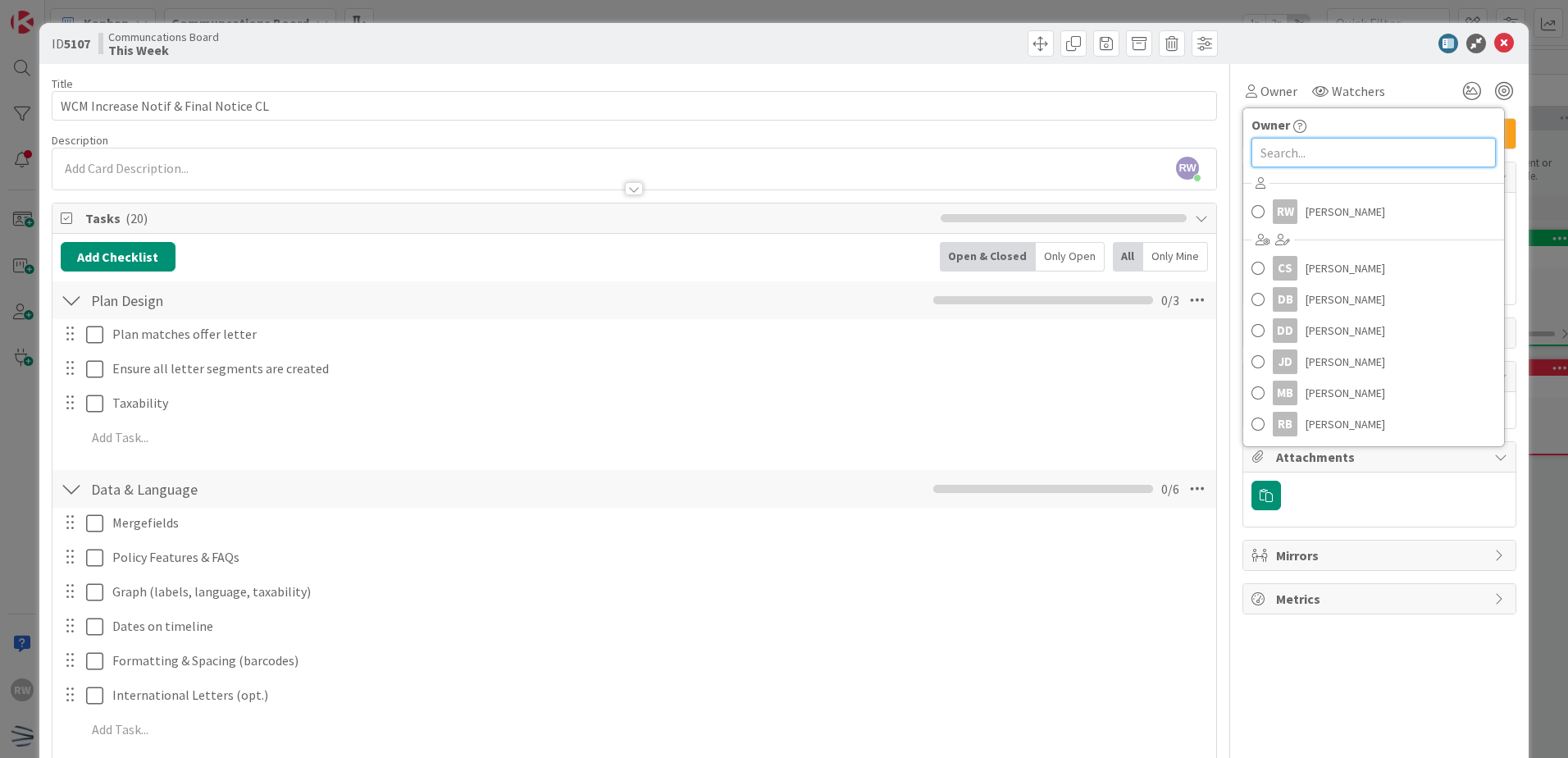
click at [1286, 154] on input "text" at bounding box center [1374, 153] width 245 height 30
click at [1349, 262] on span "[PERSON_NAME]" at bounding box center [1346, 268] width 80 height 25
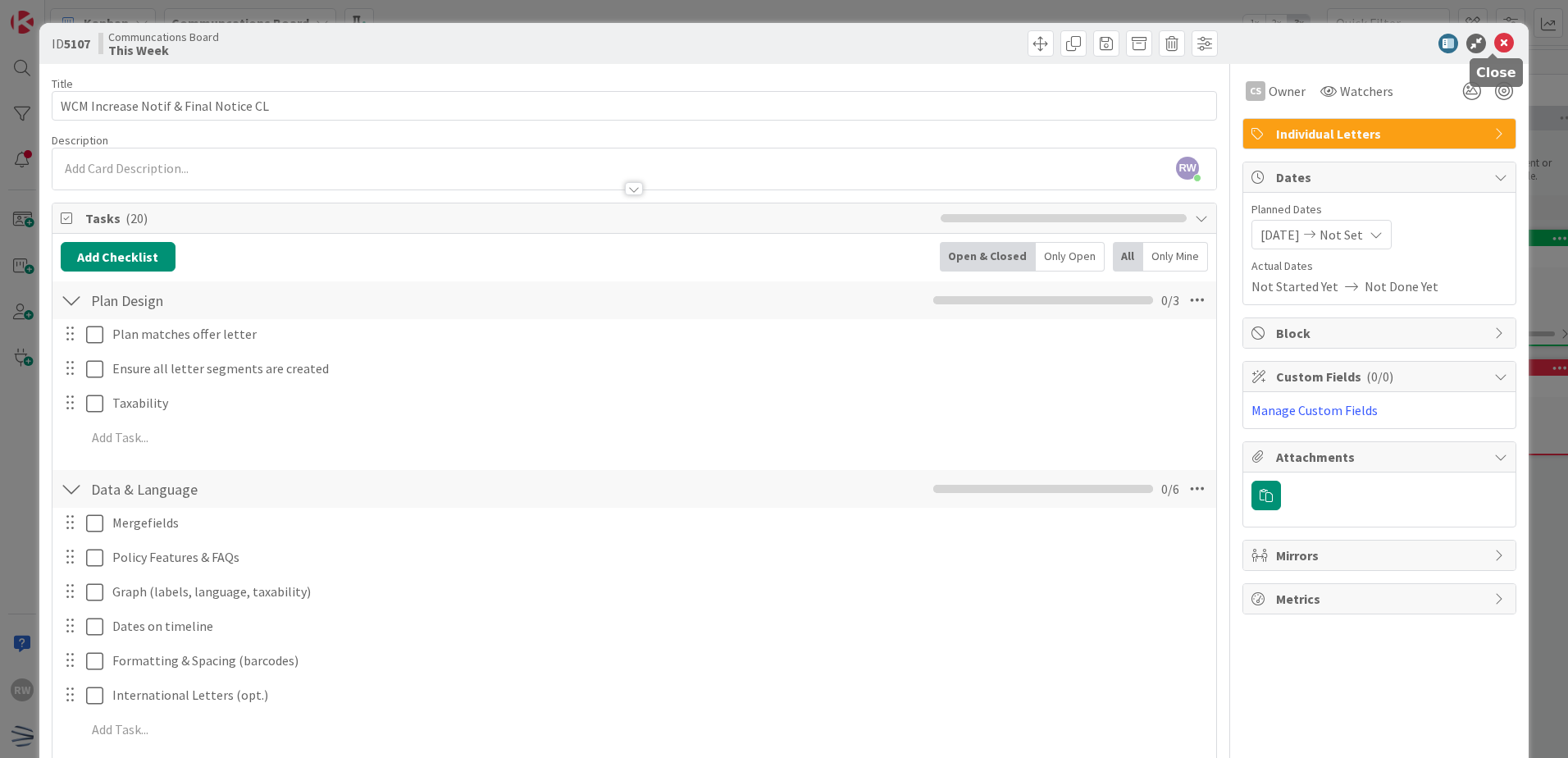
click at [1358, 46] on icon at bounding box center [1504, 43] width 19 height 19
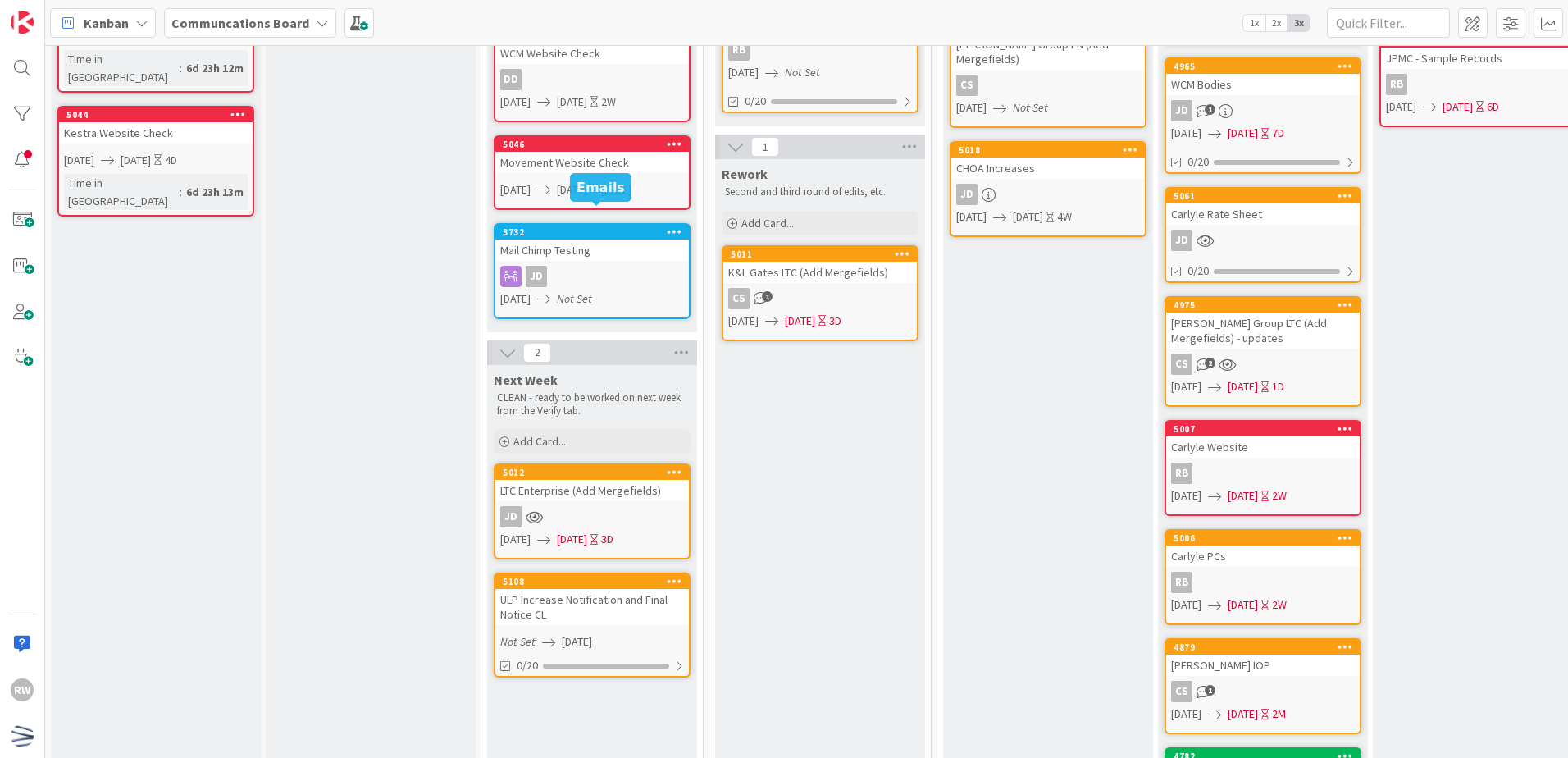
scroll to position [411, 0]
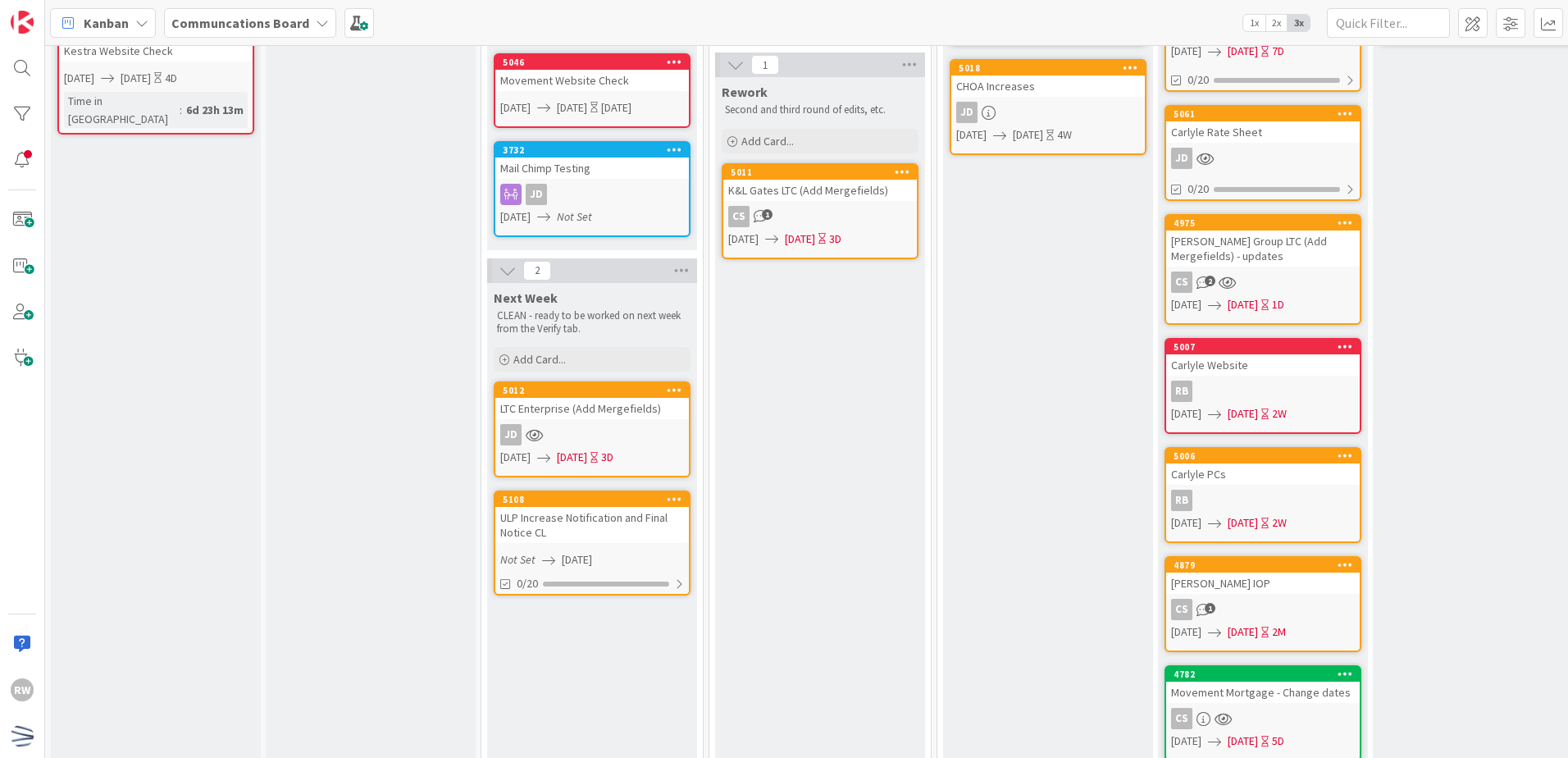
click at [637, 524] on div "ULP Increase Notification and Final Notice CL" at bounding box center [592, 524] width 194 height 36
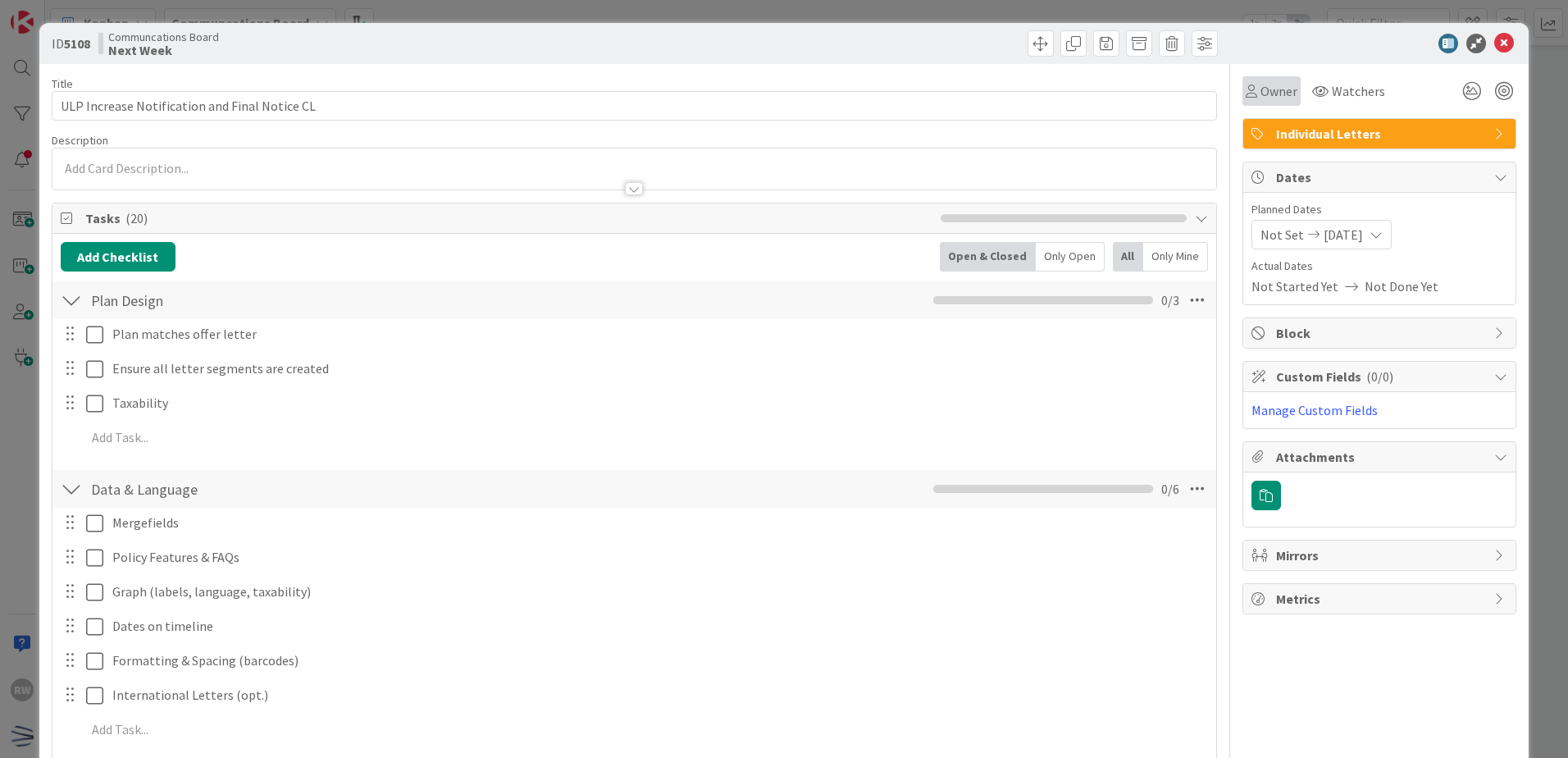
click at [1261, 87] on span "Owner" at bounding box center [1279, 91] width 37 height 19
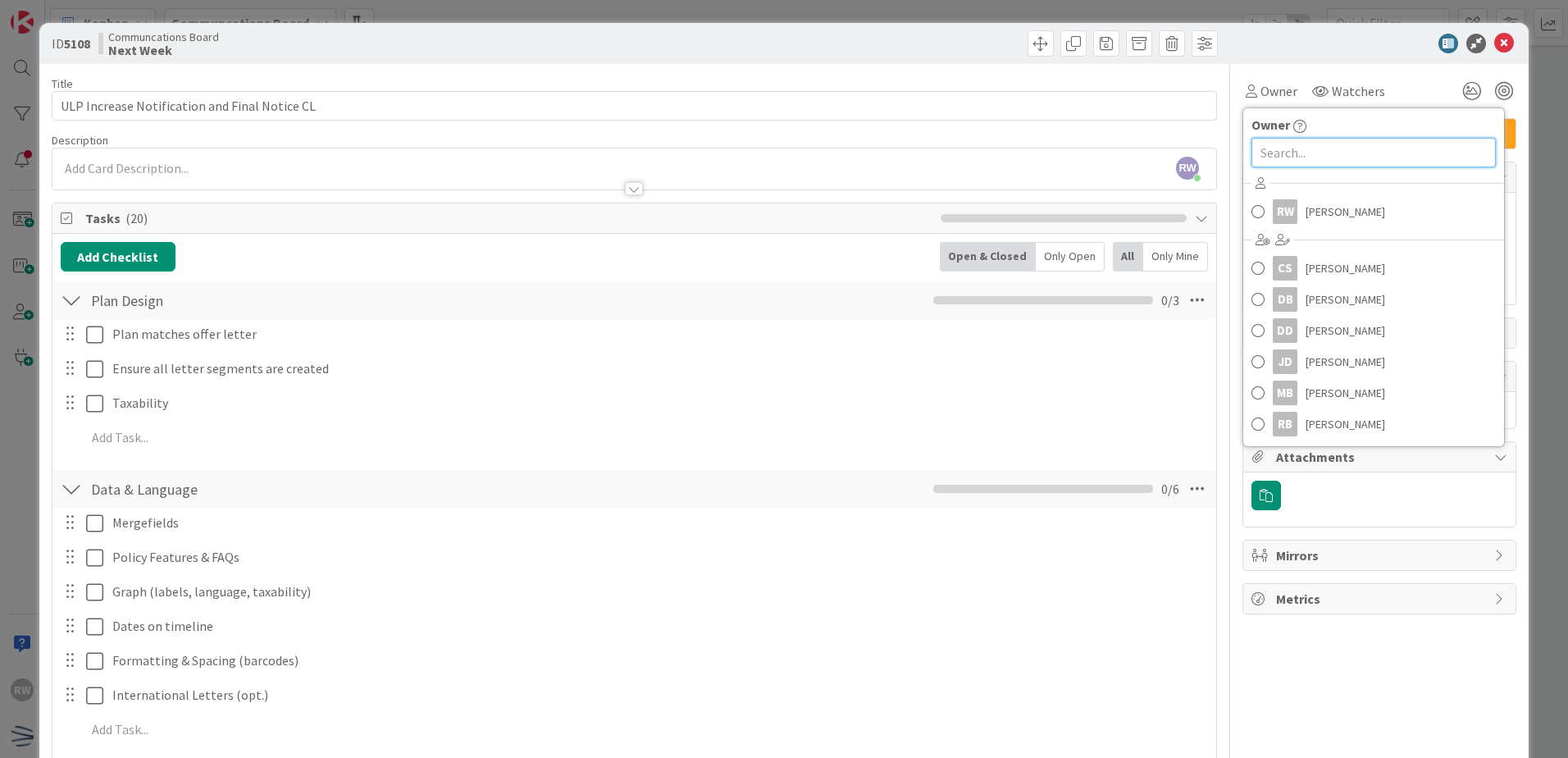
click at [1285, 149] on input "text" at bounding box center [1374, 153] width 245 height 30
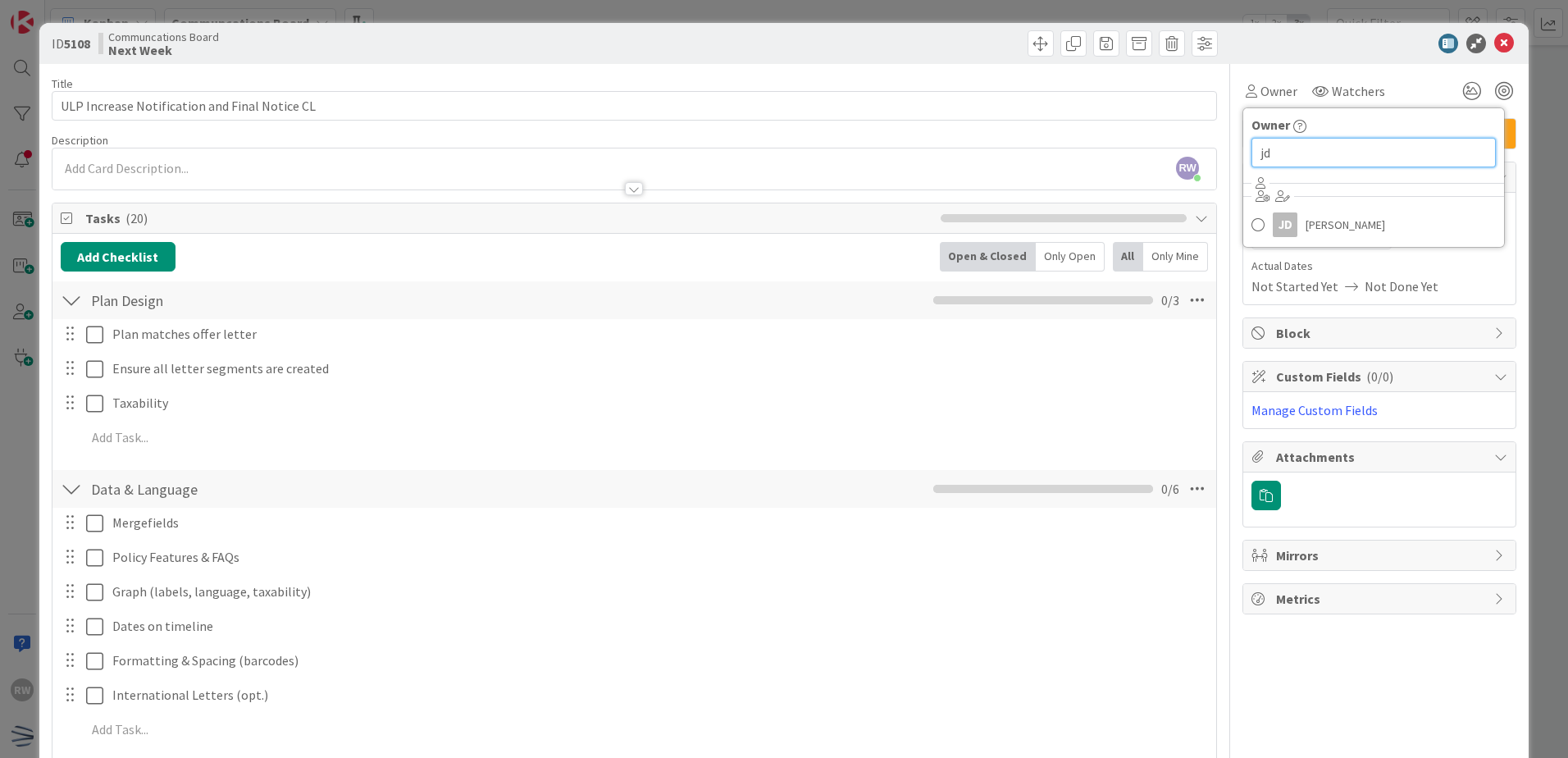
type input "jd"
click at [1289, 220] on link "[PERSON_NAME]" at bounding box center [1374, 225] width 261 height 32
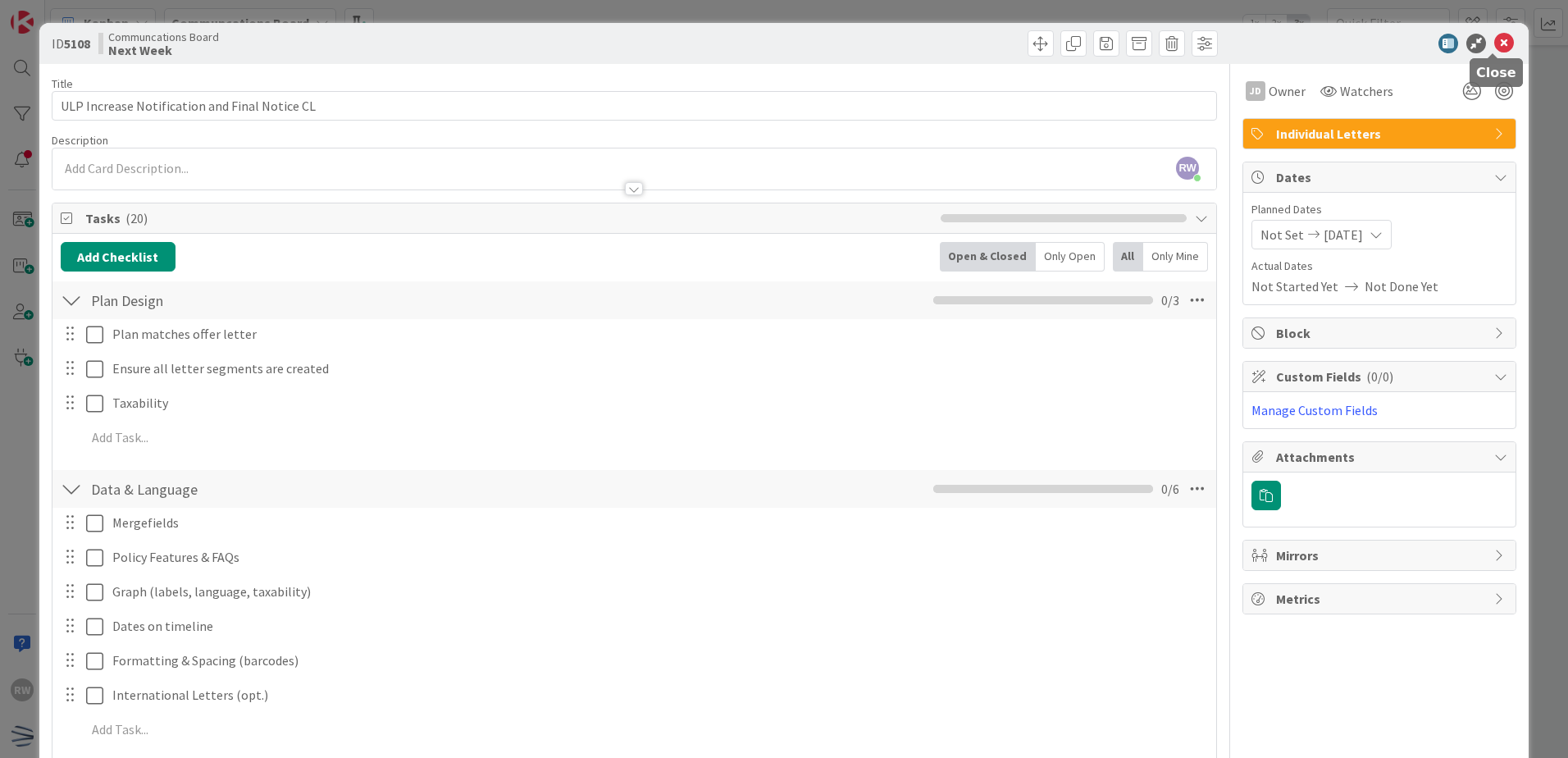
click at [1358, 49] on icon at bounding box center [1504, 43] width 19 height 19
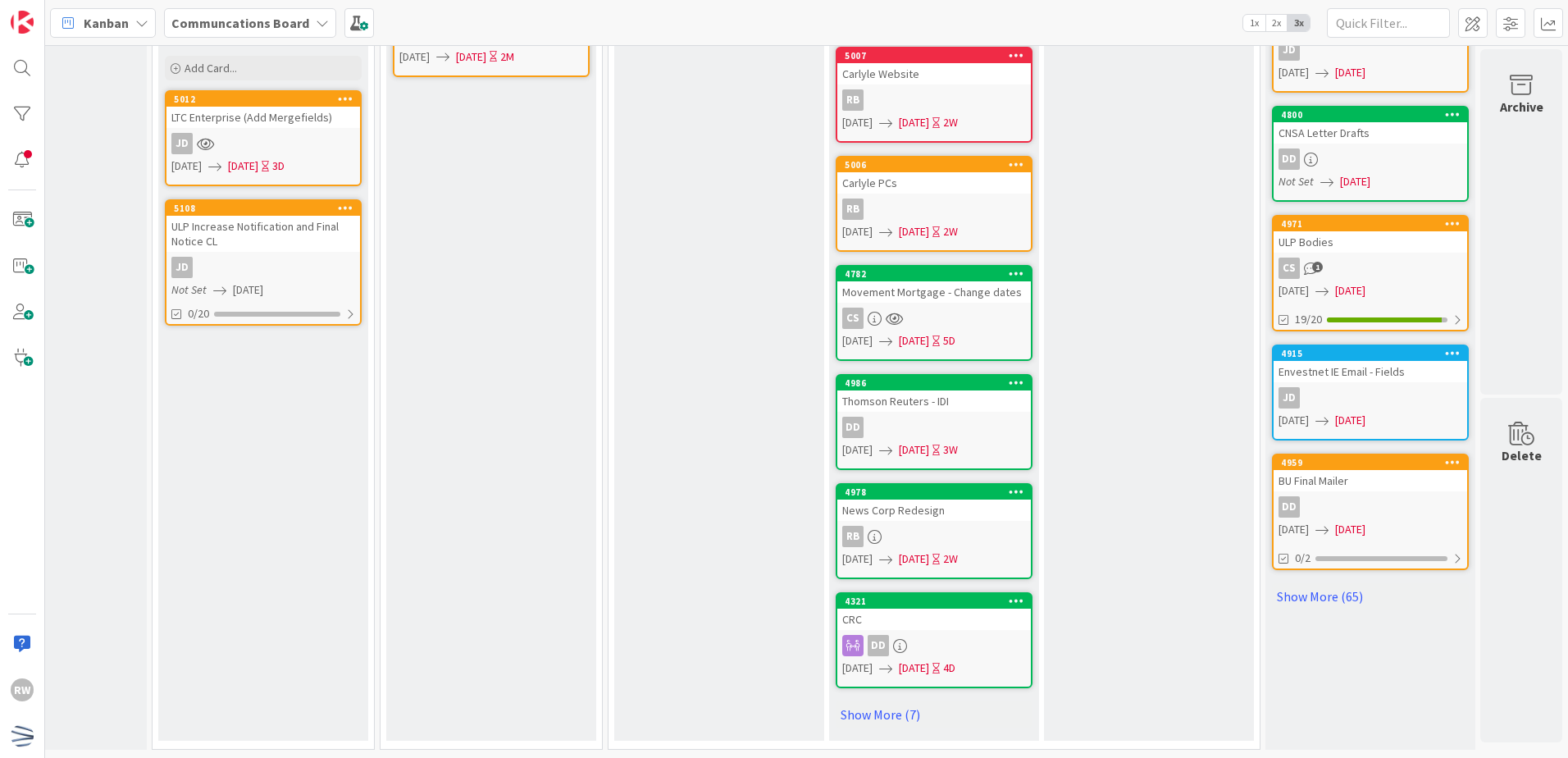
scroll to position [714, 341]
click at [877, 702] on link "Show More (7)" at bounding box center [934, 714] width 197 height 26
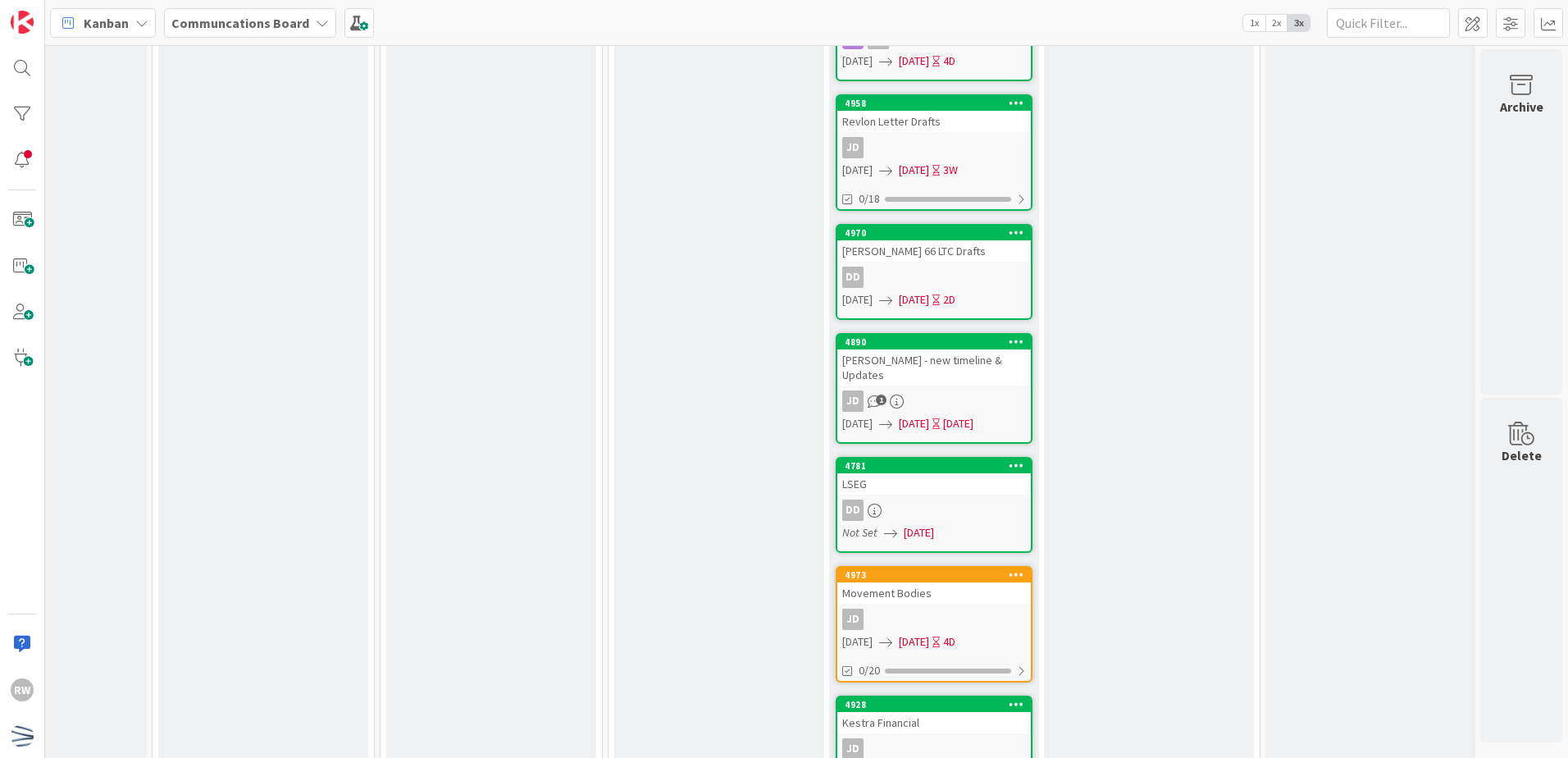
scroll to position [1534, 341]
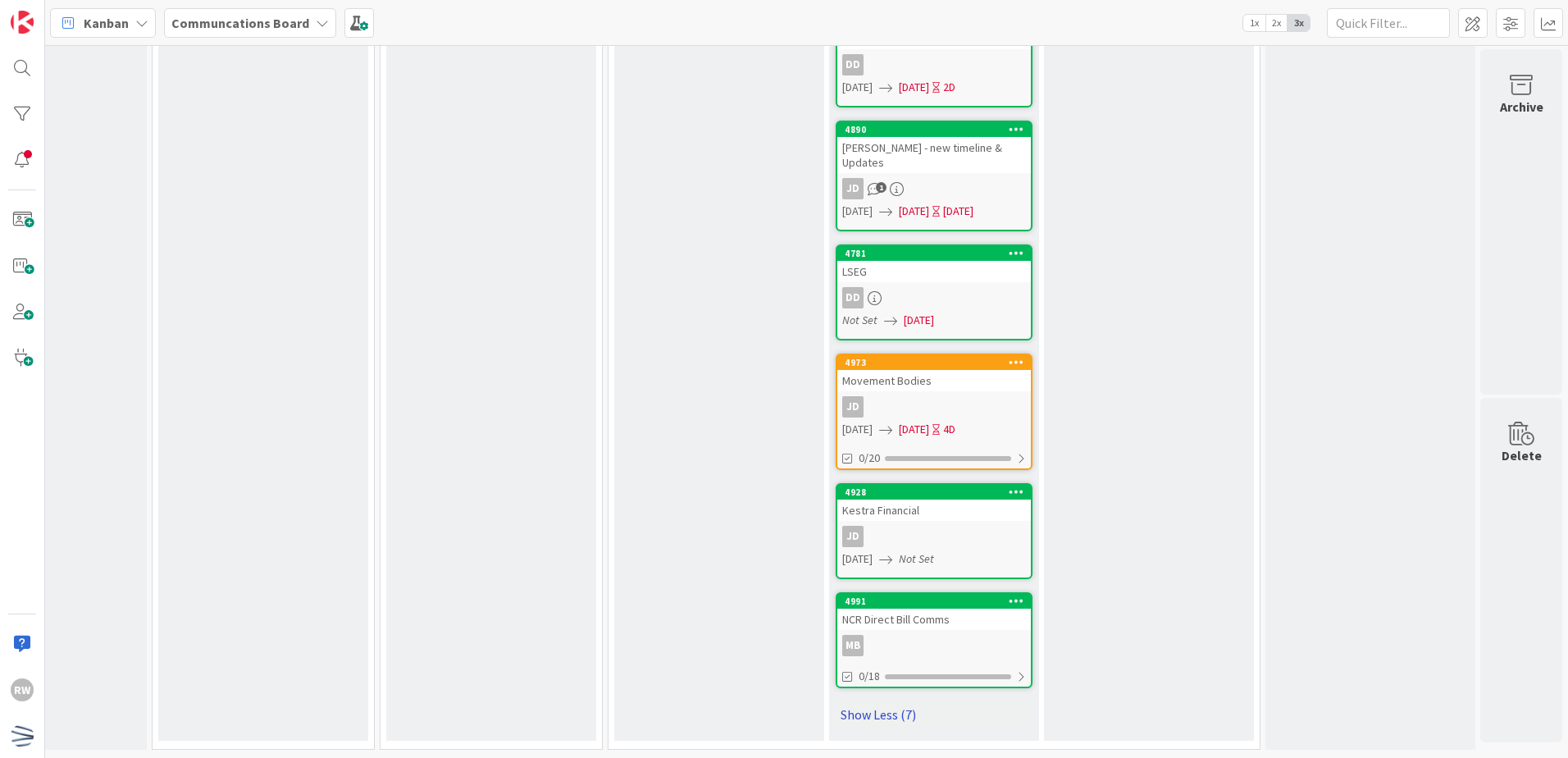
click at [902, 701] on link "Show Less (7)" at bounding box center [934, 714] width 197 height 26
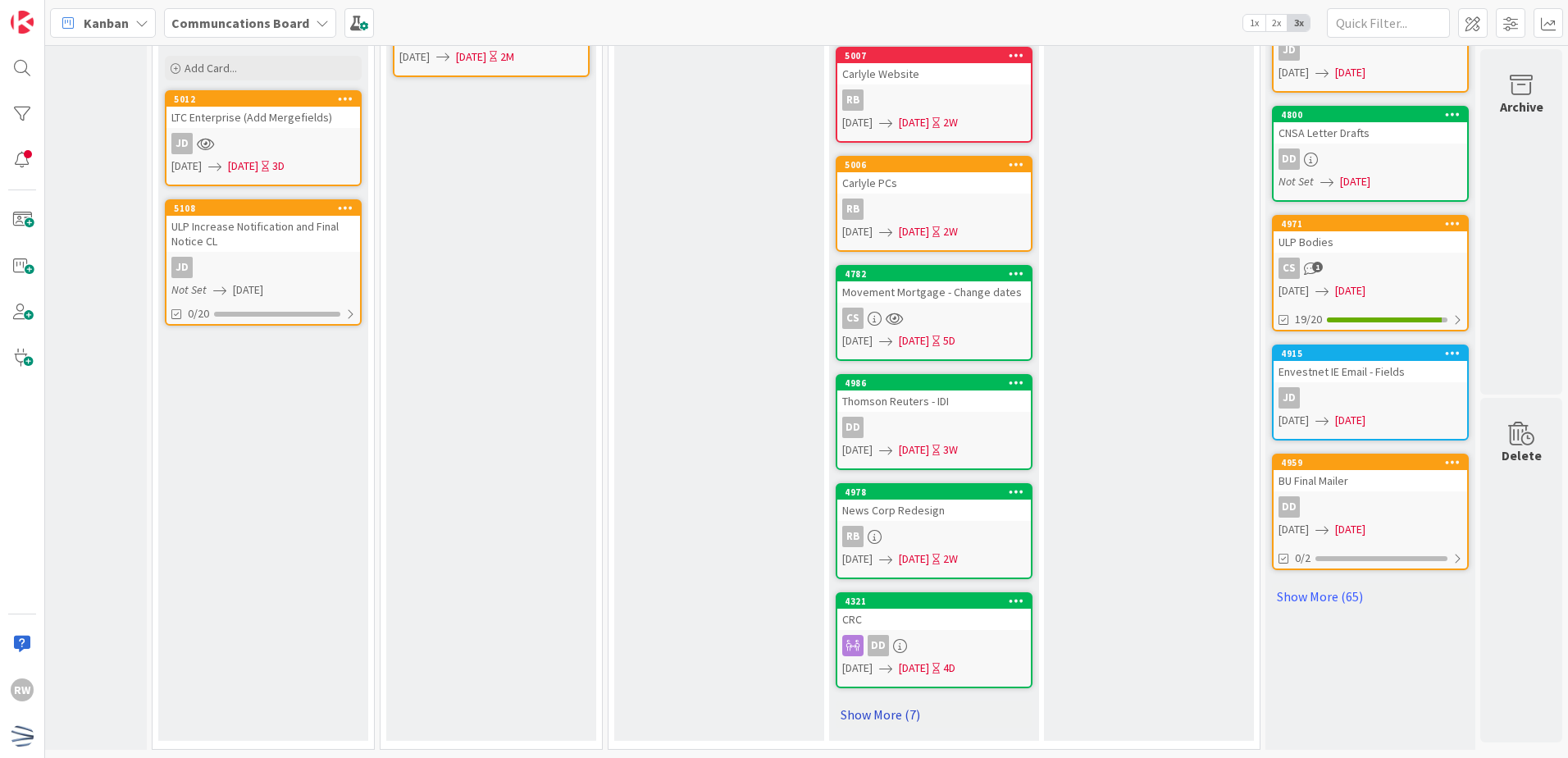
click at [854, 701] on link "Show More (7)" at bounding box center [934, 714] width 197 height 26
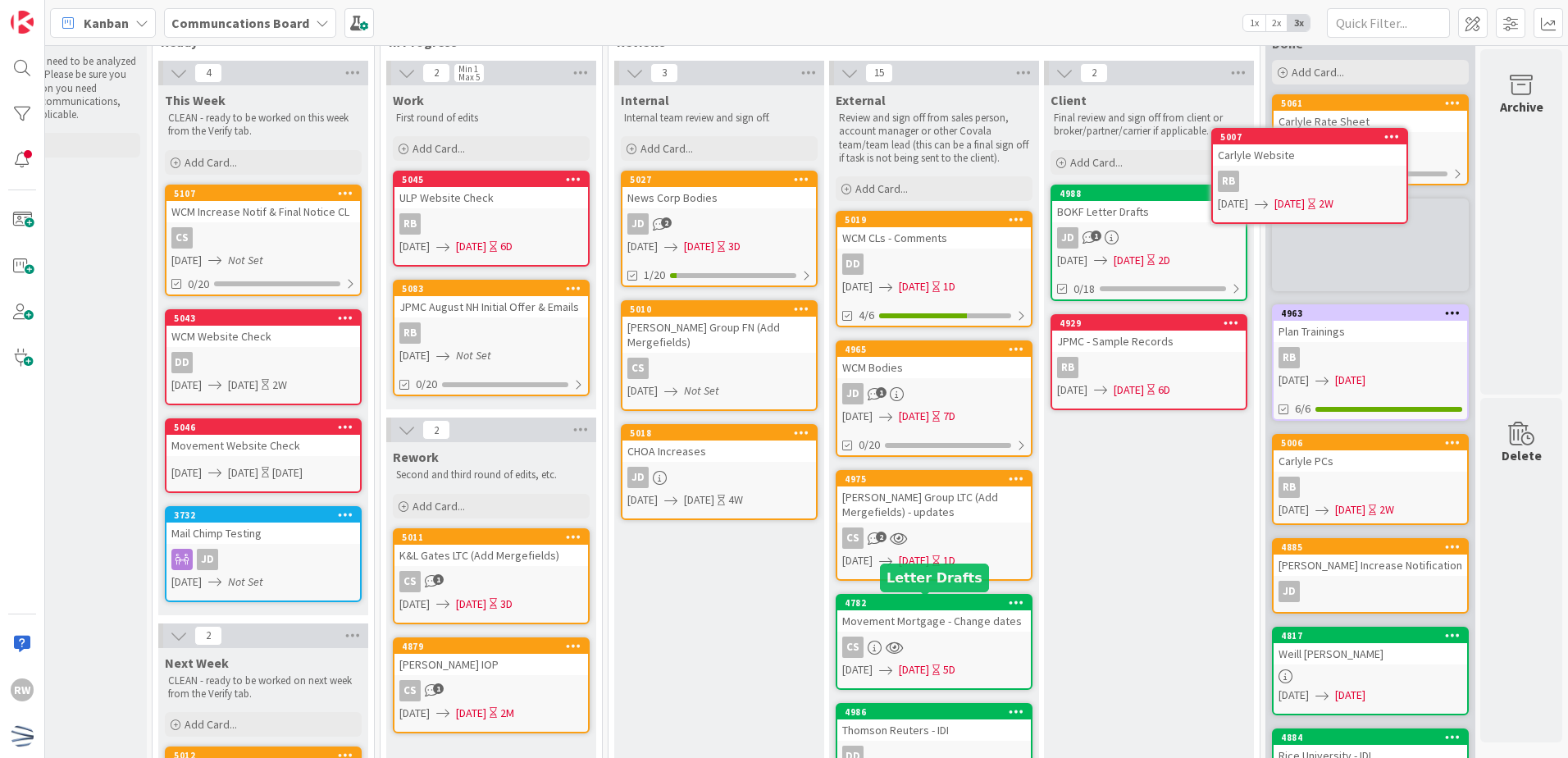
scroll to position [0, 341]
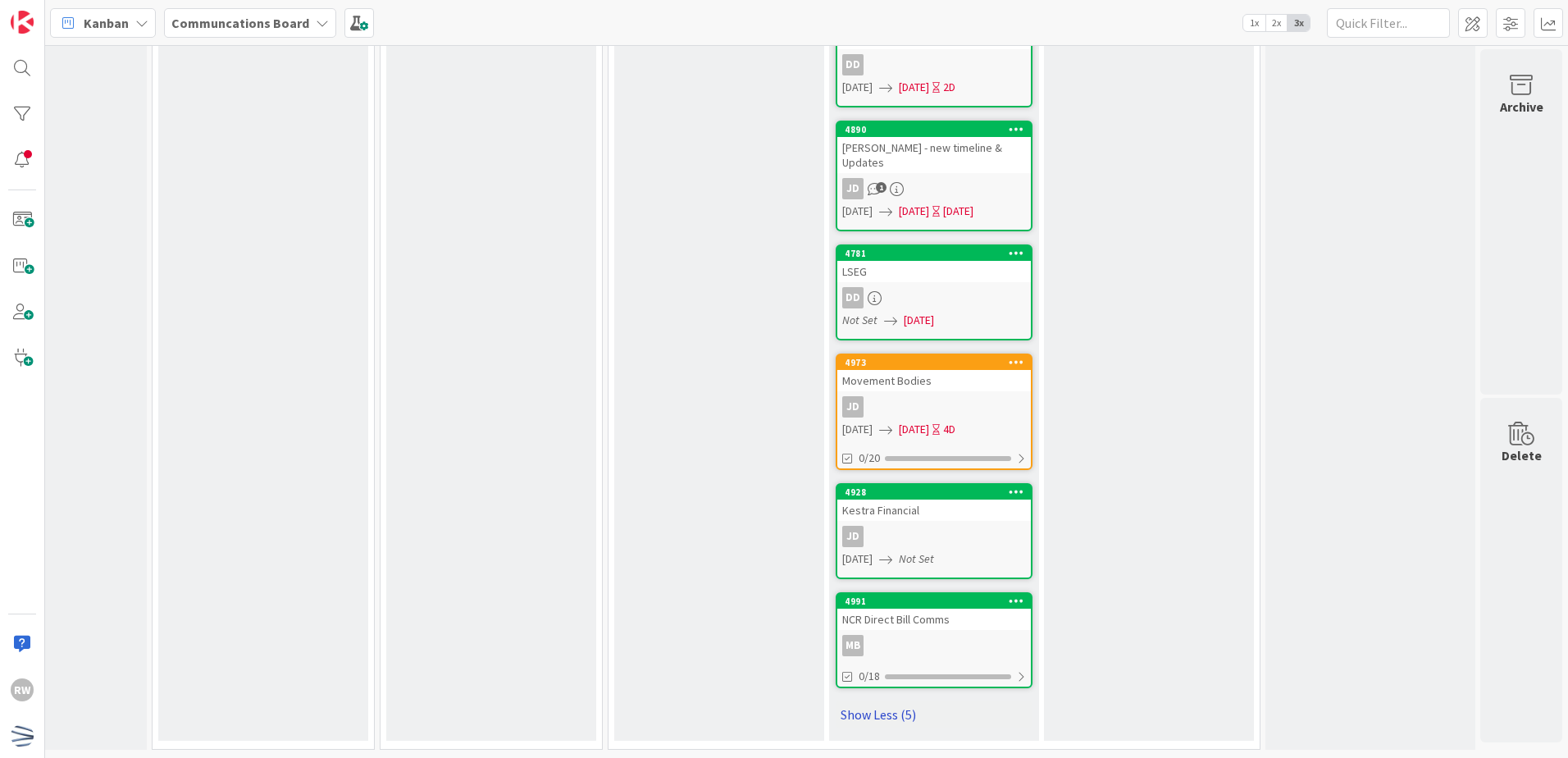
click at [885, 707] on link "Show Less (5)" at bounding box center [934, 714] width 197 height 26
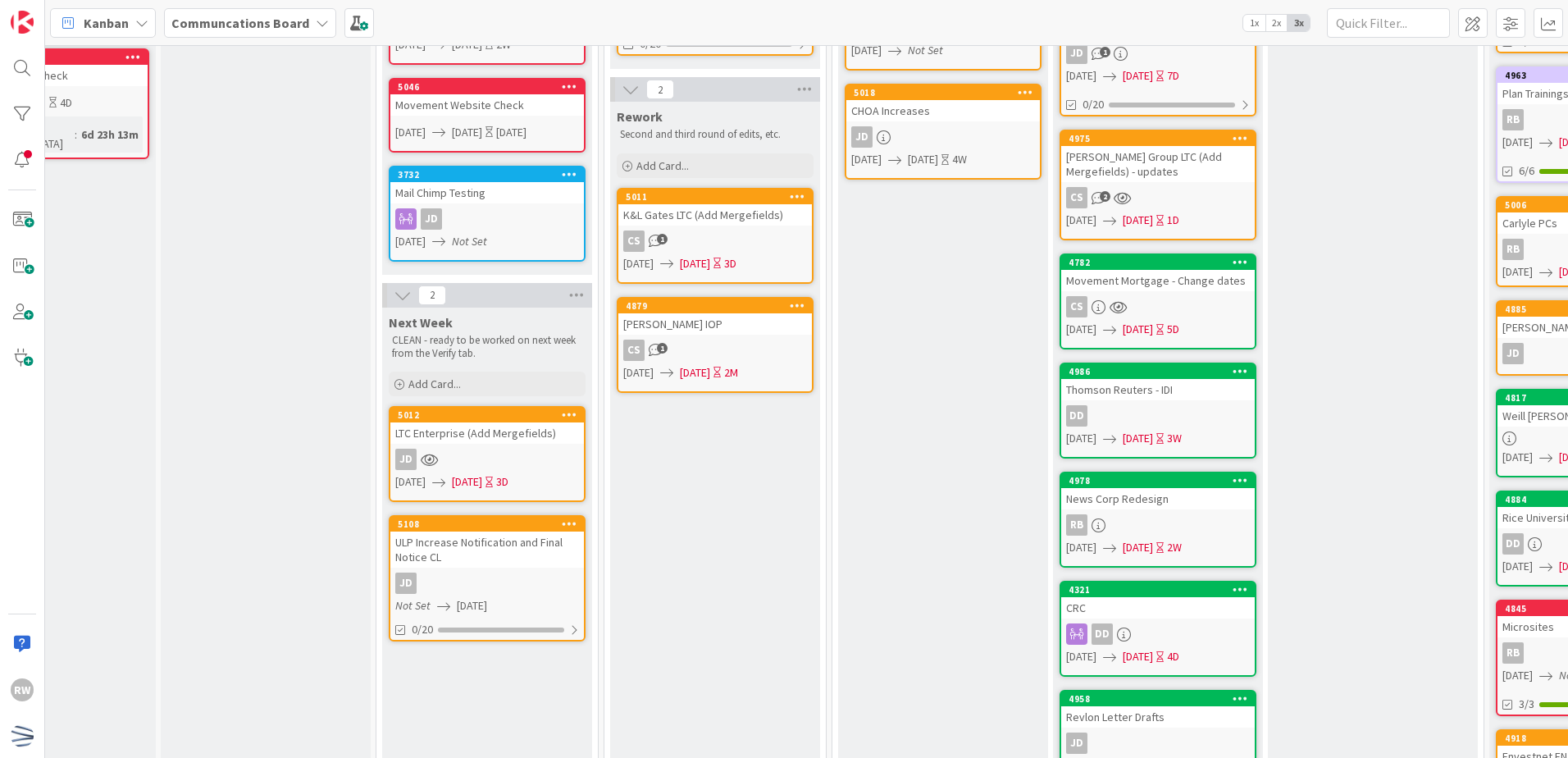
scroll to position [339, 105]
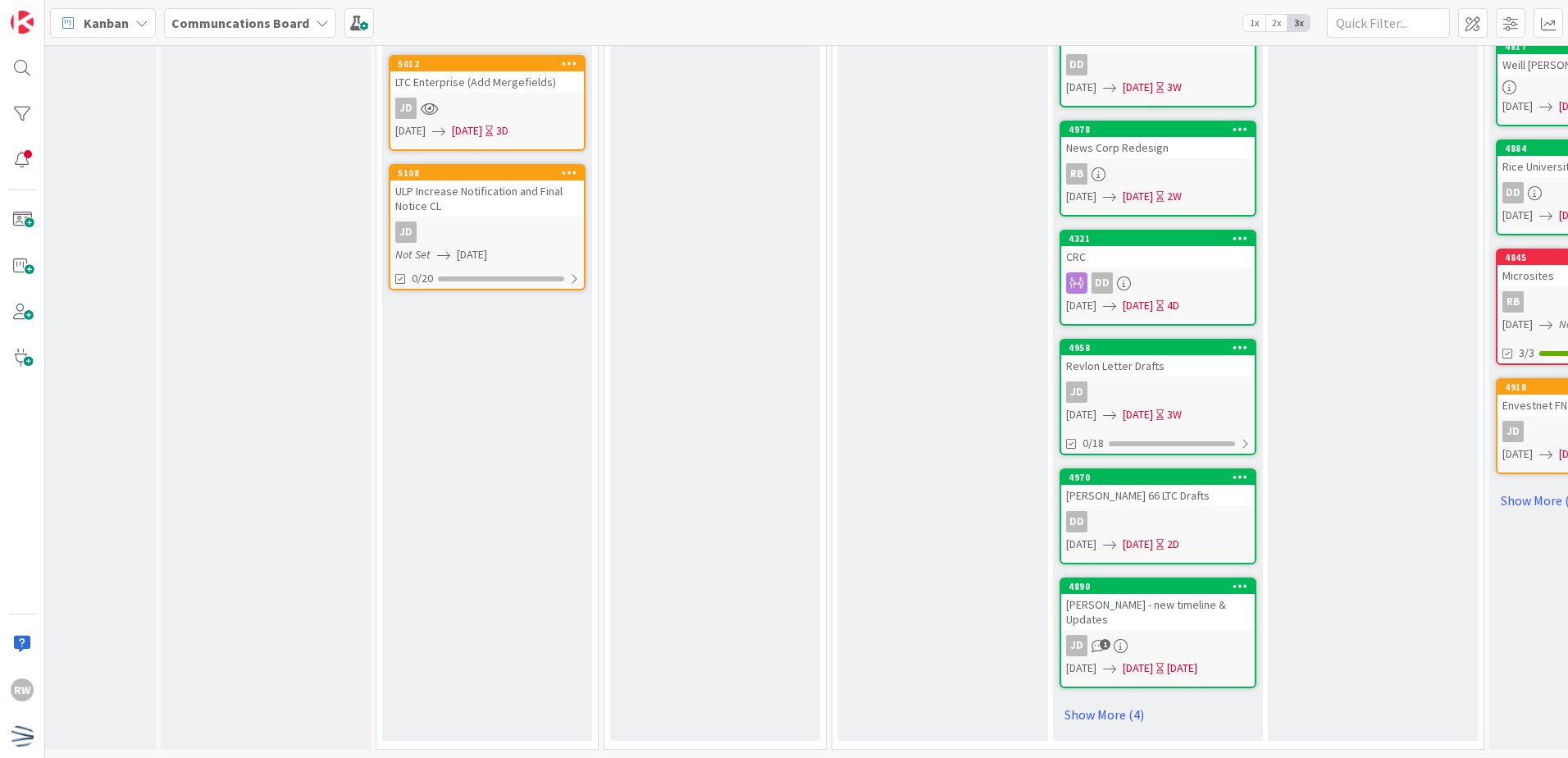
click at [963, 576] on div "Internal Internal team review and sign off. Add Card... 5027 News Corp Bodies J…" at bounding box center [943, 68] width 210 height 1347
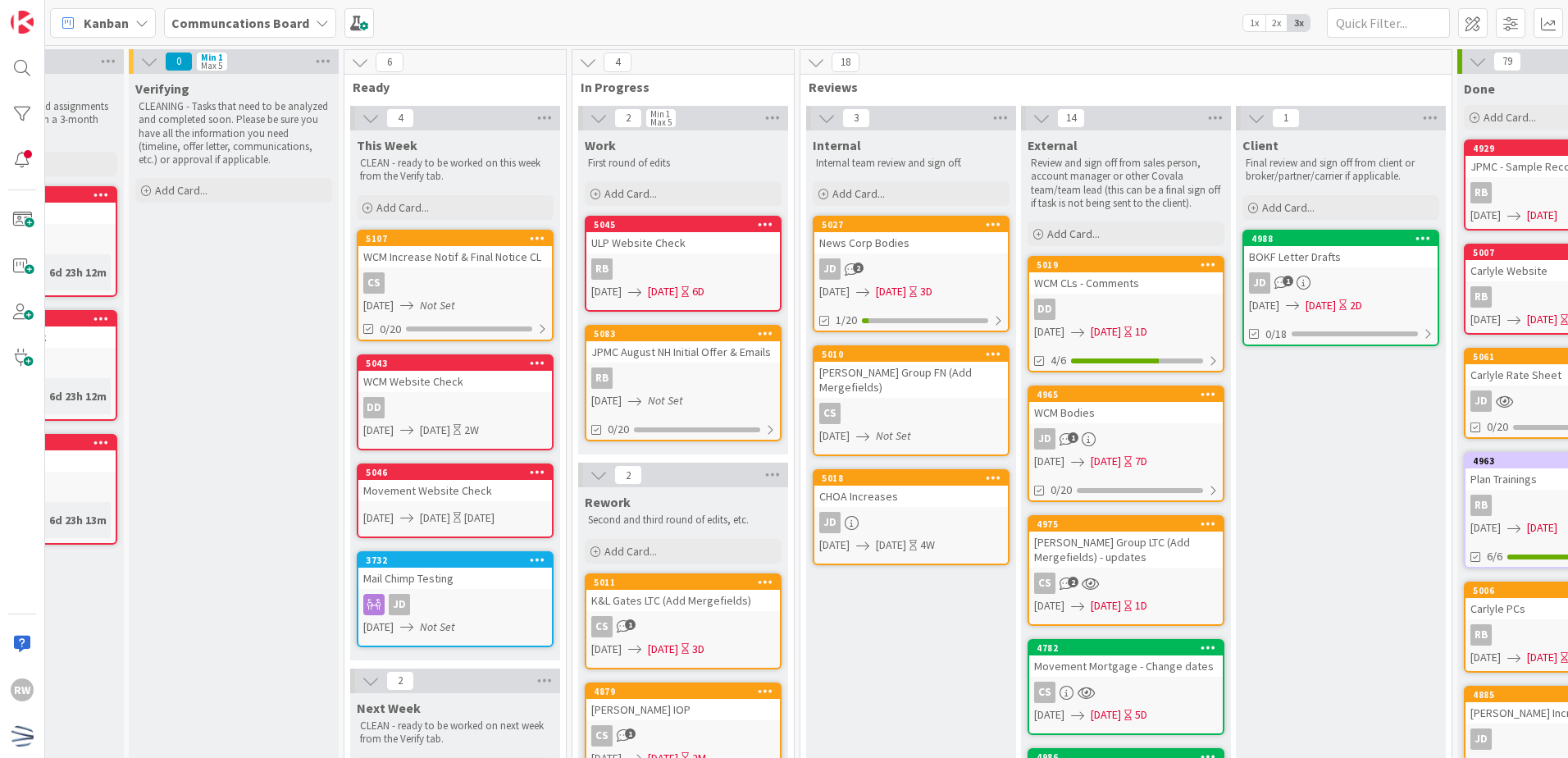
scroll to position [0, 0]
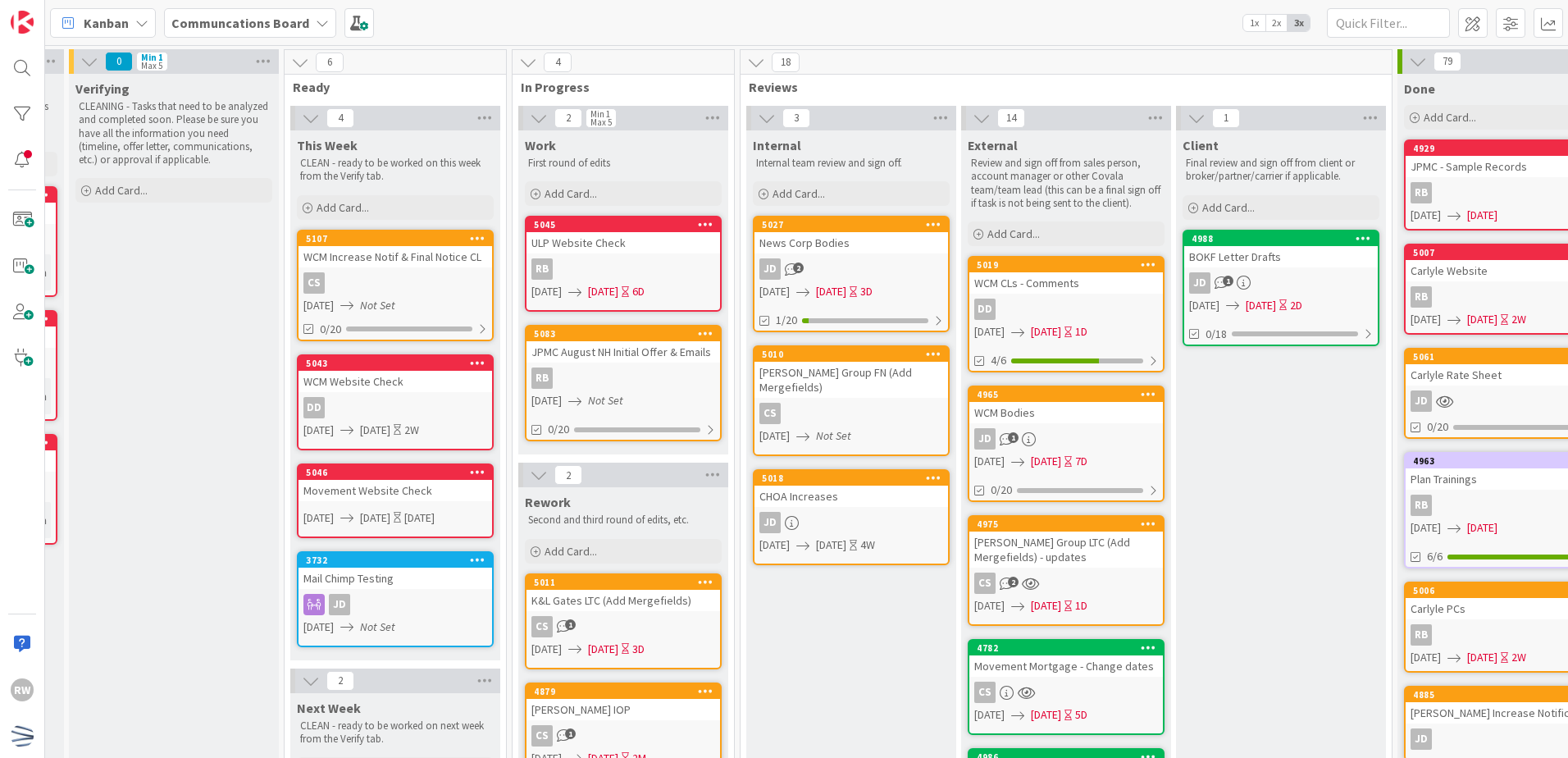
scroll to position [0, 341]
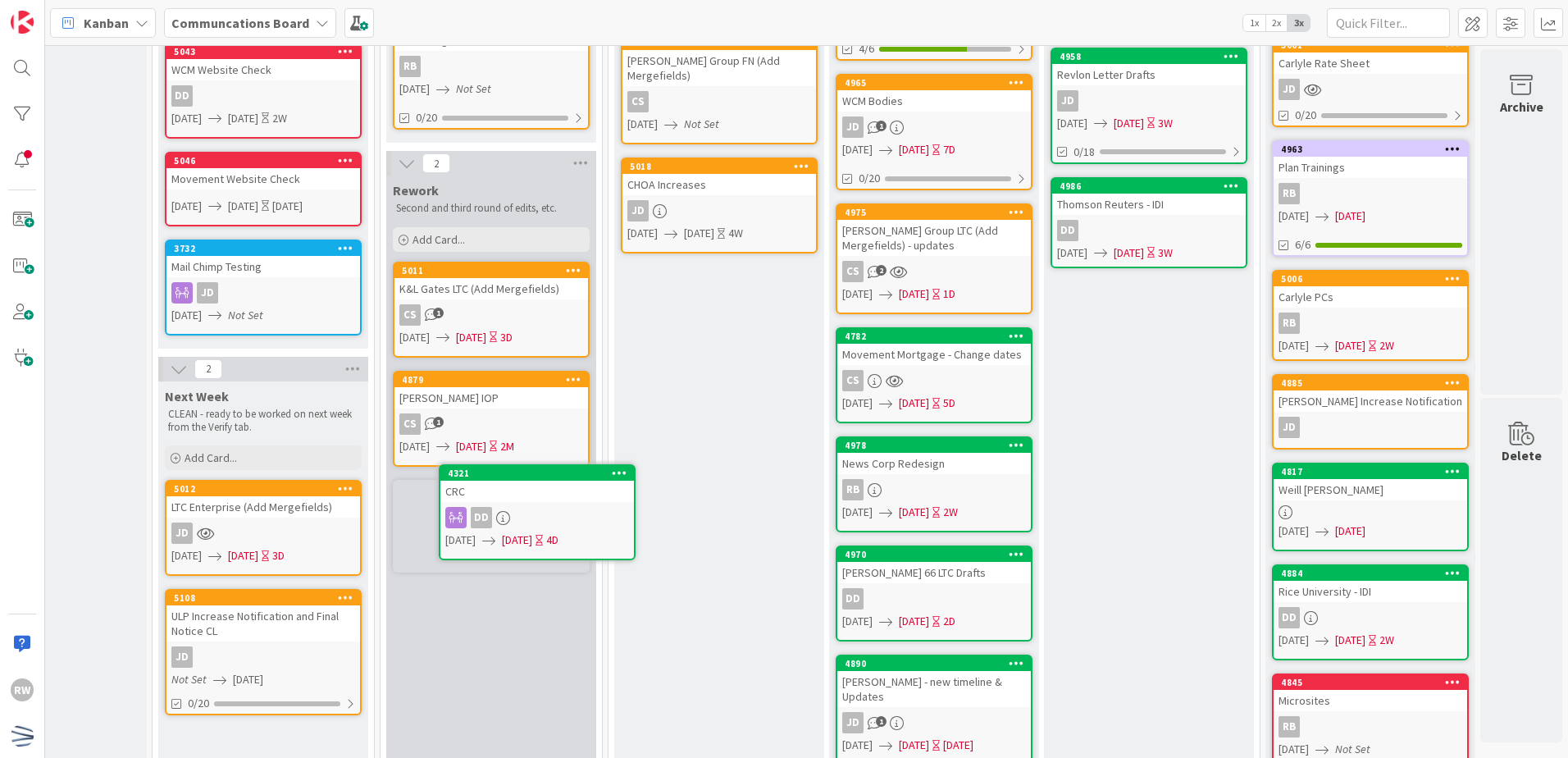
scroll to position [317, 341]
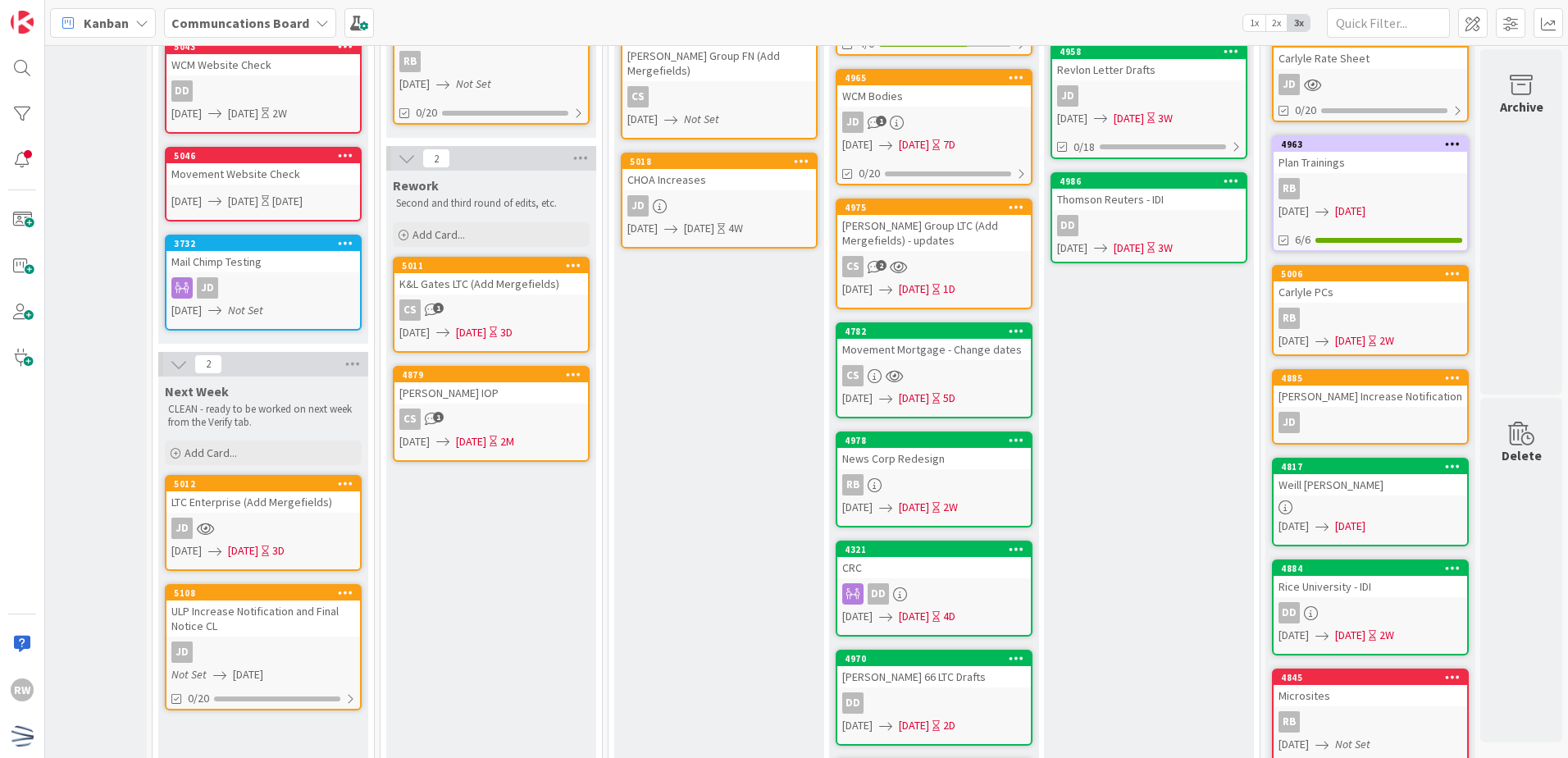
click at [1210, 536] on div "Client Final review and sign off from client or broker/partner/carrier if appli…" at bounding box center [1148, 487] width 210 height 1347
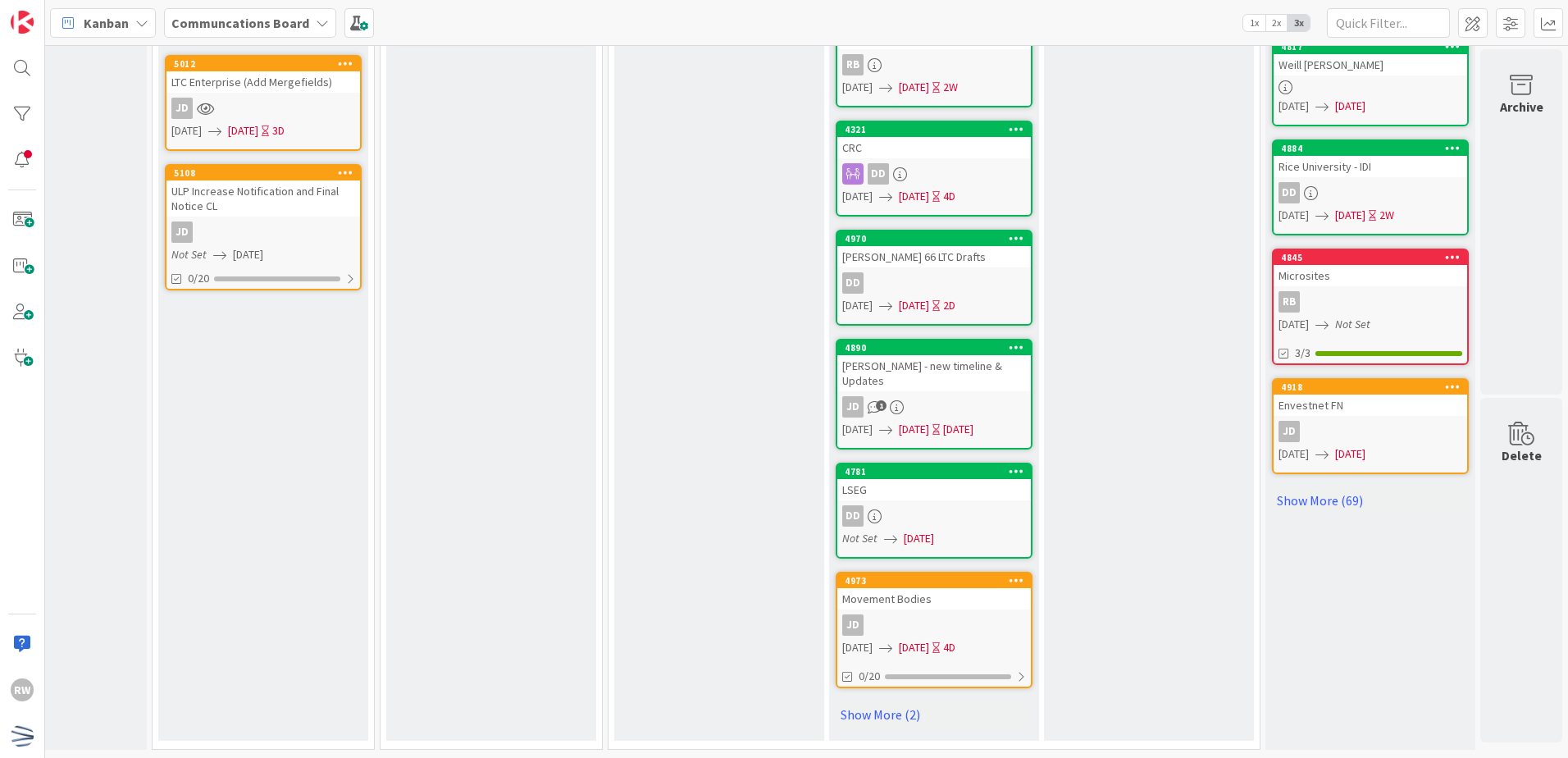
scroll to position [750, 341]
click at [861, 703] on link "Show More (2)" at bounding box center [934, 714] width 197 height 26
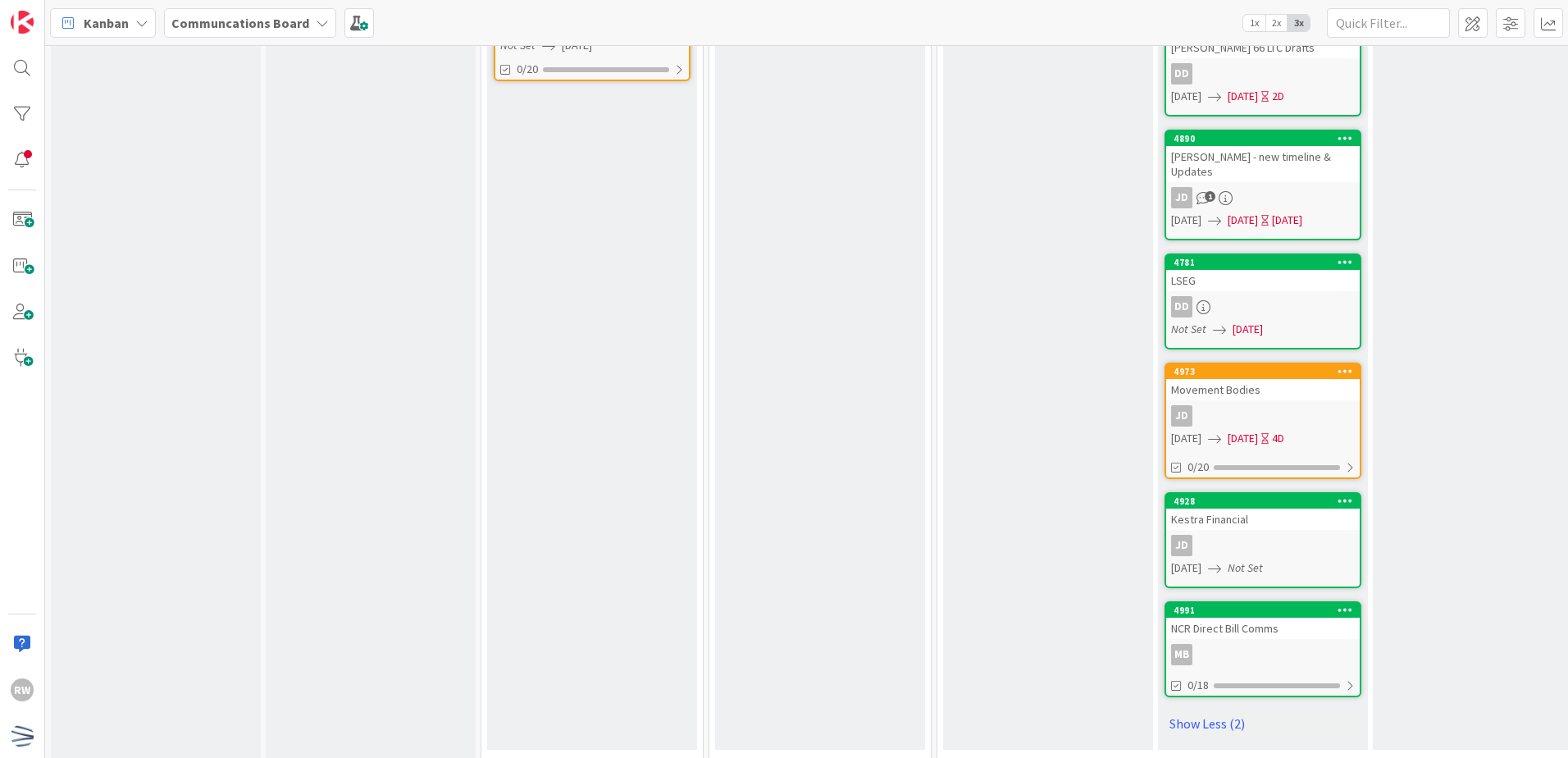
scroll to position [967, 0]
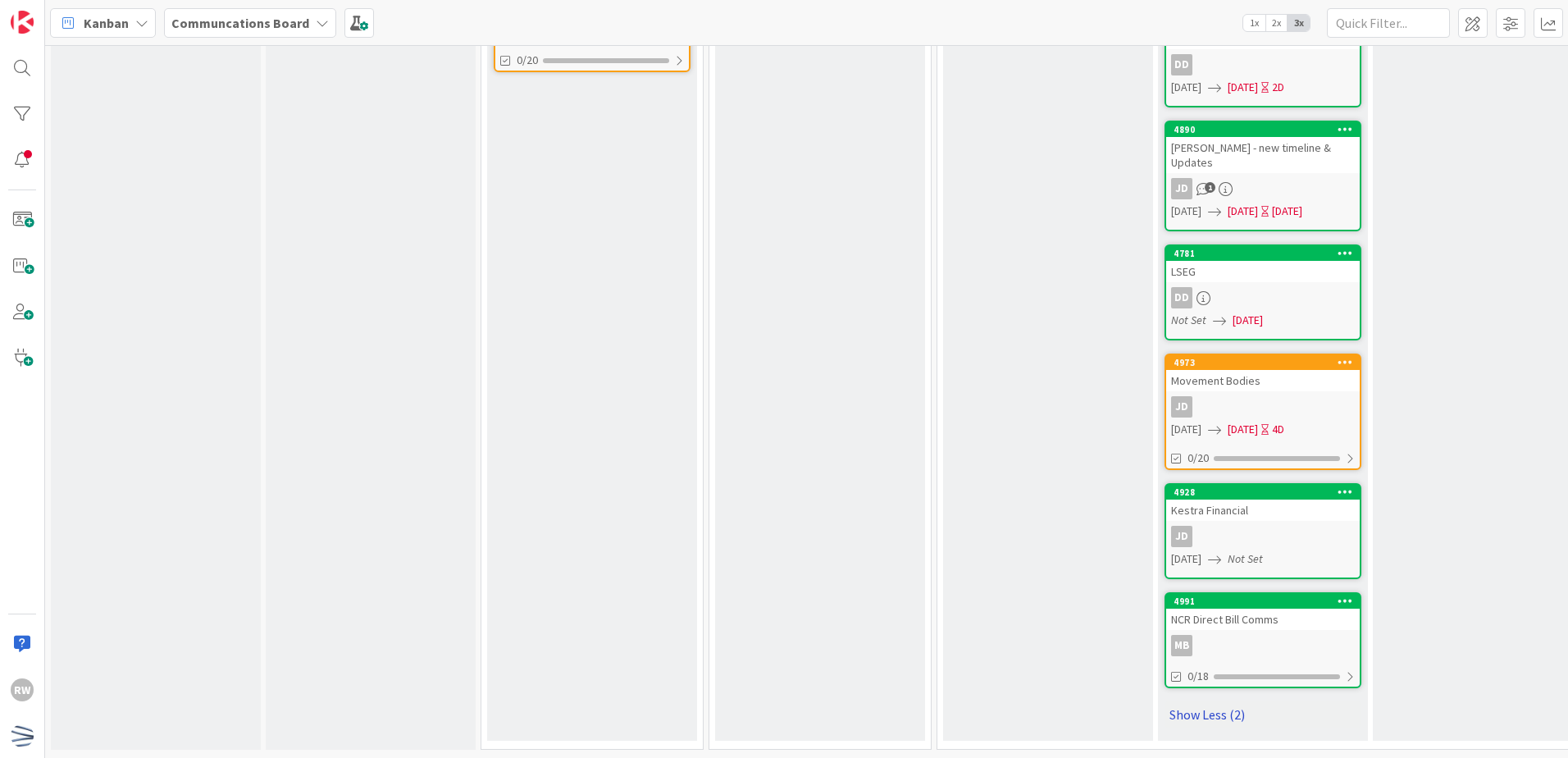
click at [1244, 707] on link "Show Less (2)" at bounding box center [1263, 714] width 197 height 26
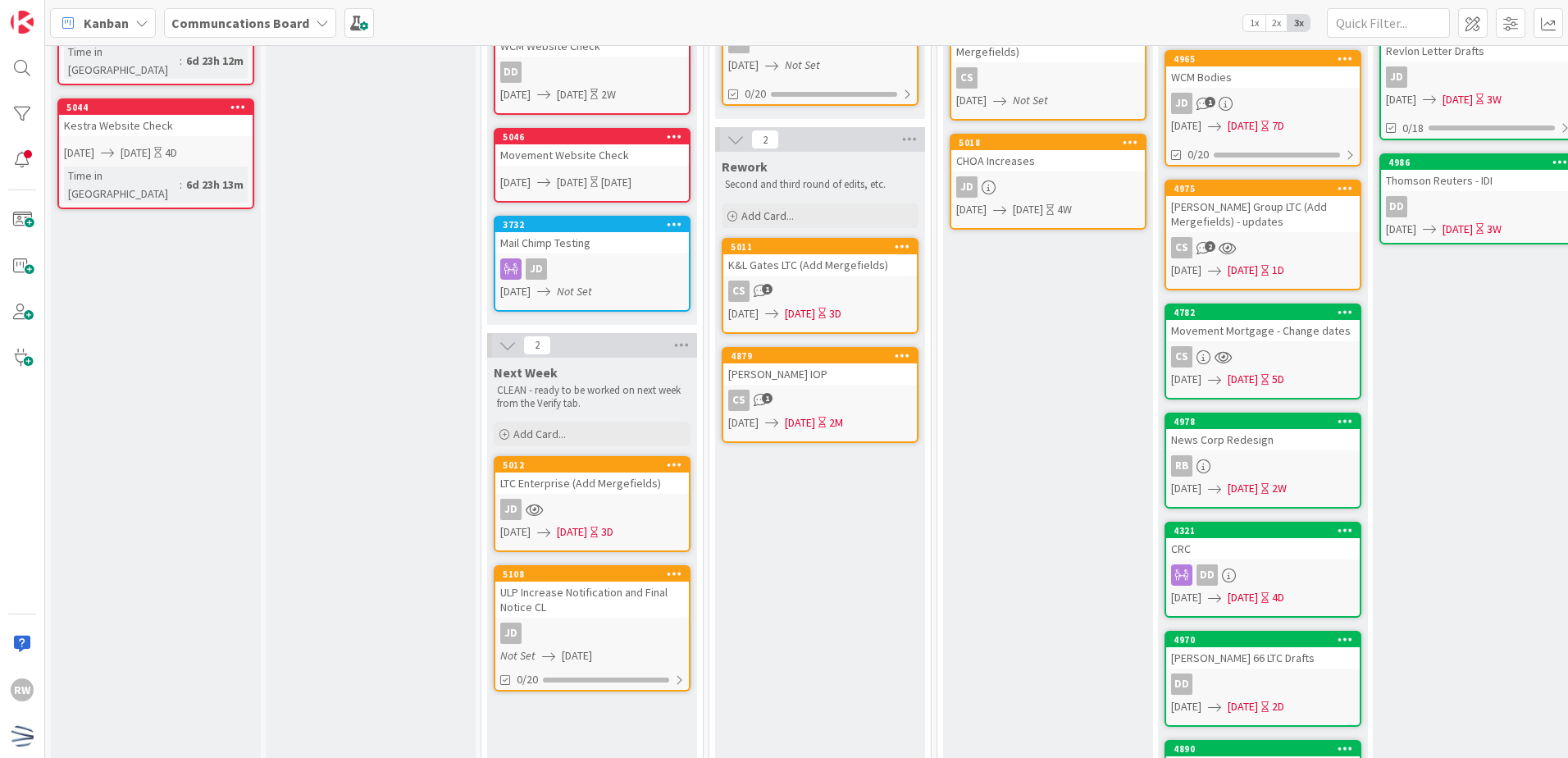
scroll to position [750, 0]
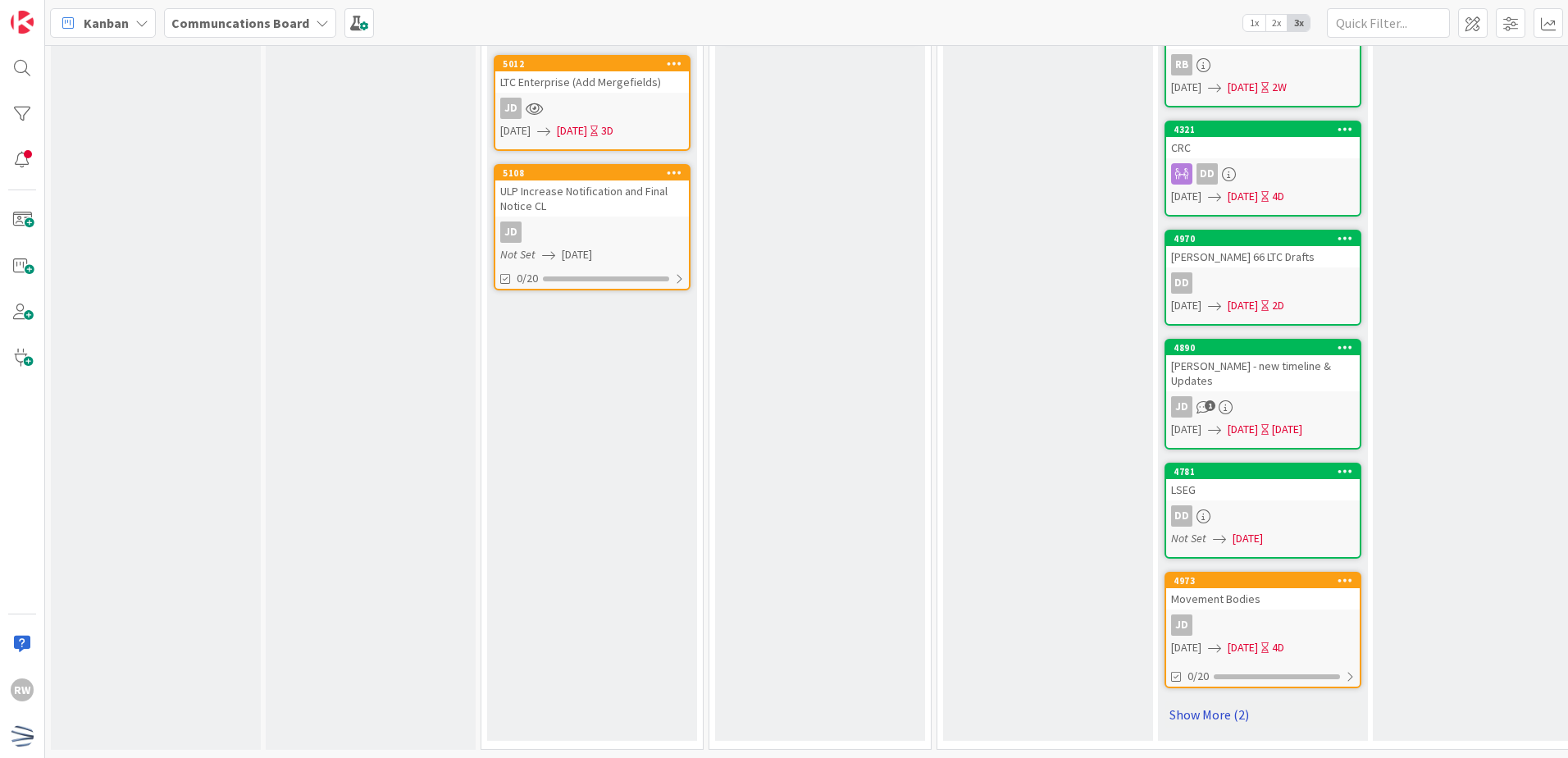
click at [1243, 701] on link "Show More (2)" at bounding box center [1263, 714] width 197 height 26
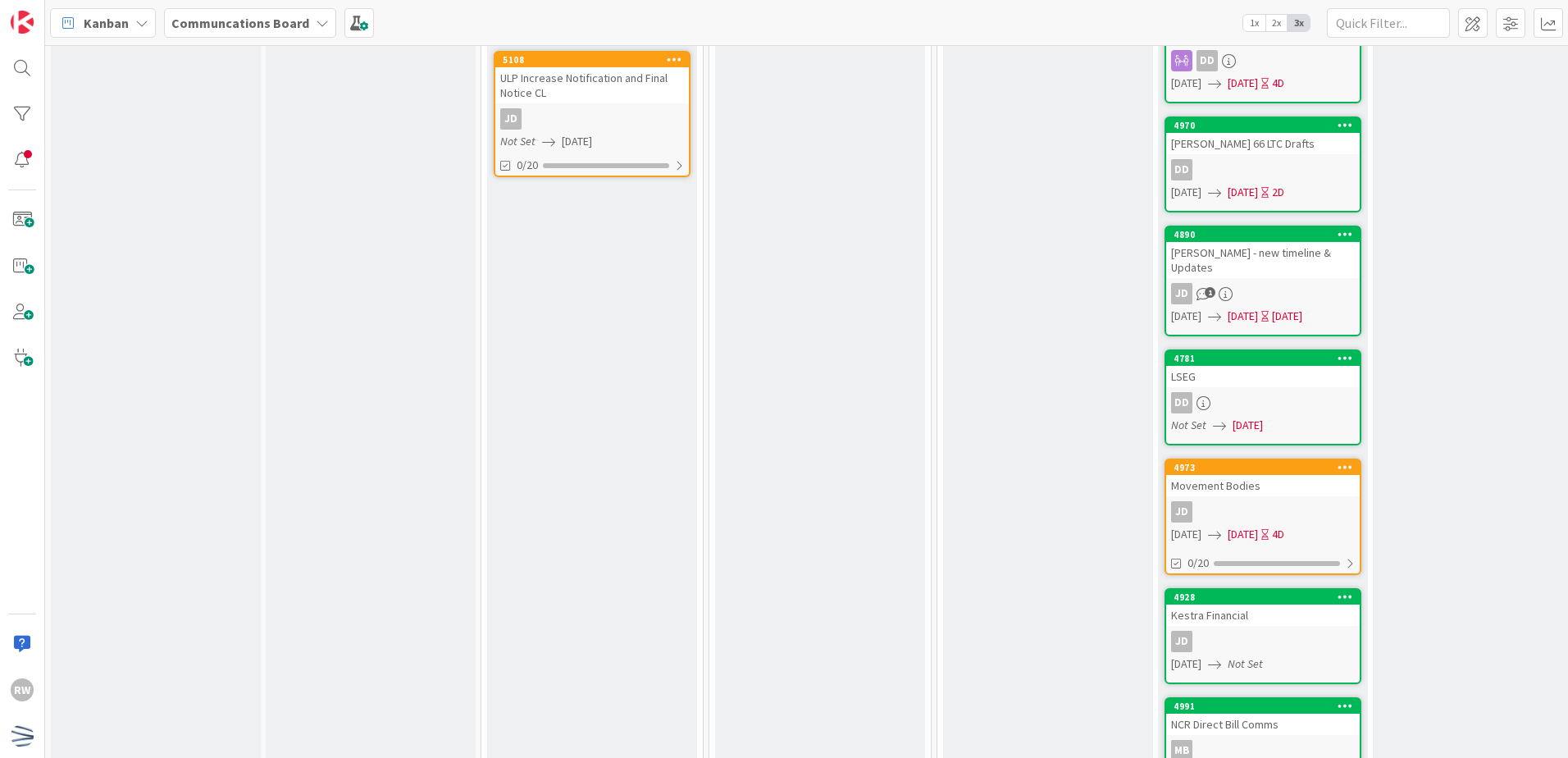
scroll to position [967, 0]
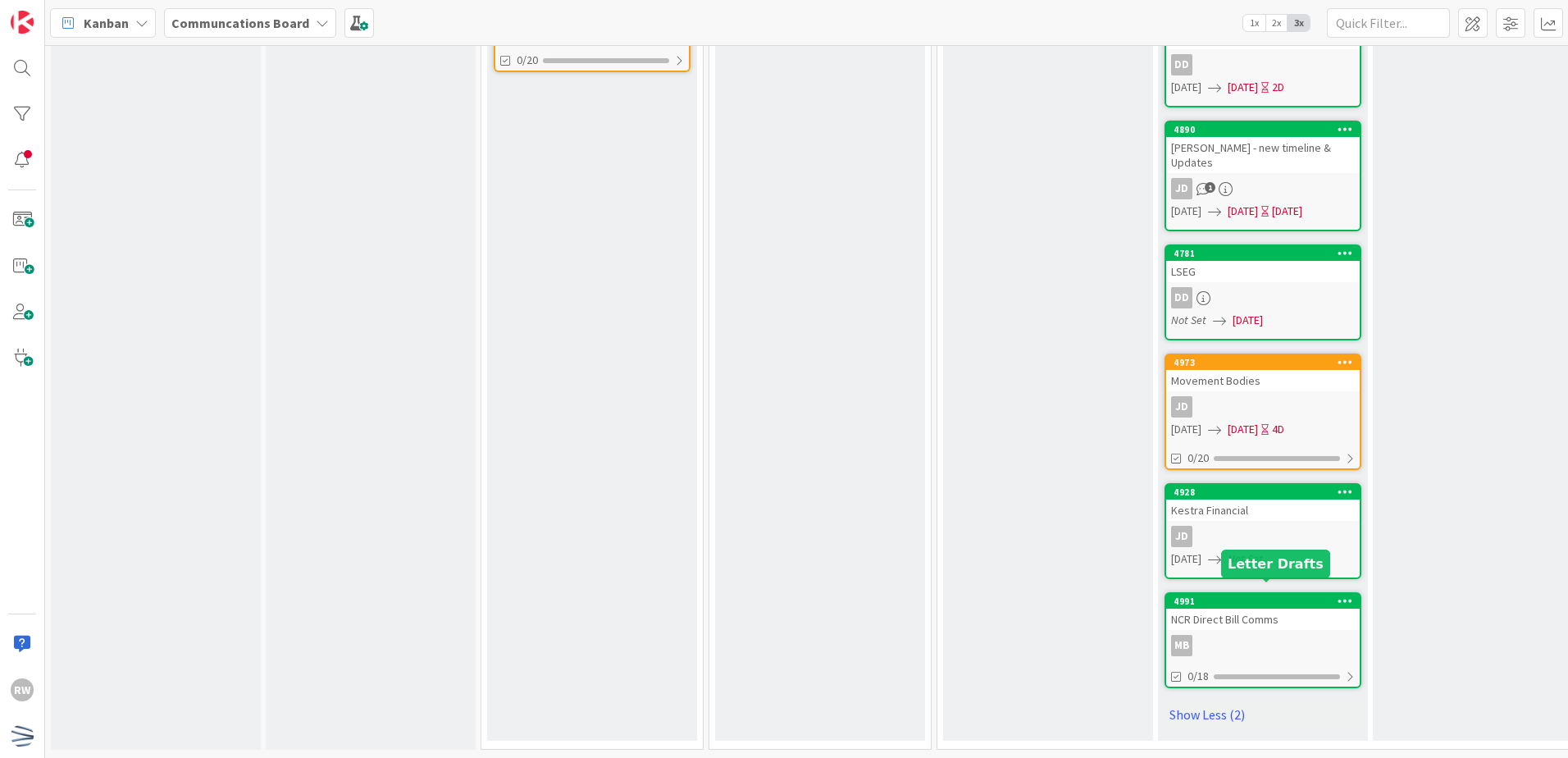
click at [1250, 499] on div "Kestra Financial" at bounding box center [1262, 510] width 194 height 21
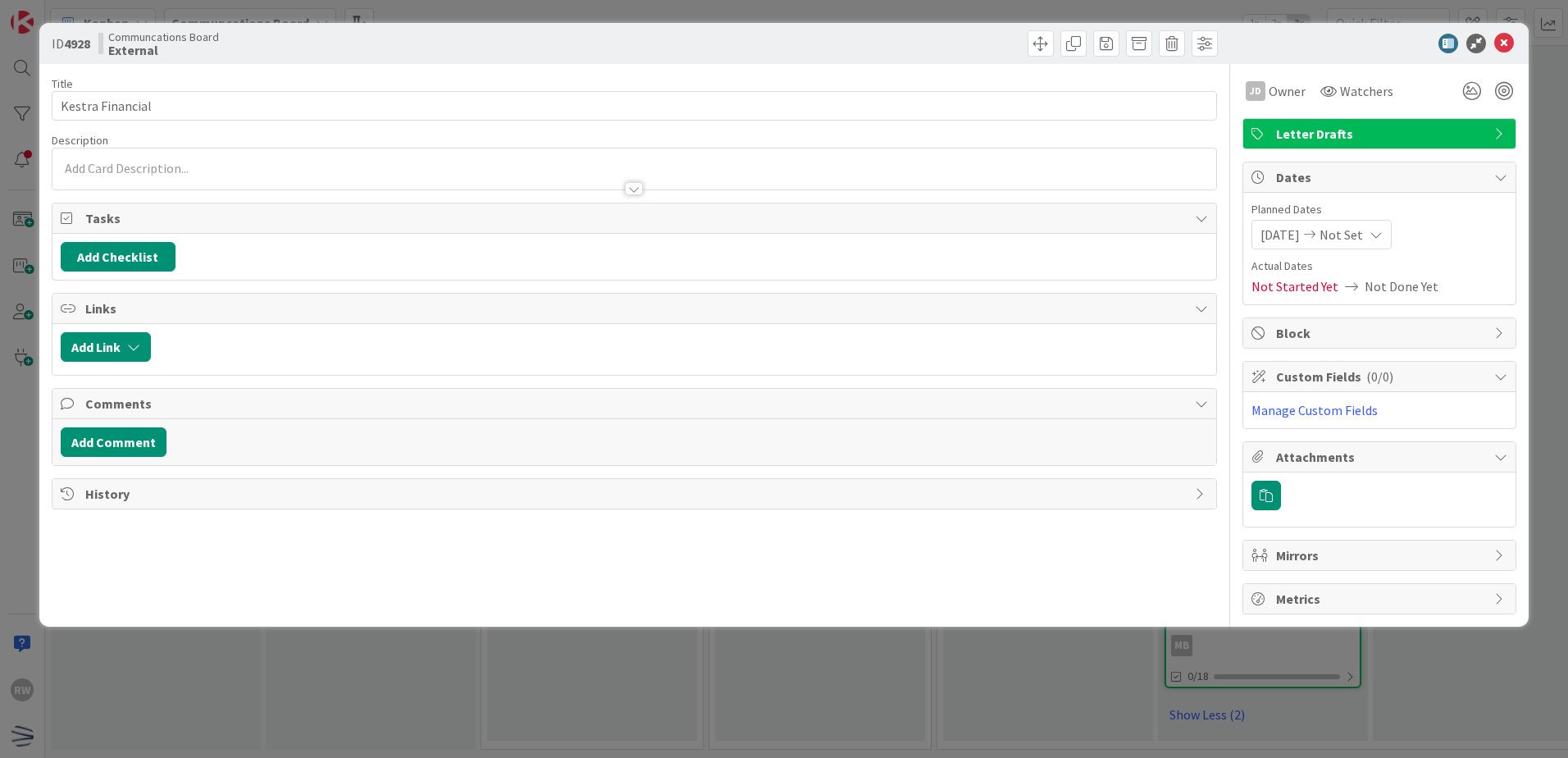
click at [1300, 226] on span "[DATE]" at bounding box center [1280, 234] width 40 height 19
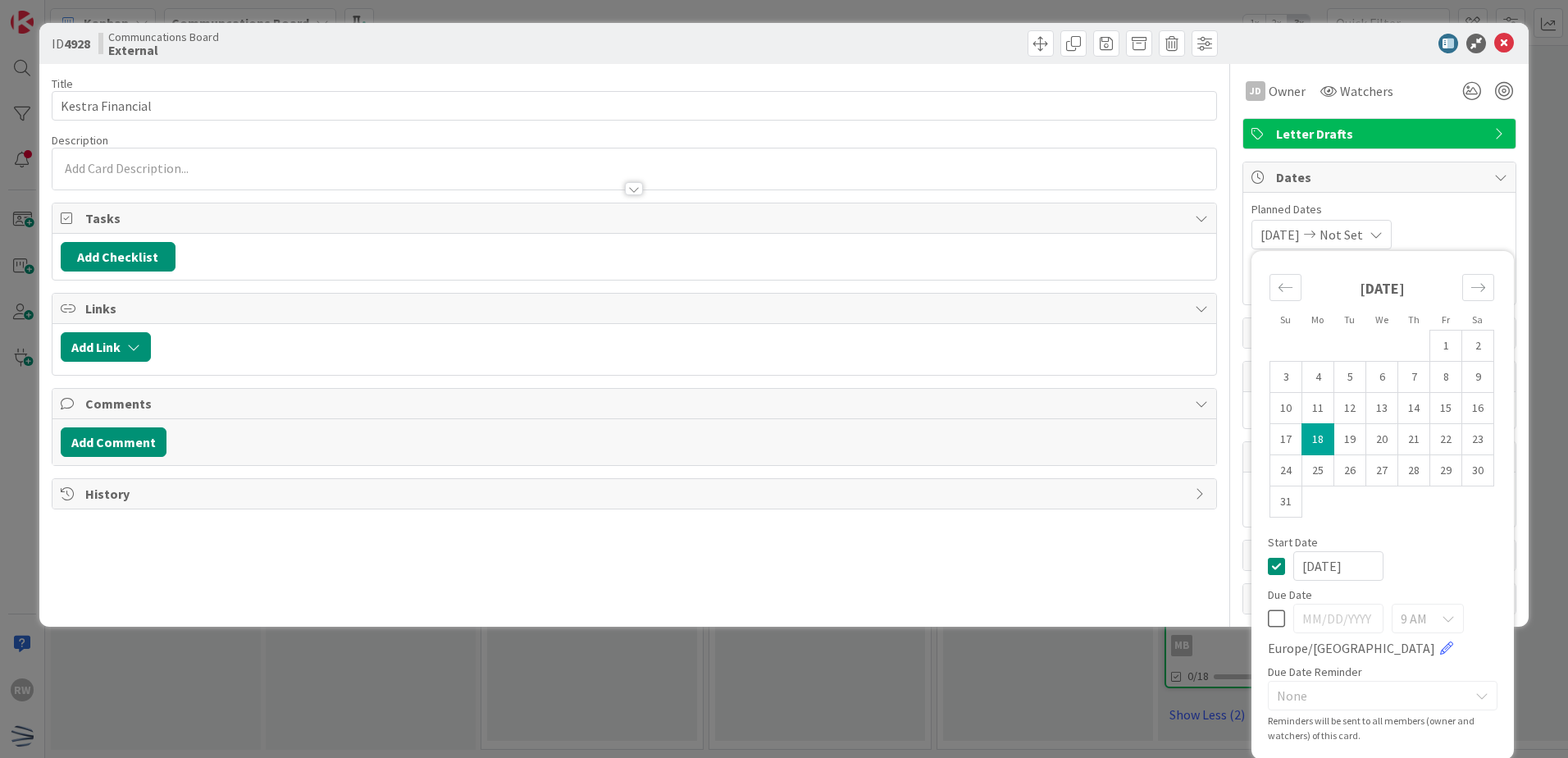
click at [1306, 440] on td "18" at bounding box center [1318, 440] width 32 height 32
click at [1358, 295] on icon "Move forward to switch to the next month." at bounding box center [1478, 287] width 16 height 16
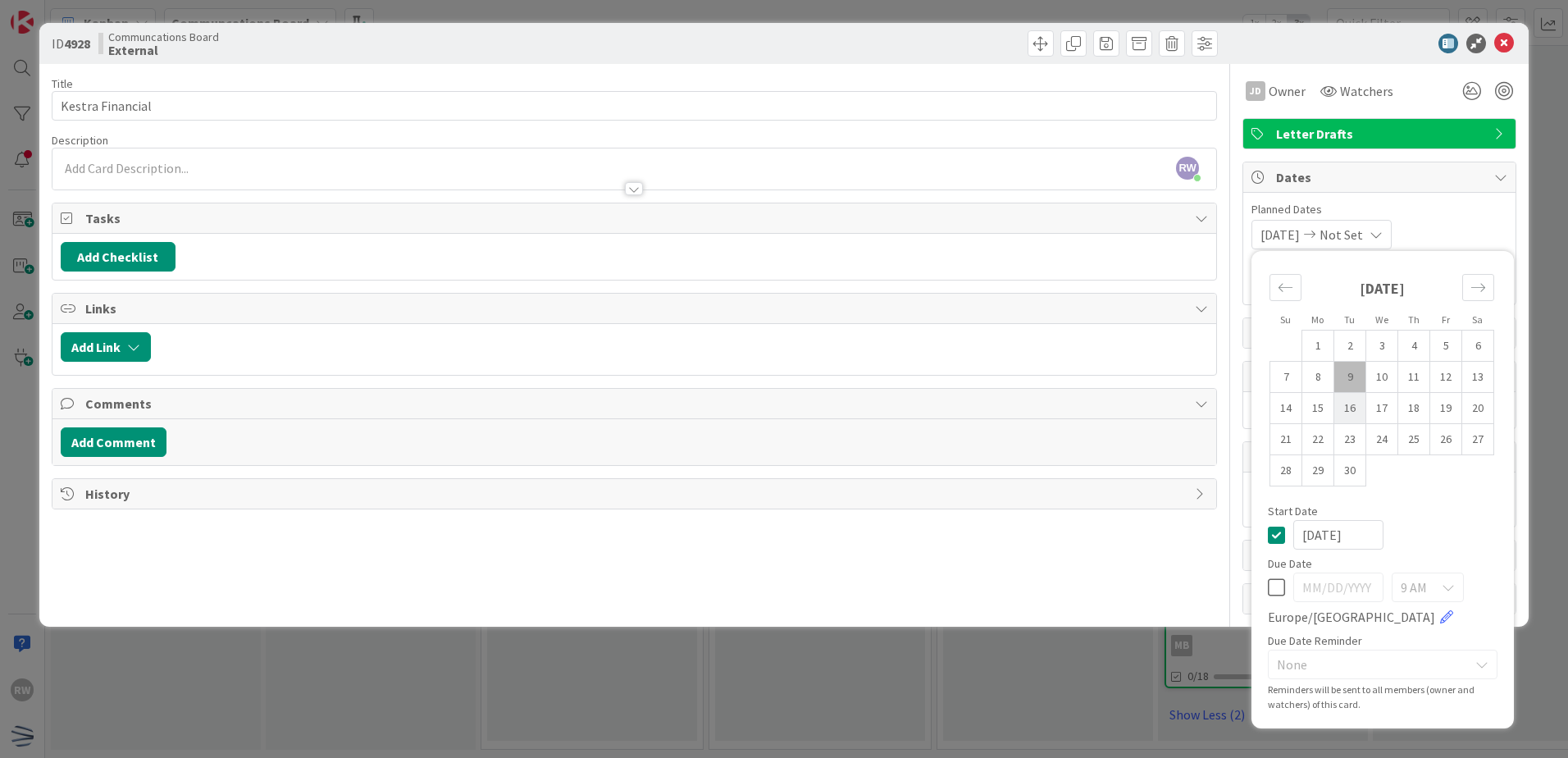
click at [1352, 420] on td "16" at bounding box center [1350, 409] width 32 height 32
type input "[DATE]"
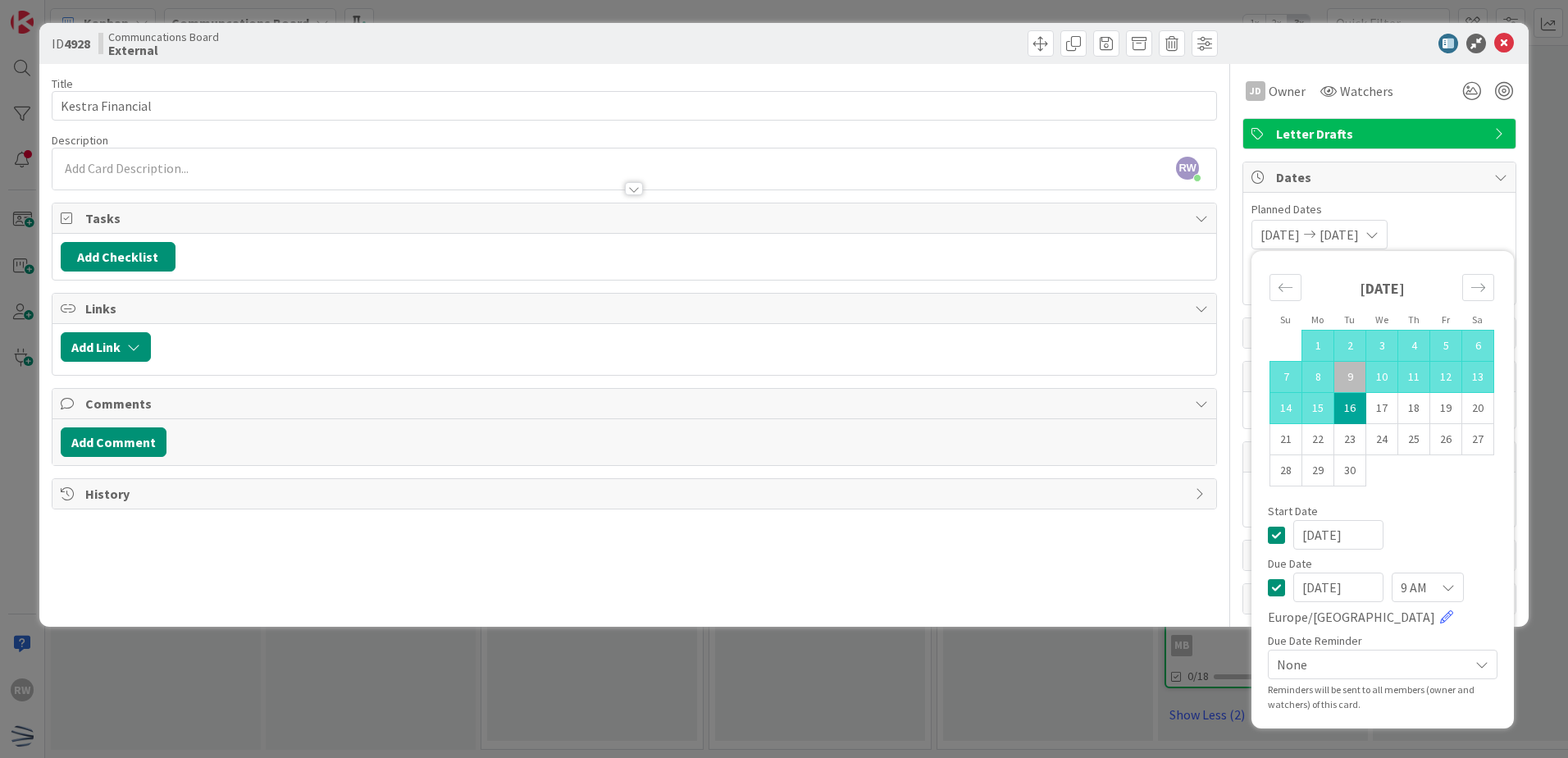
click at [1358, 203] on span "Planned Dates" at bounding box center [1379, 209] width 256 height 18
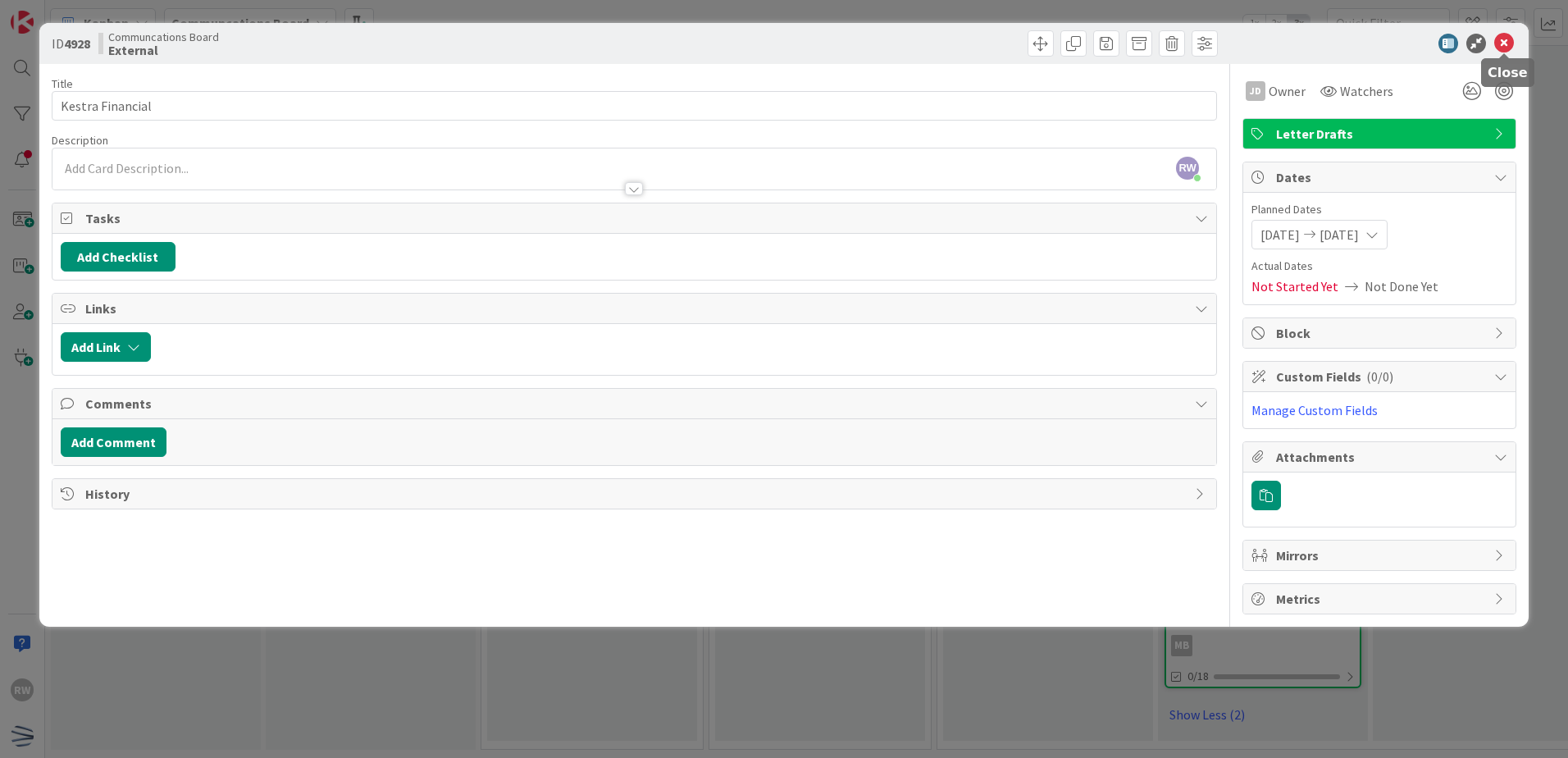
click at [1358, 44] on icon at bounding box center [1504, 43] width 19 height 19
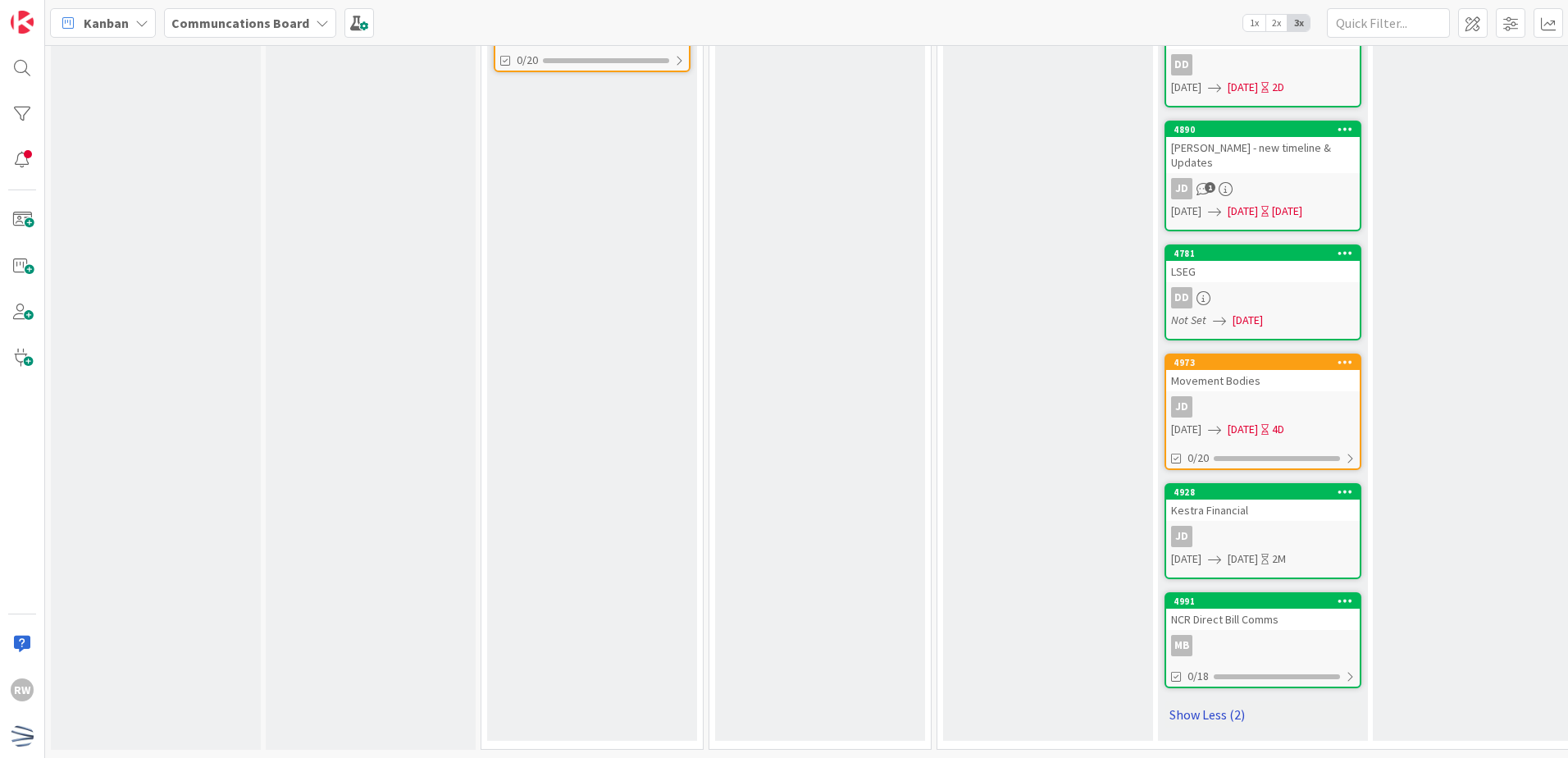
click at [1220, 707] on link "Show Less (2)" at bounding box center [1263, 714] width 197 height 26
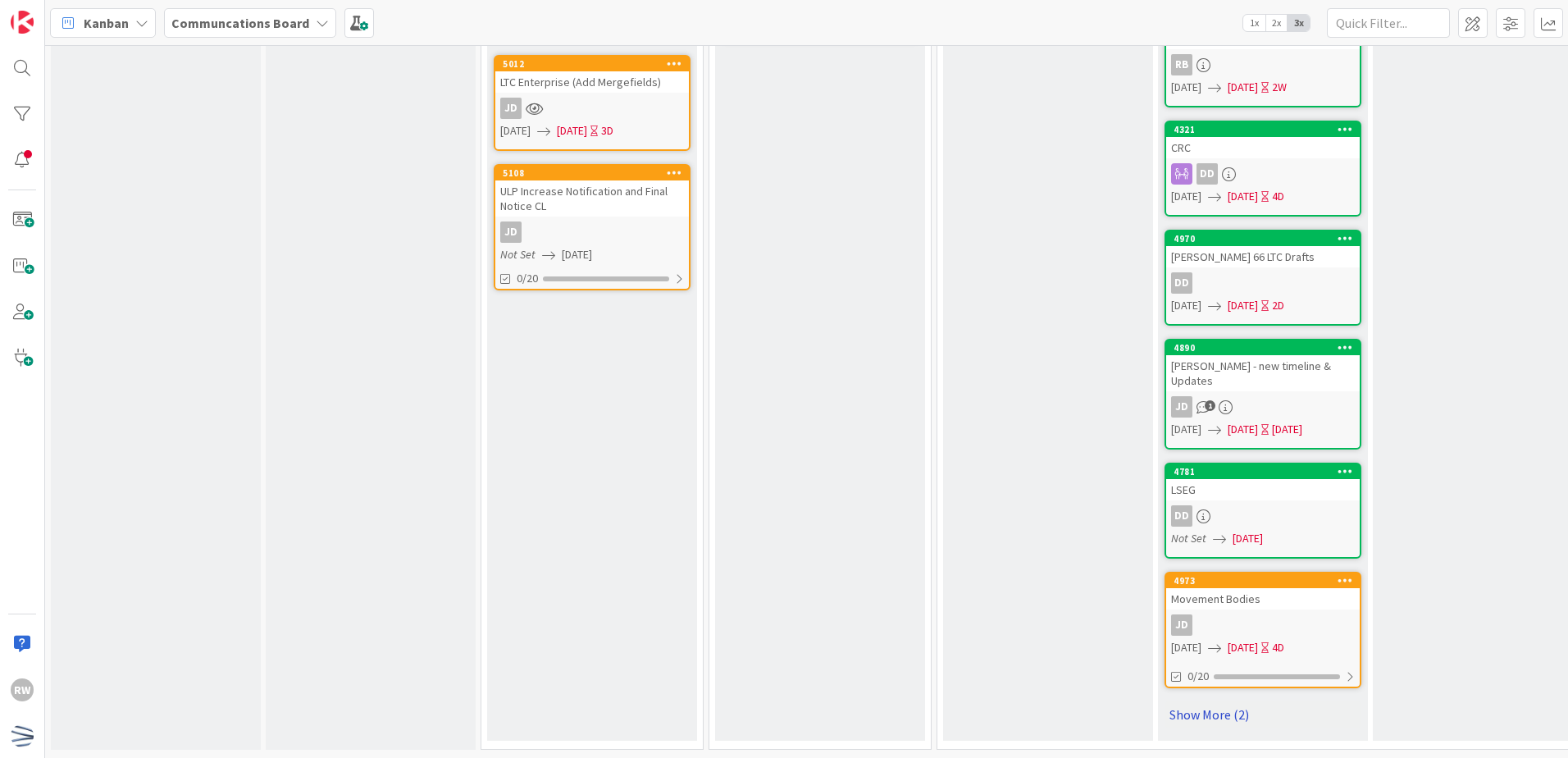
click at [1244, 701] on link "Show More (2)" at bounding box center [1263, 714] width 197 height 26
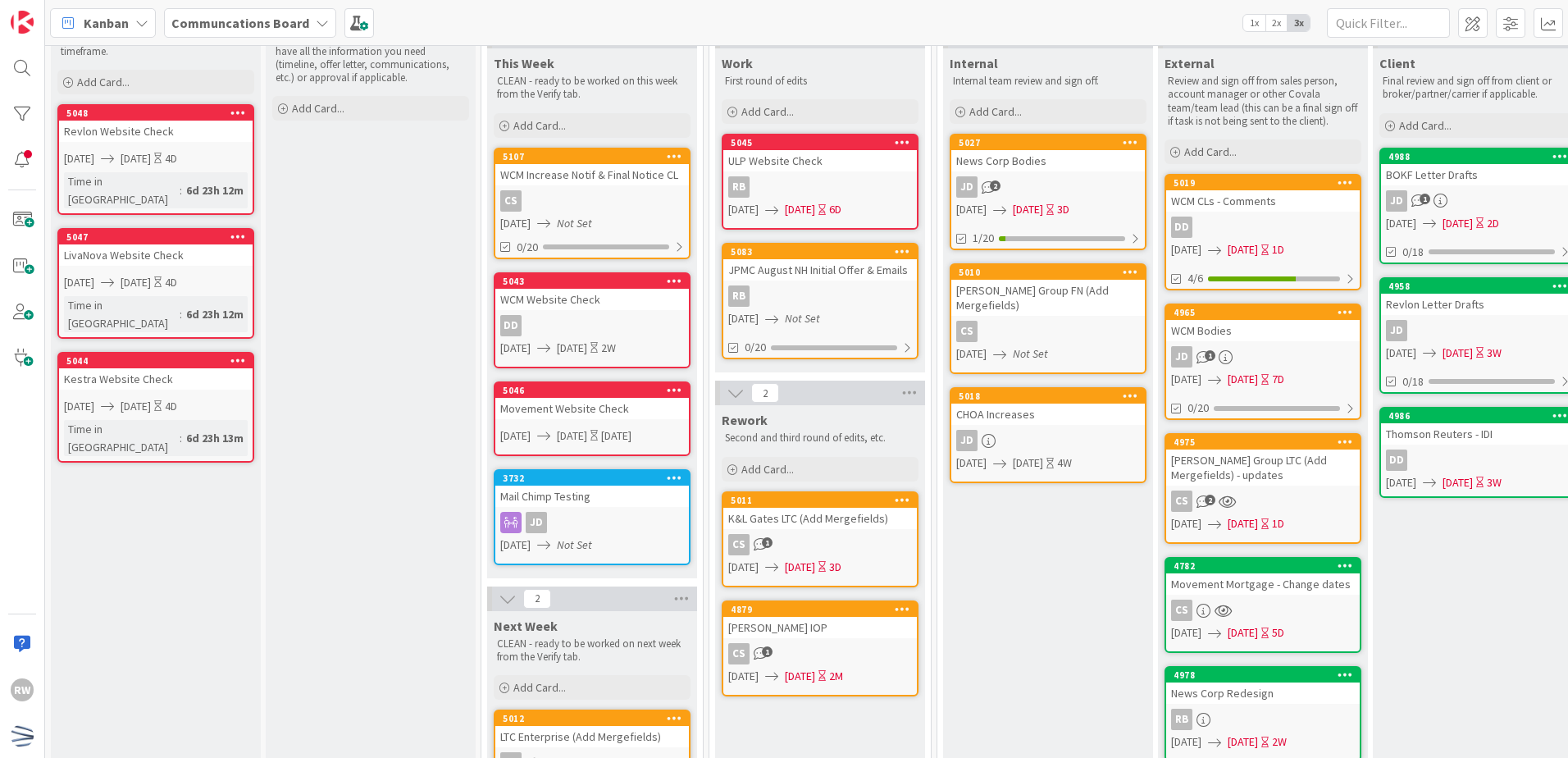
scroll to position [0, 0]
